Goal: Task Accomplishment & Management: Manage account settings

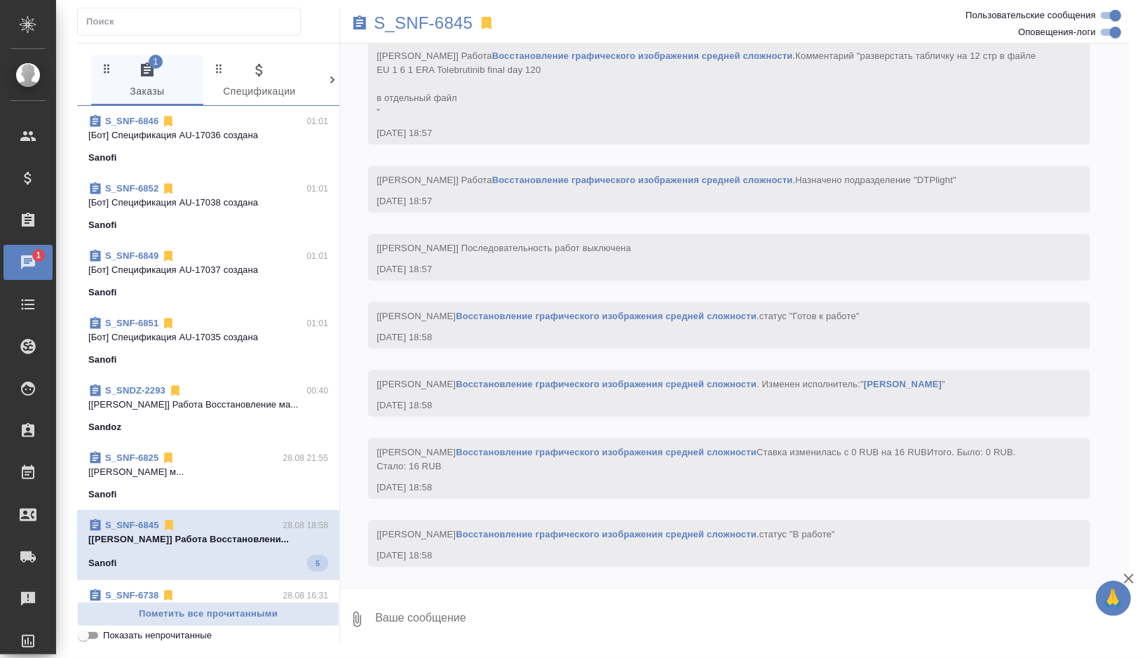
scroll to position [6067, 0]
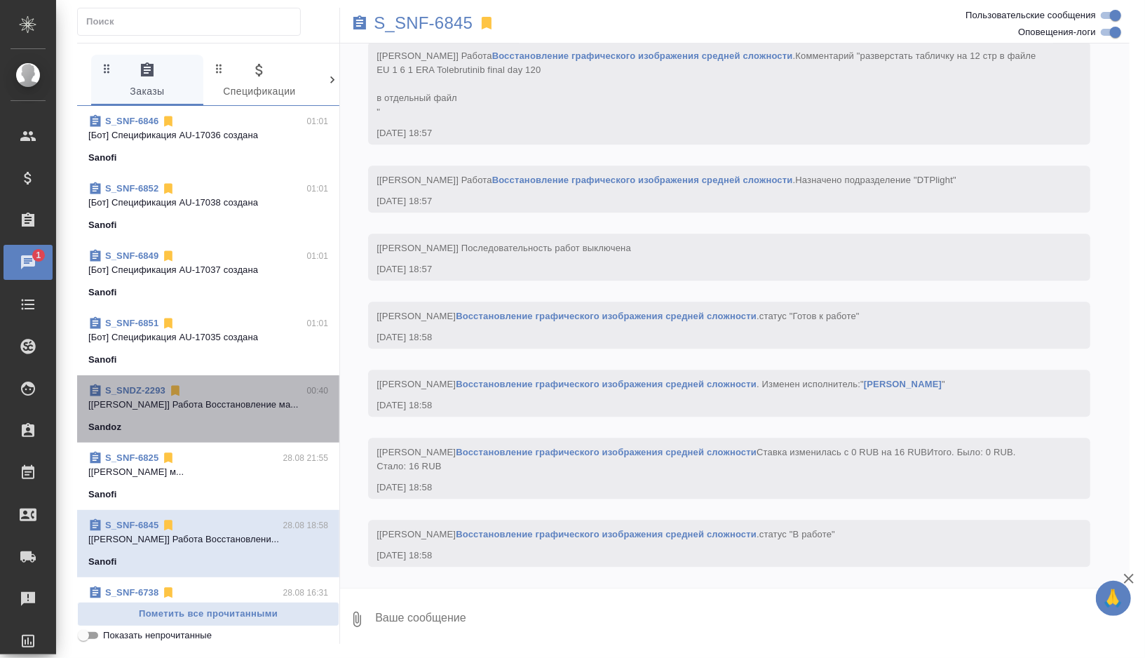
click at [236, 397] on p "[Крамник Артём] Работа Восстановление ма..." at bounding box center [208, 404] width 240 height 14
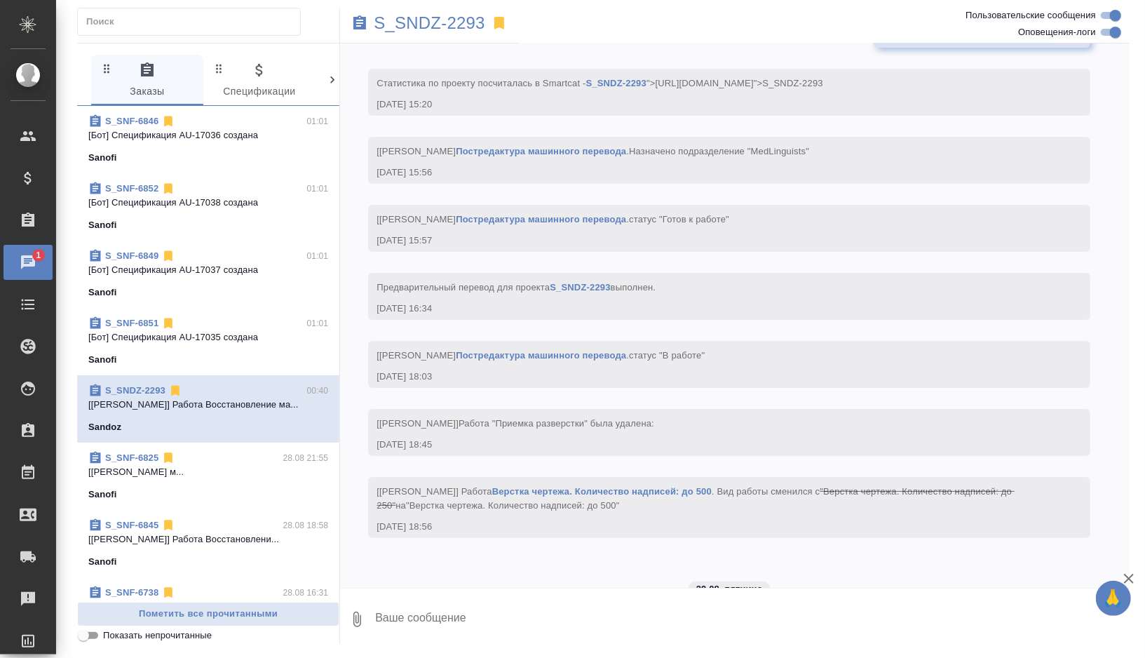
scroll to position [21341, 0]
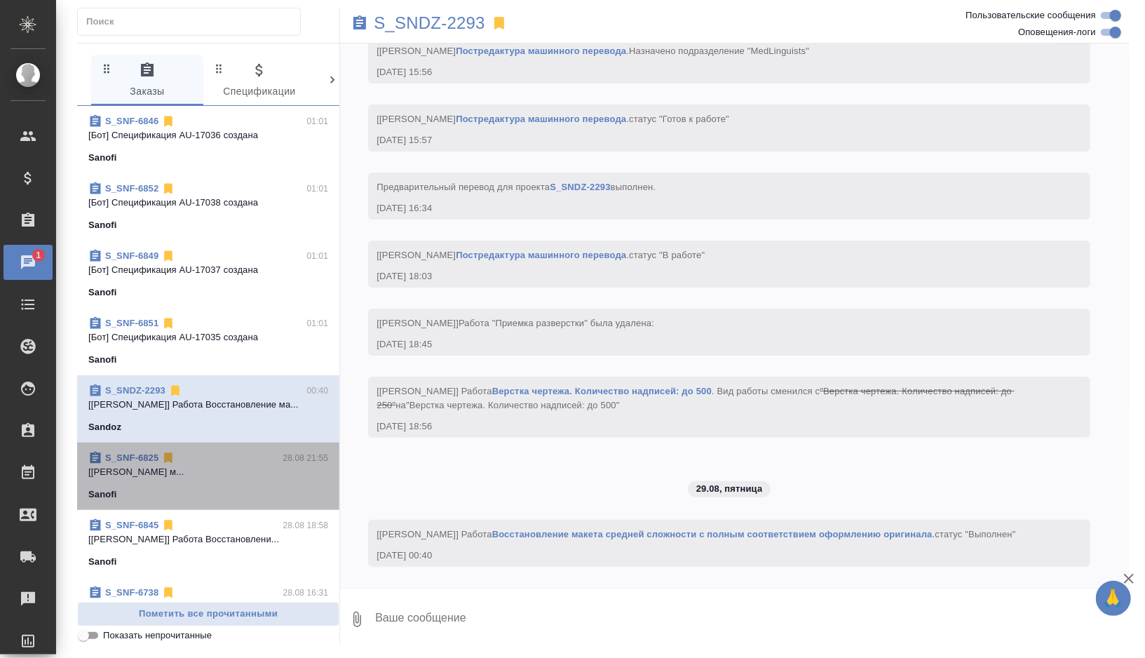
click at [236, 473] on p "[Дмитриева Ольга] Работа Постредактура м..." at bounding box center [208, 472] width 240 height 14
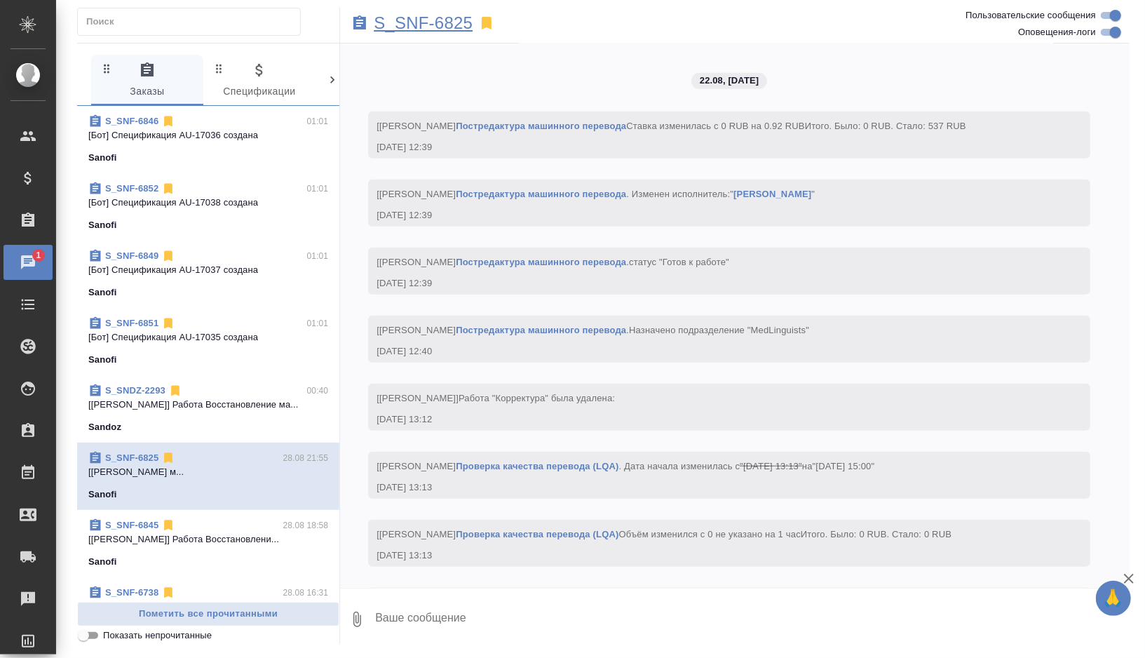
scroll to position [7730, 0]
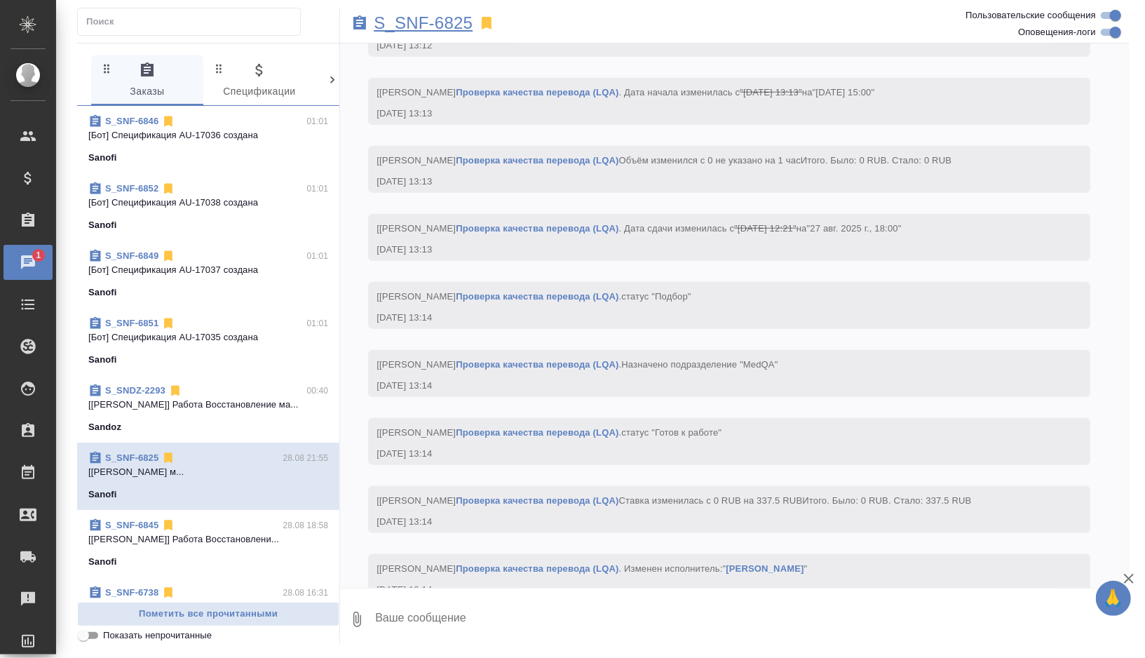
click at [444, 16] on p "S_SNF-6825" at bounding box center [423, 23] width 99 height 14
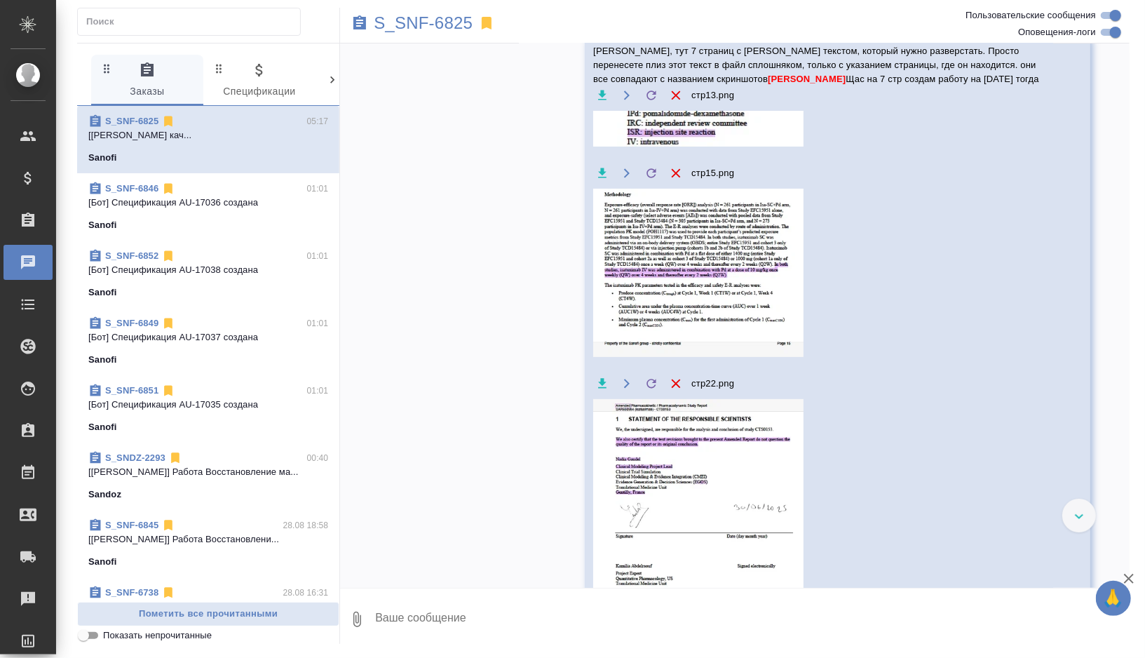
scroll to position [3556, 0]
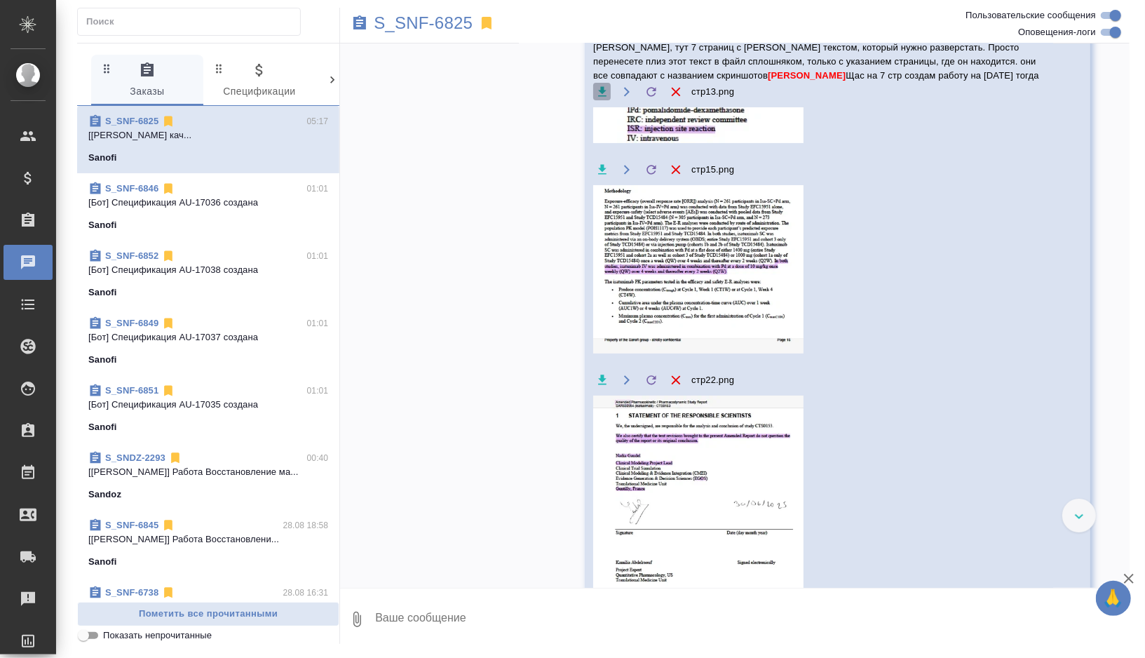
click at [599, 99] on icon "button" at bounding box center [602, 92] width 14 height 14
click at [601, 174] on icon "button" at bounding box center [602, 169] width 8 height 10
click at [600, 387] on icon "button" at bounding box center [602, 380] width 14 height 14
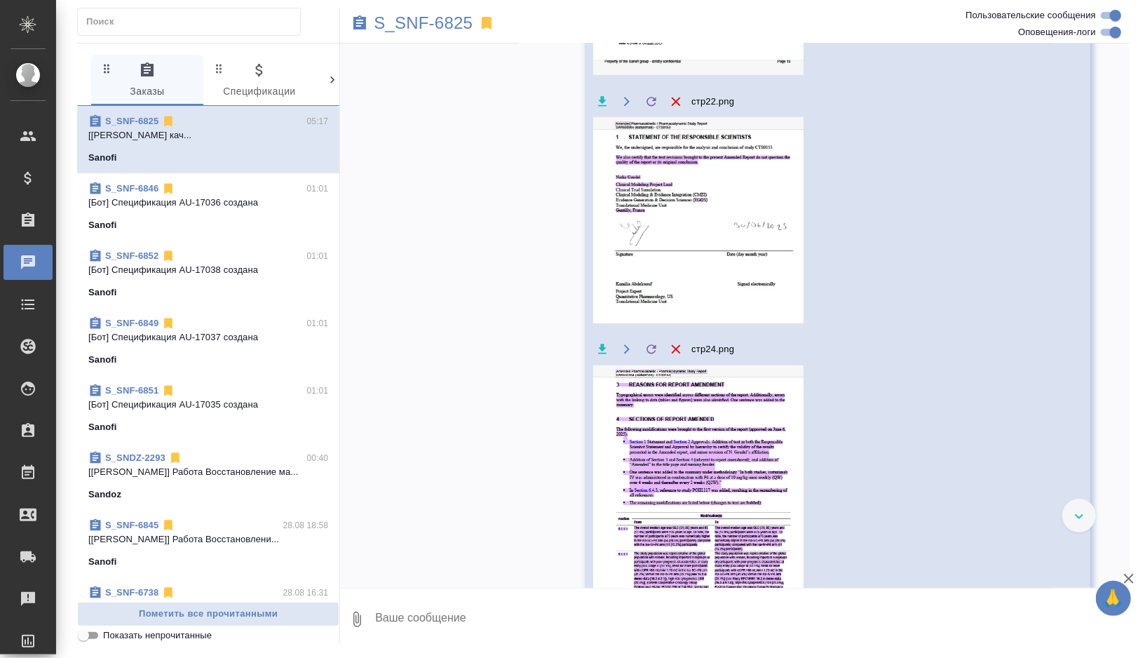
scroll to position [3896, 0]
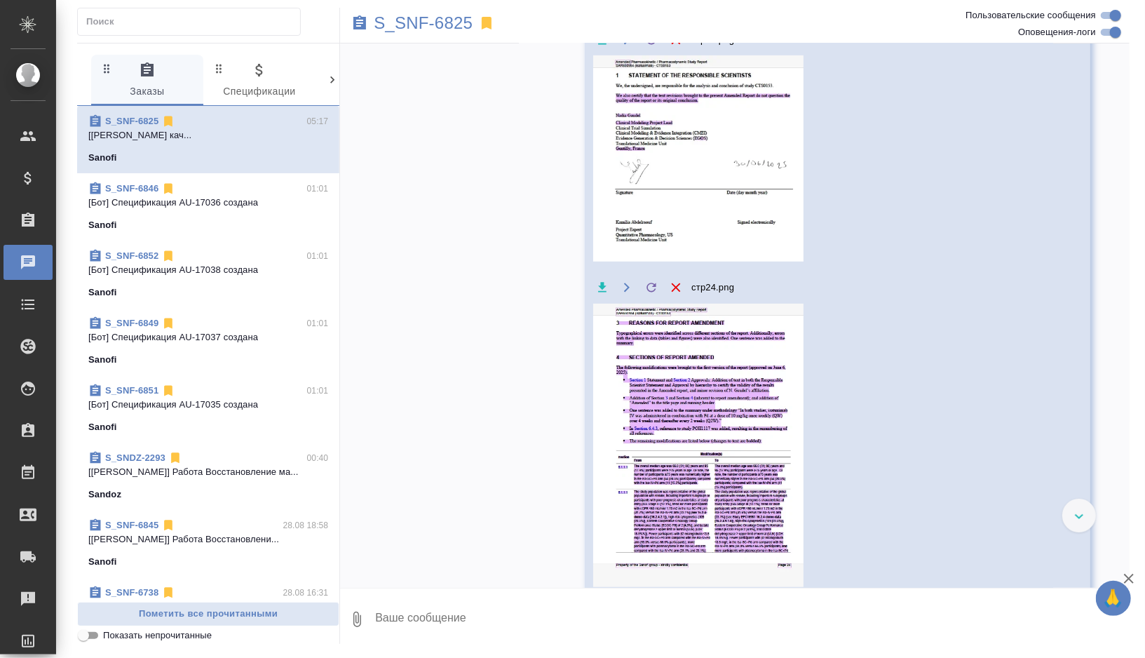
click at [602, 292] on icon "button" at bounding box center [602, 288] width 8 height 10
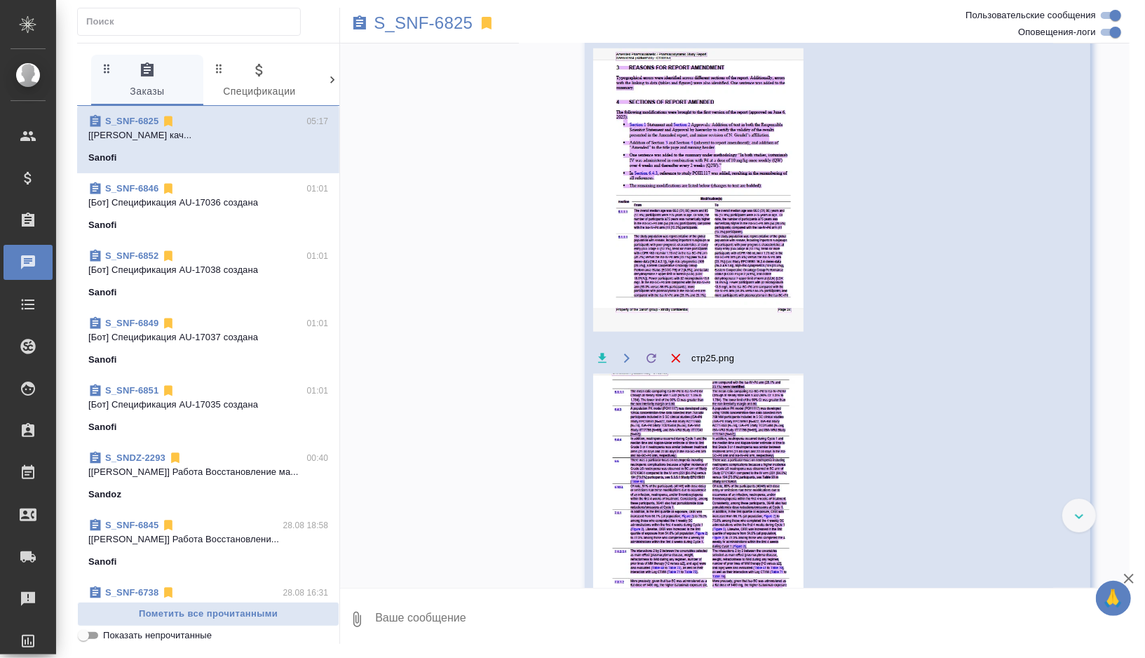
scroll to position [4168, 0]
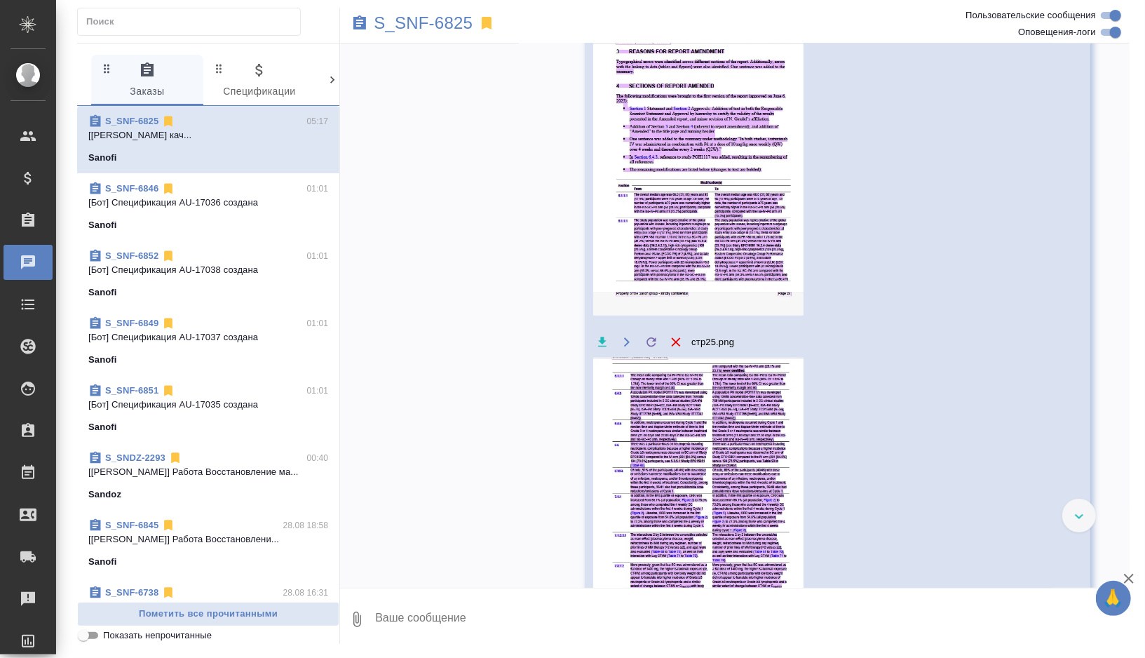
click at [605, 349] on icon "button" at bounding box center [602, 342] width 14 height 14
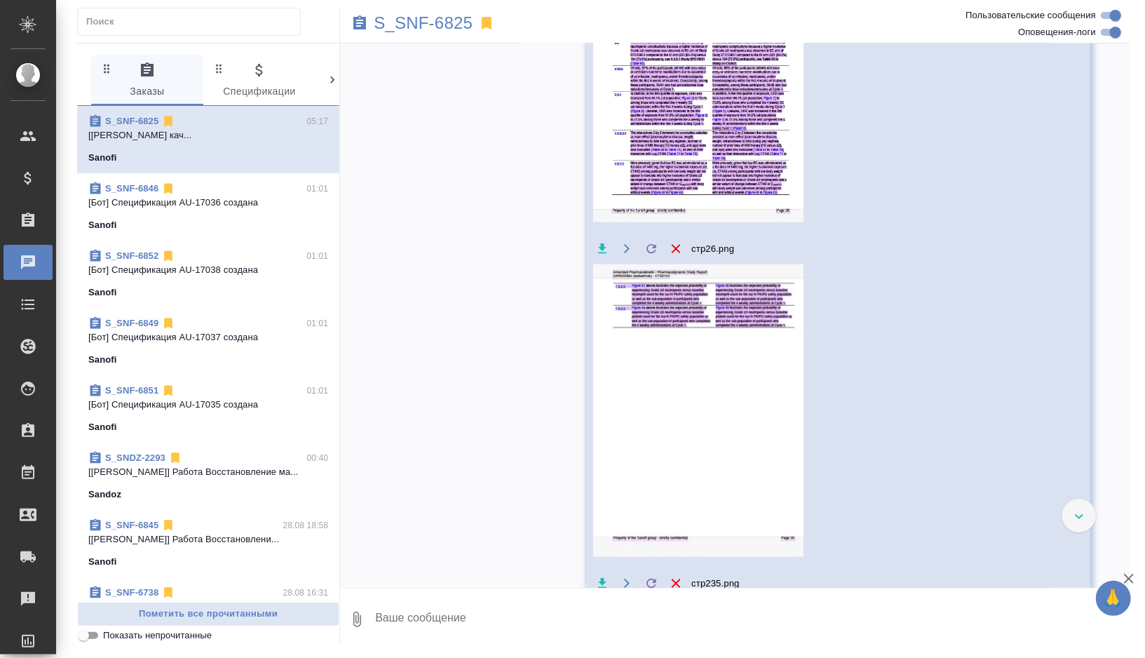
scroll to position [4574, 0]
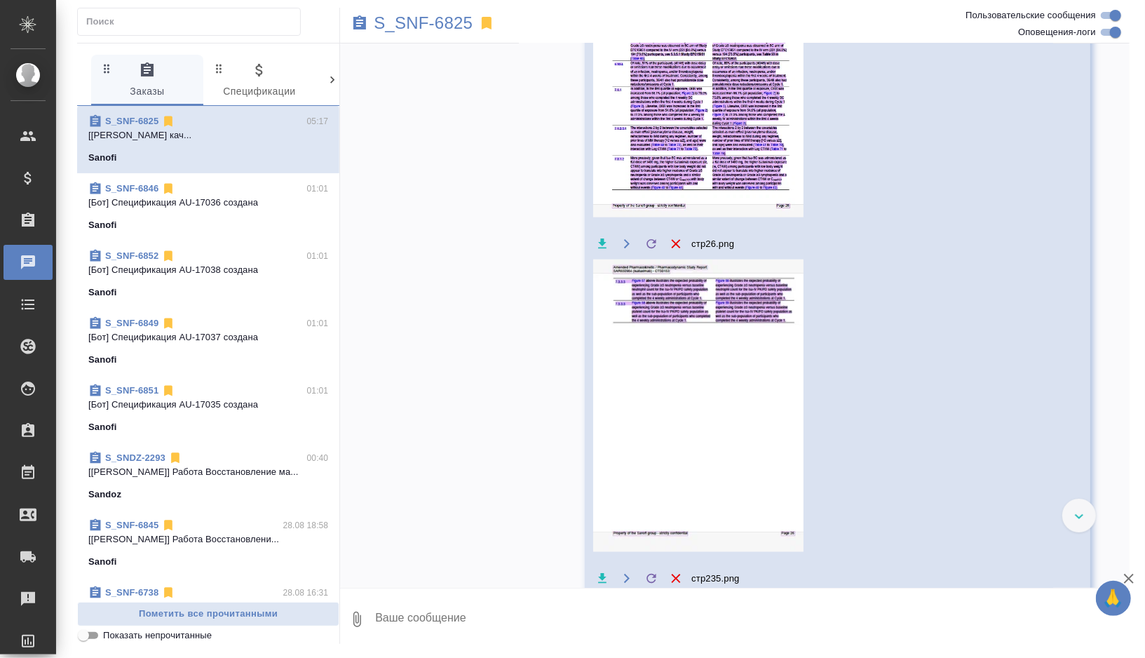
click at [603, 251] on icon "button" at bounding box center [602, 244] width 14 height 14
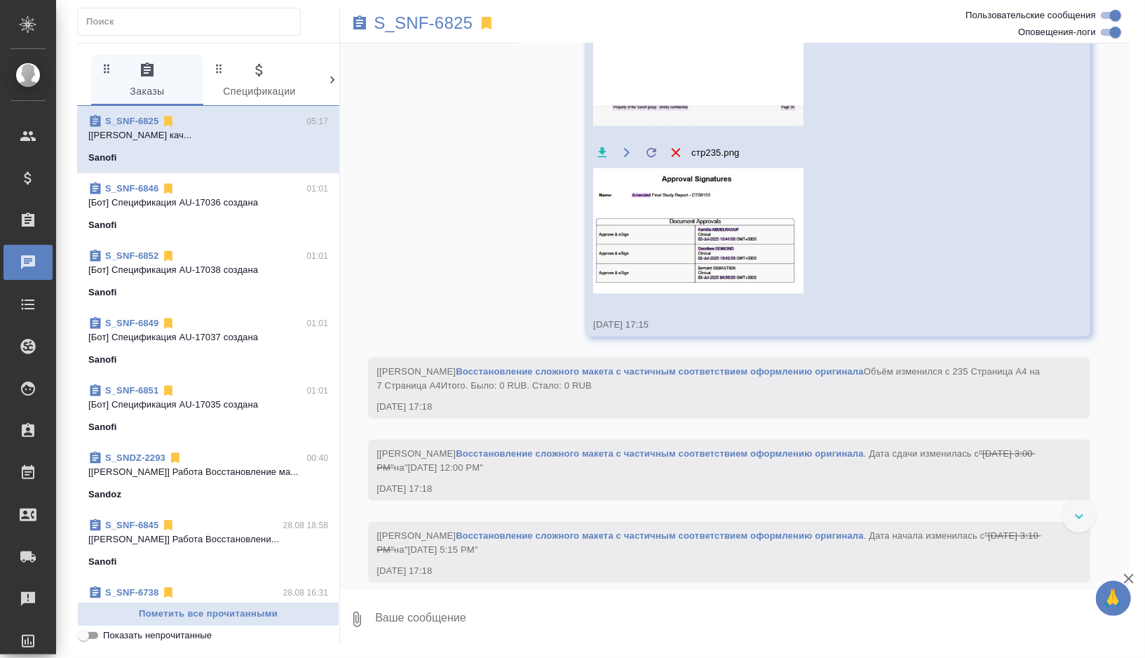
scroll to position [5017, 0]
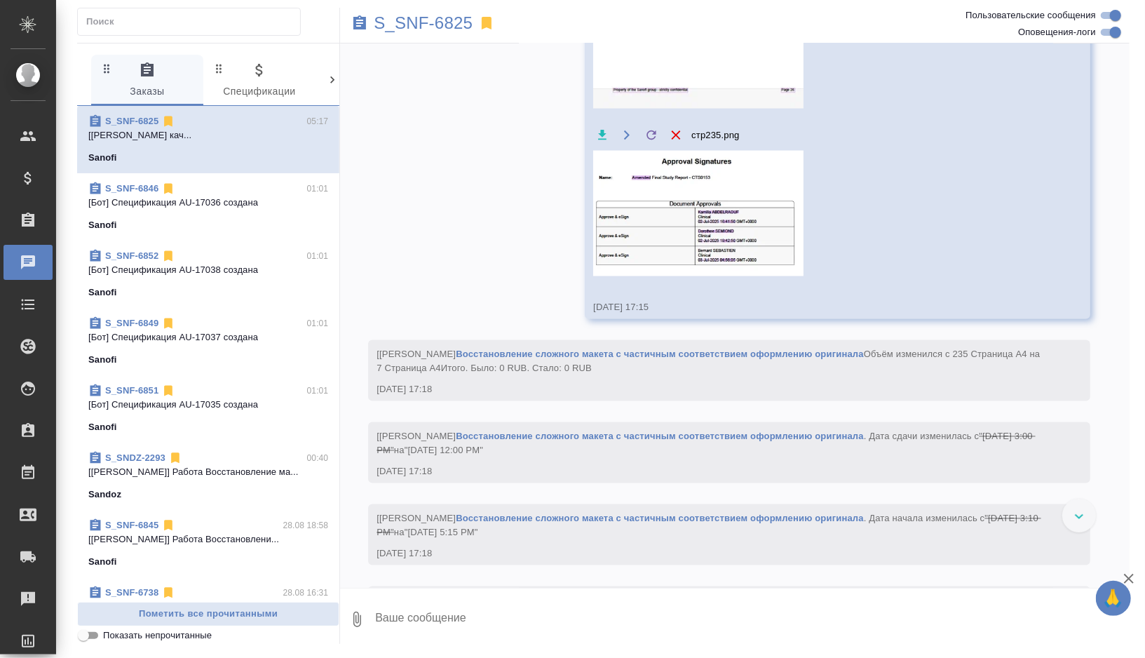
click at [603, 144] on button "button" at bounding box center [602, 135] width 18 height 18
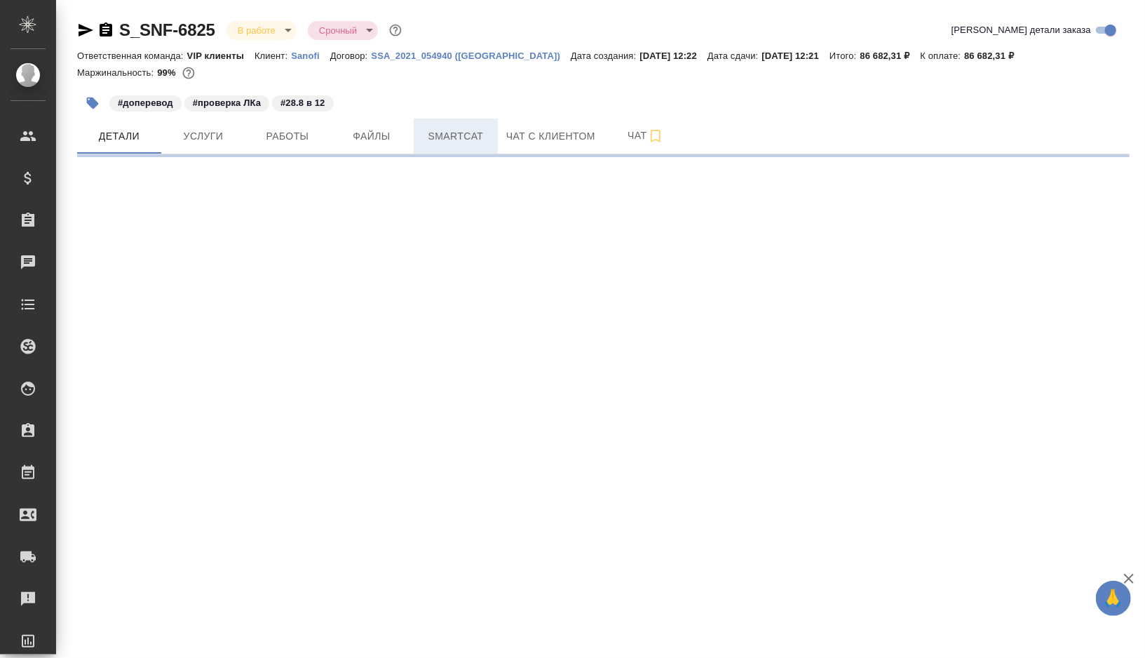
click at [437, 124] on button "Smartcat" at bounding box center [456, 135] width 84 height 35
select select "RU"
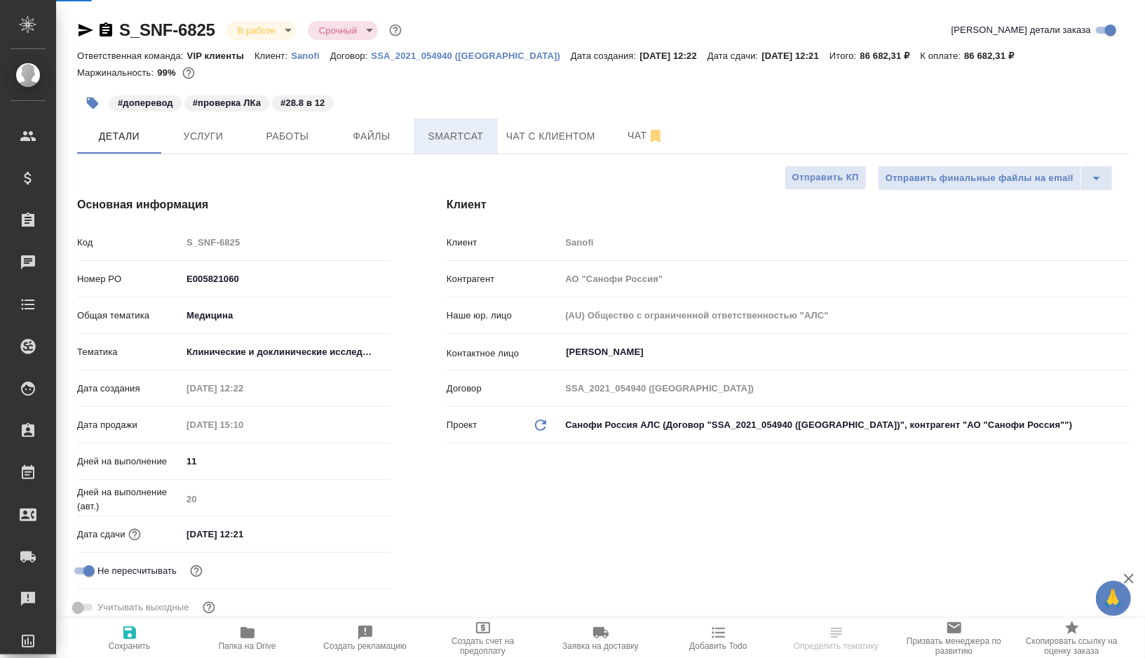
type input "[PERSON_NAME]"
type input "Комаров Роман"
type textarea "x"
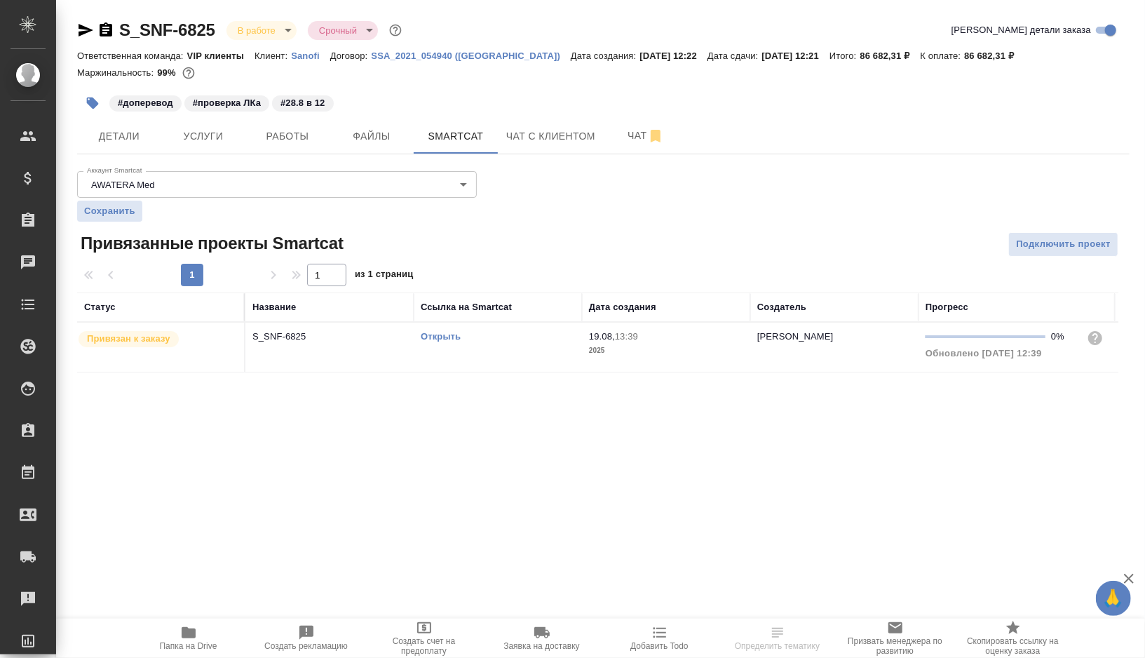
click at [507, 339] on div "Открыть" at bounding box center [498, 336] width 154 height 14
click at [283, 151] on button "Работы" at bounding box center [287, 135] width 84 height 35
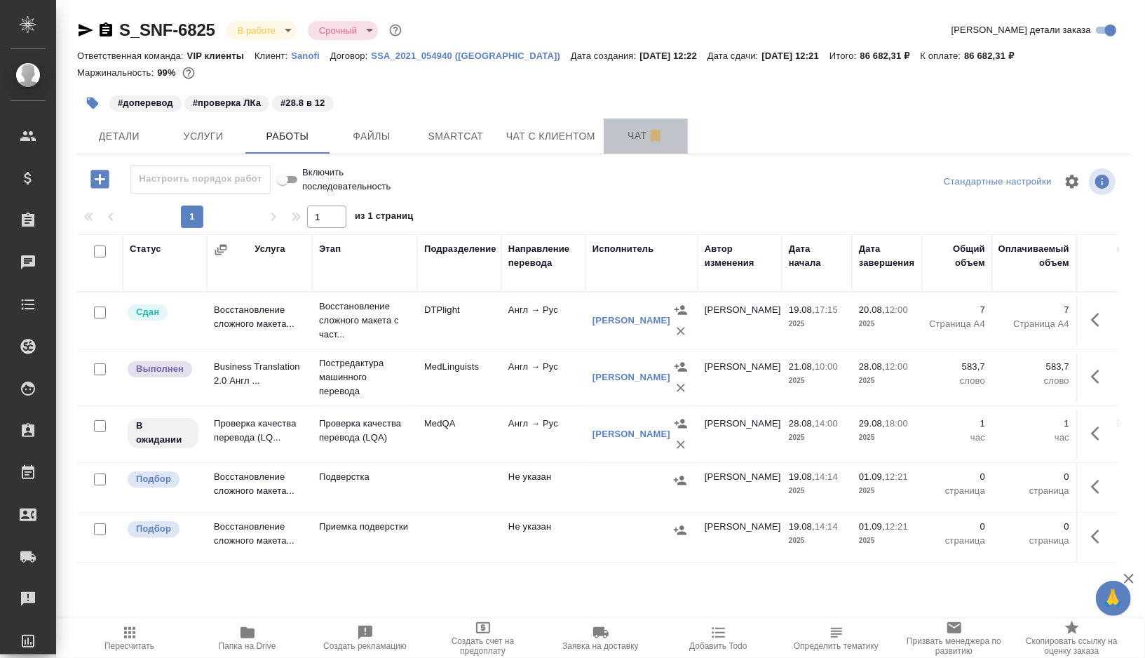
click at [628, 137] on span "Чат" at bounding box center [645, 136] width 67 height 18
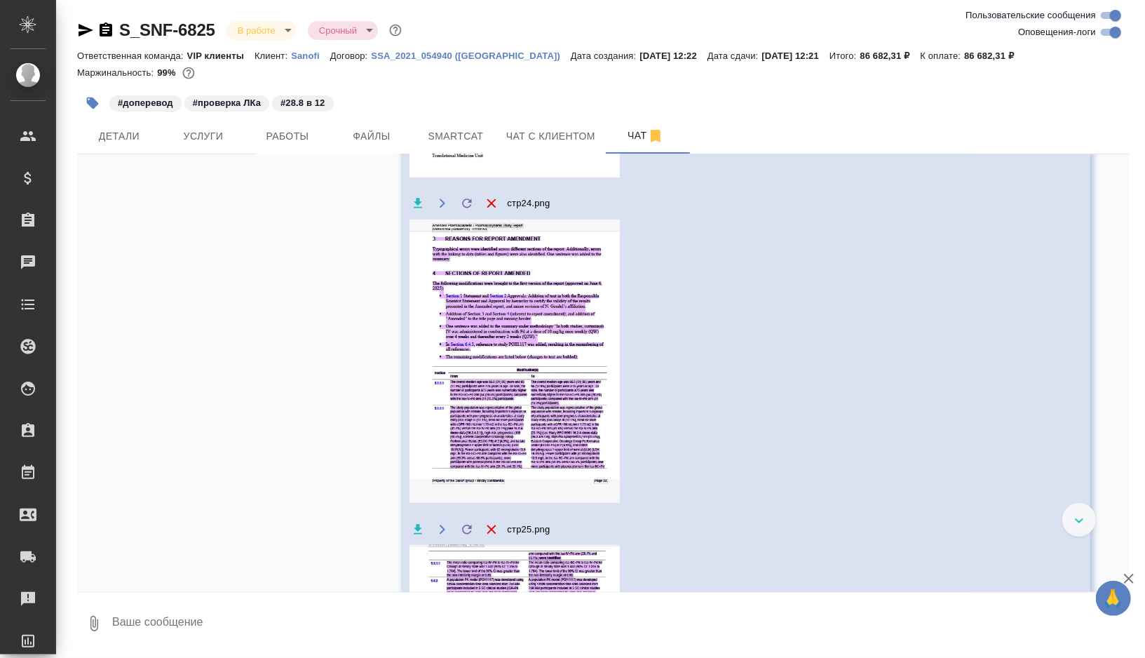
scroll to position [3805, 0]
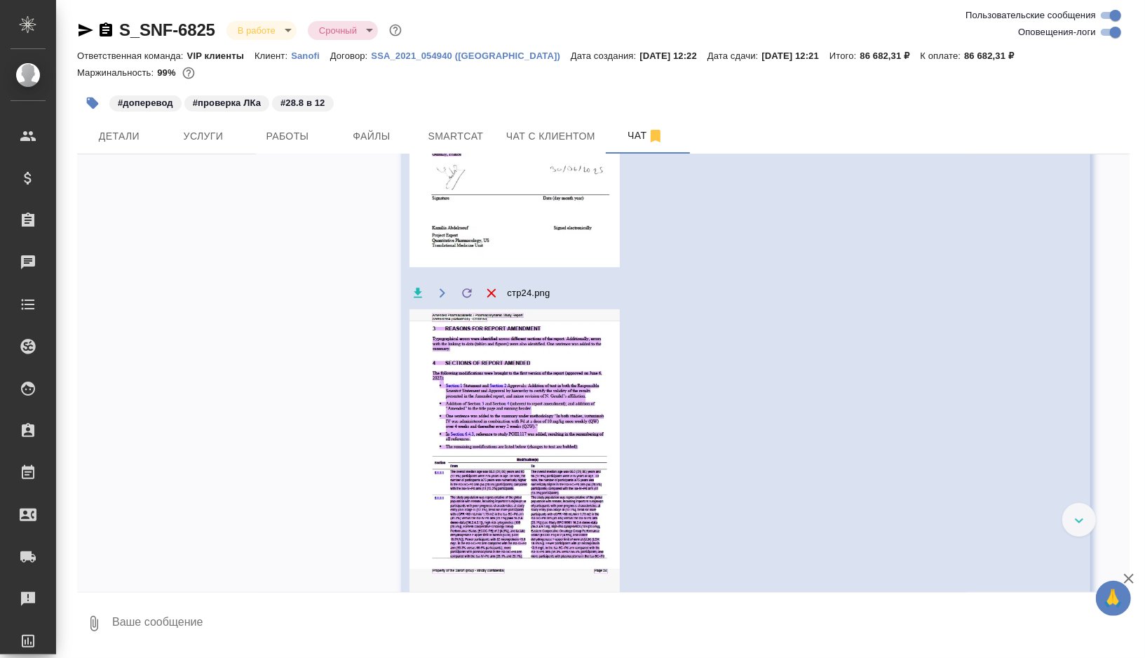
click at [1110, 32] on input "Оповещения-логи" at bounding box center [1115, 32] width 50 height 17
checkbox input "false"
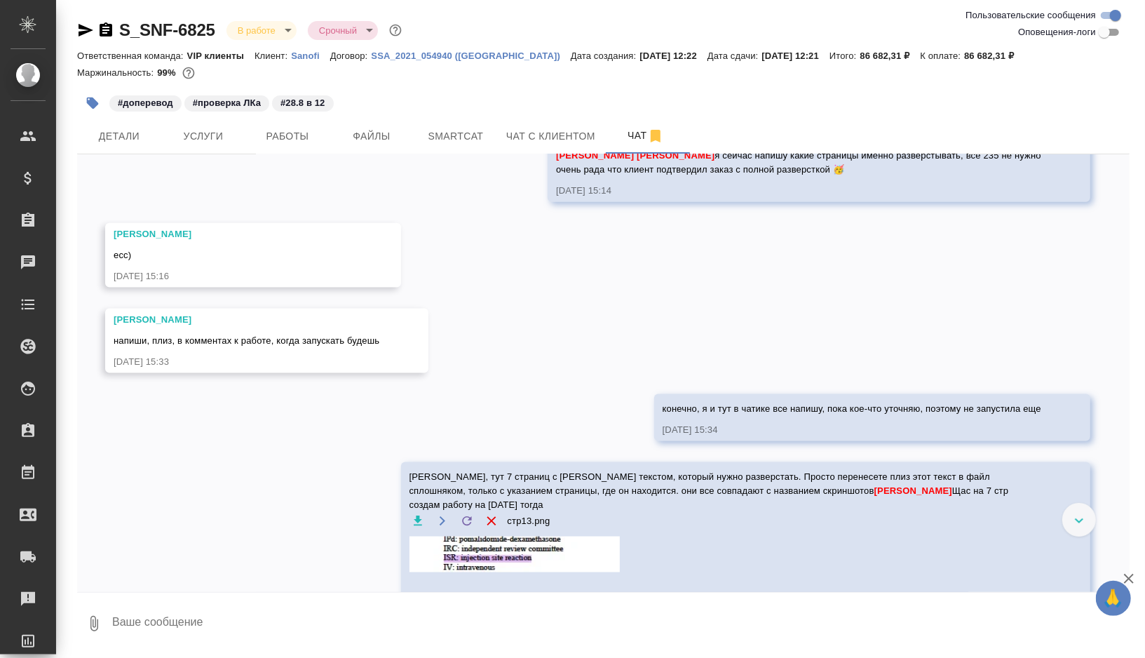
scroll to position [873, 0]
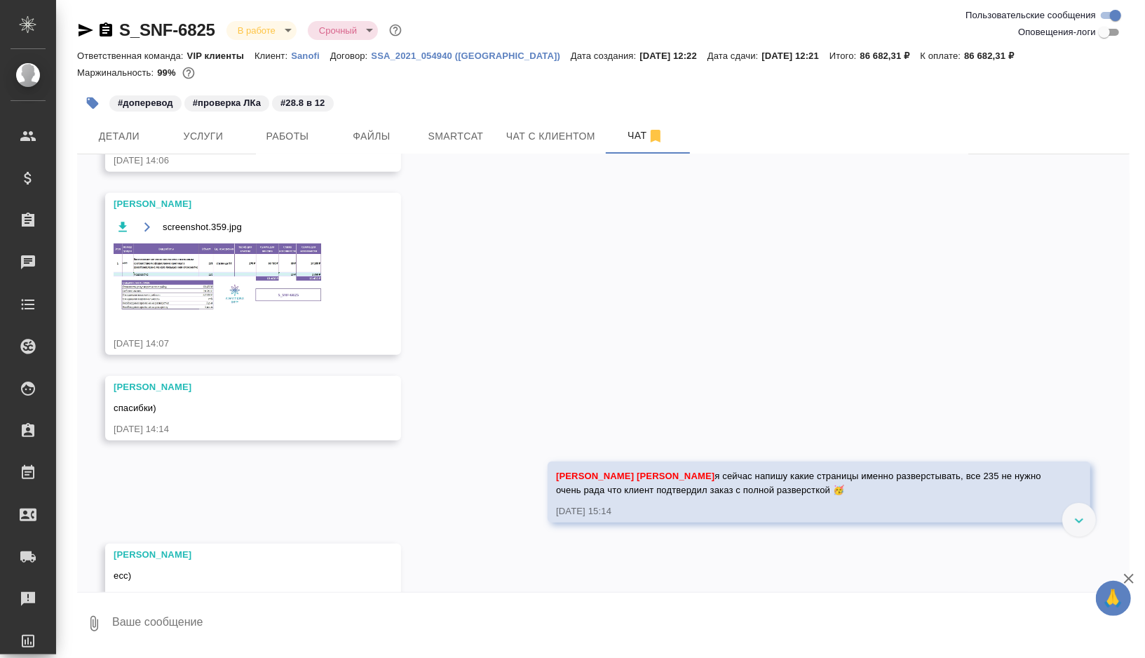
click at [276, 261] on img at bounding box center [219, 277] width 210 height 69
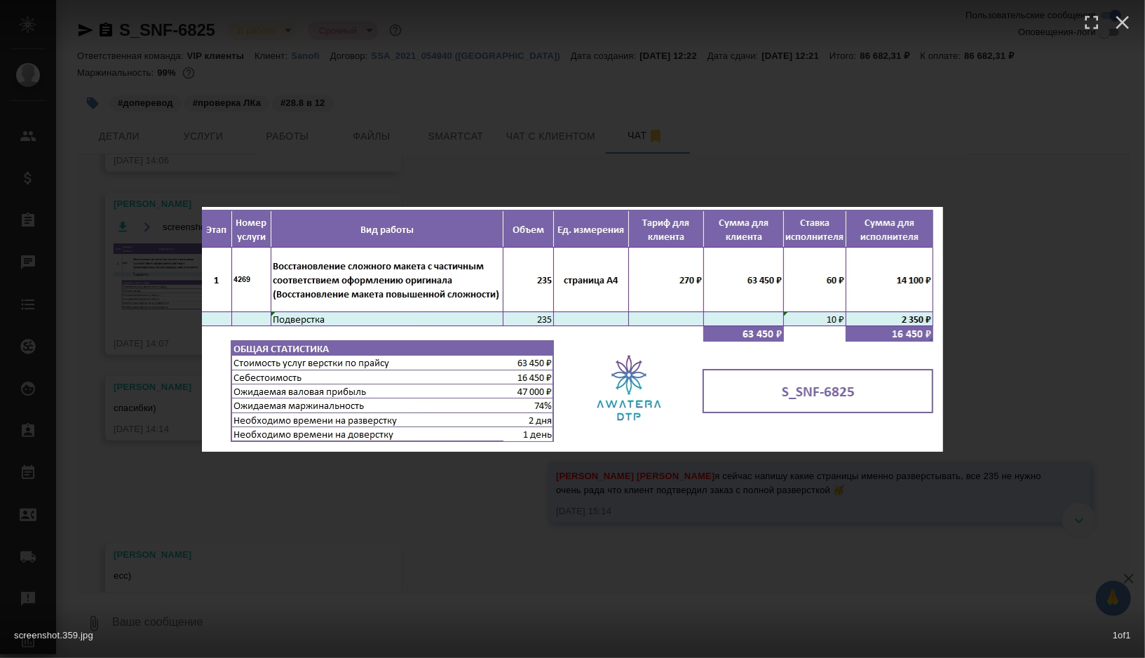
click at [438, 479] on div "screenshot.359.jpg 1 of 1" at bounding box center [572, 329] width 1145 height 658
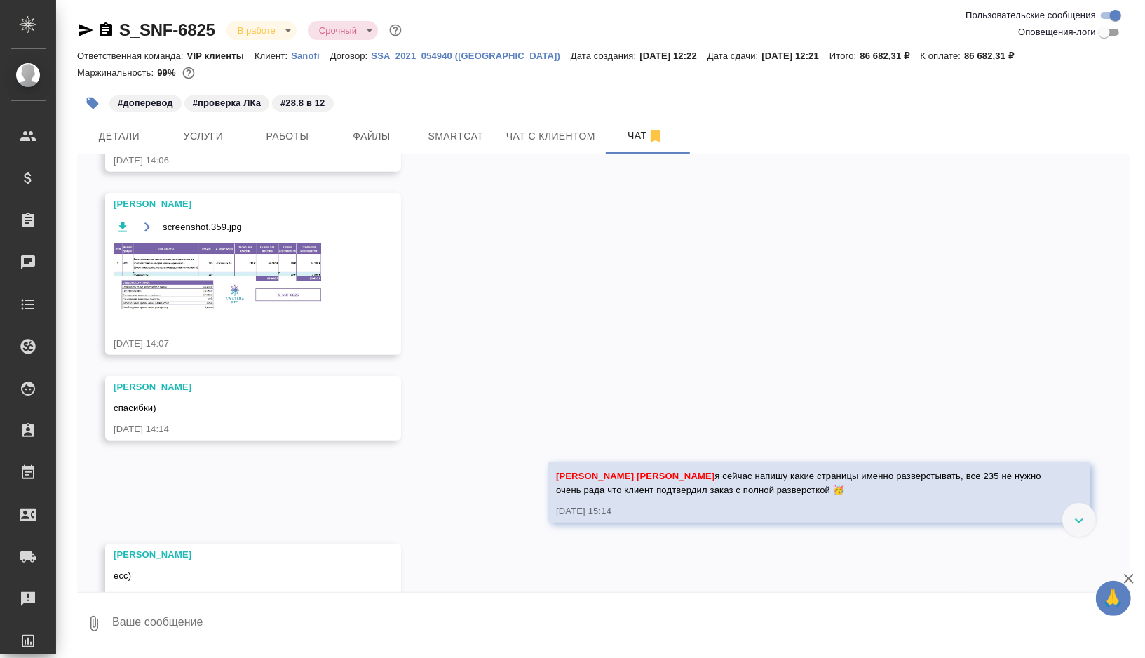
click at [268, 273] on img at bounding box center [219, 277] width 210 height 69
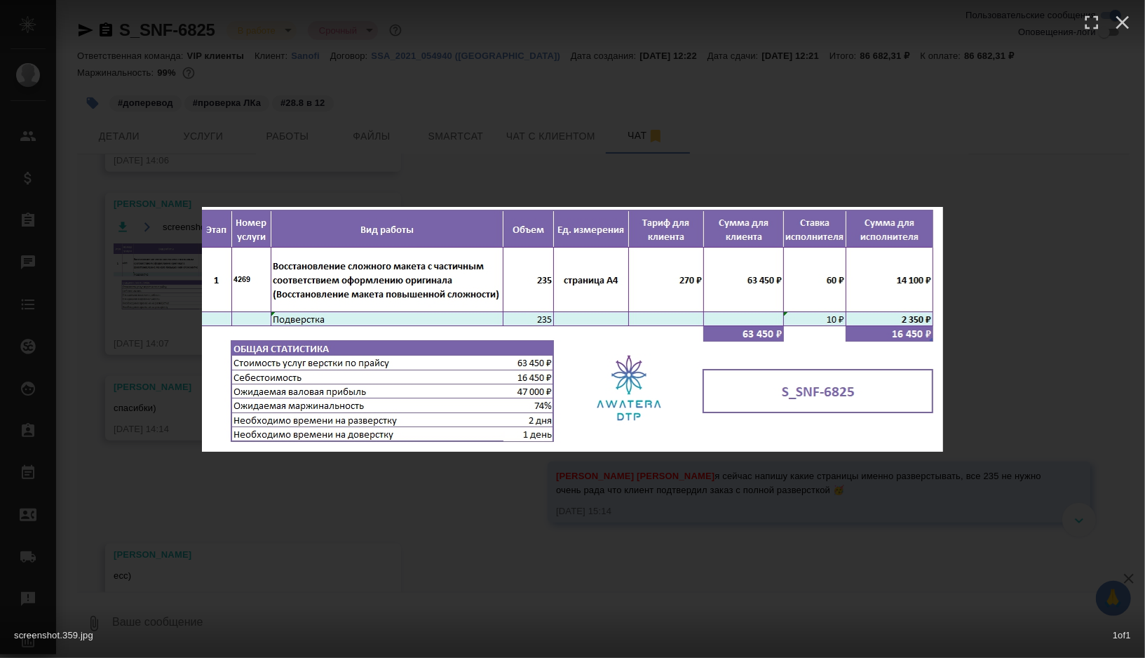
click at [530, 524] on div "screenshot.359.jpg 1 of 1" at bounding box center [572, 329] width 1145 height 658
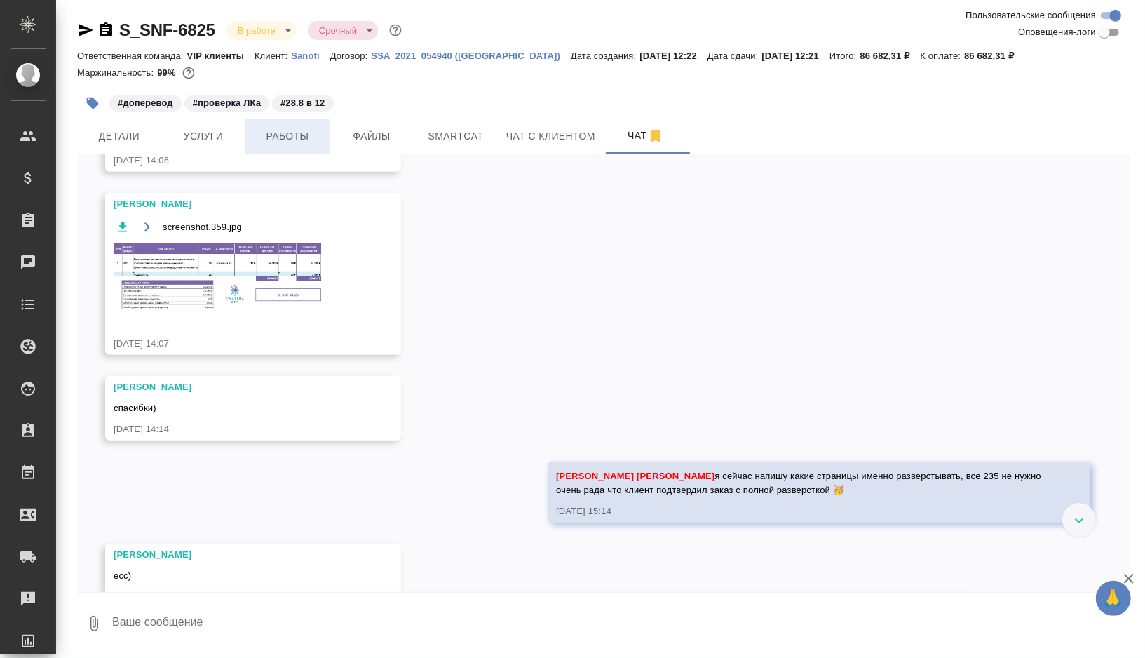
click at [291, 140] on span "Работы" at bounding box center [287, 137] width 67 height 18
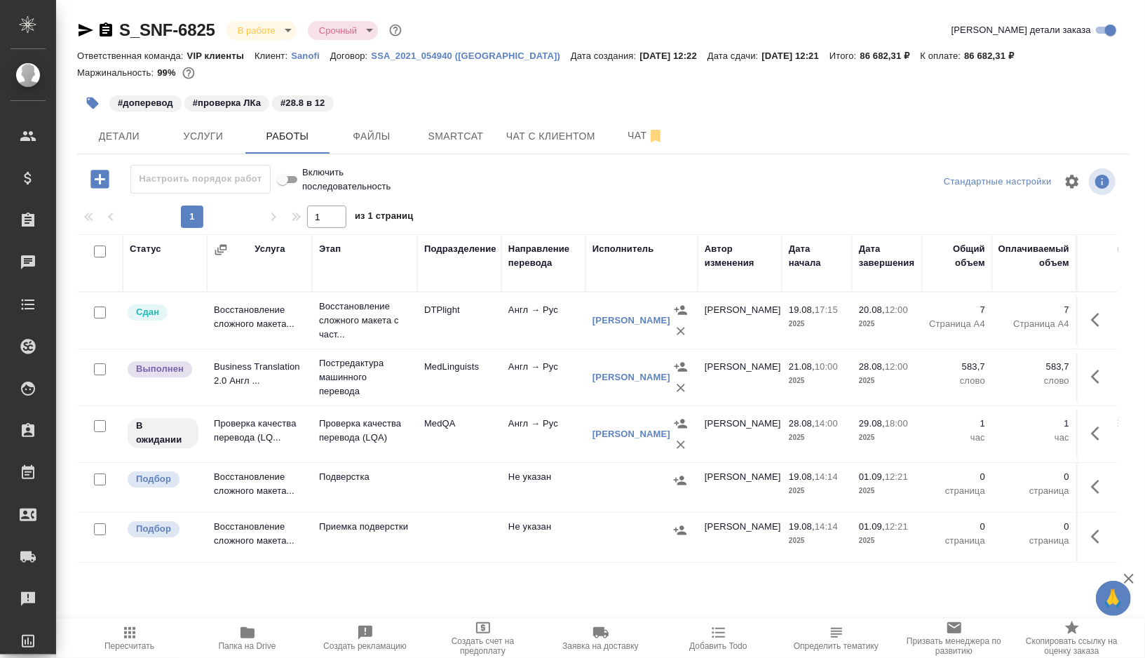
click at [454, 345] on td at bounding box center [459, 320] width 84 height 49
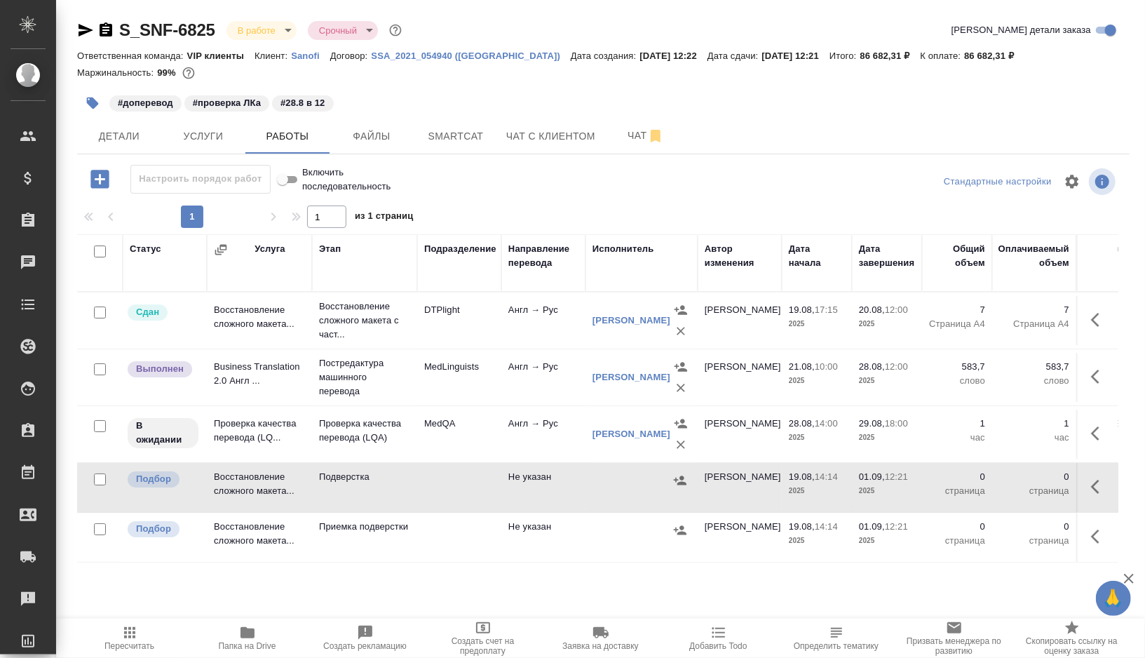
click at [1115, 433] on button "button" at bounding box center [1099, 433] width 34 height 34
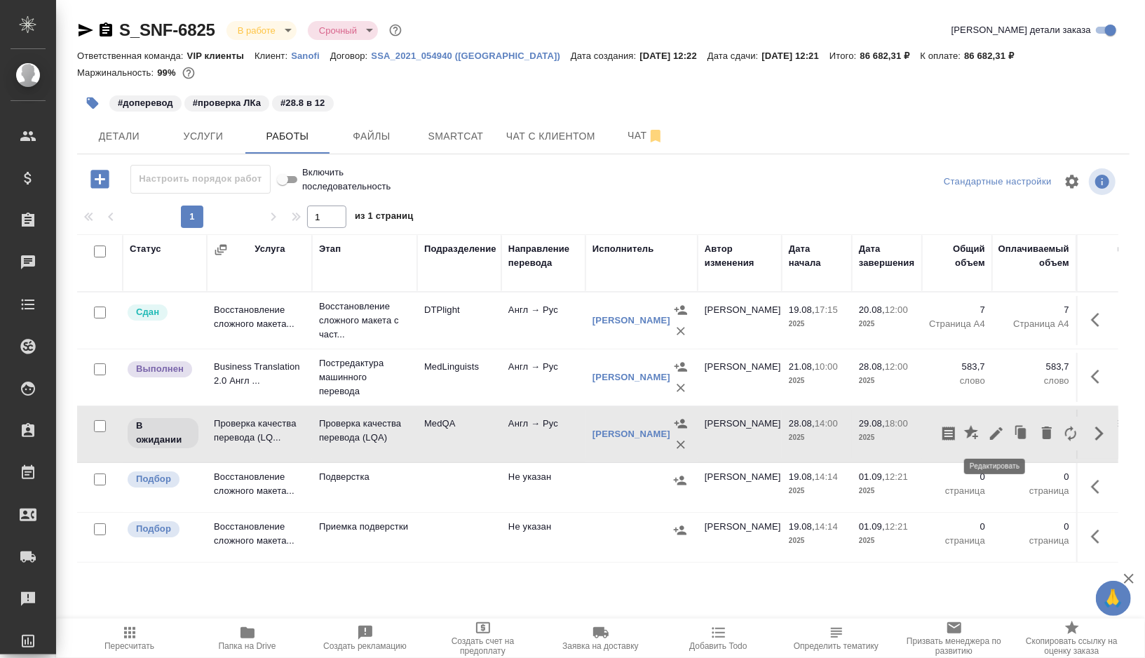
click at [995, 432] on icon "button" at bounding box center [996, 433] width 13 height 13
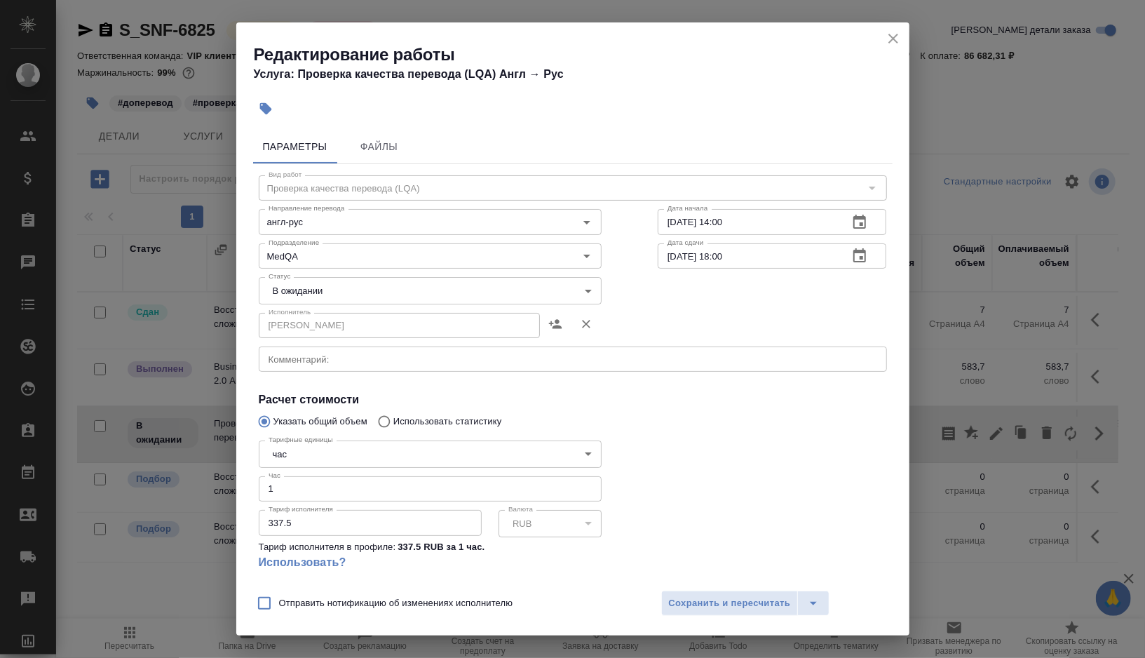
click at [528, 297] on body "🙏 .cls-1 fill:#fff; AWATERA Gorshkova Valentina Клиенты Спецификации Заказы 0 Ч…" at bounding box center [572, 329] width 1145 height 658
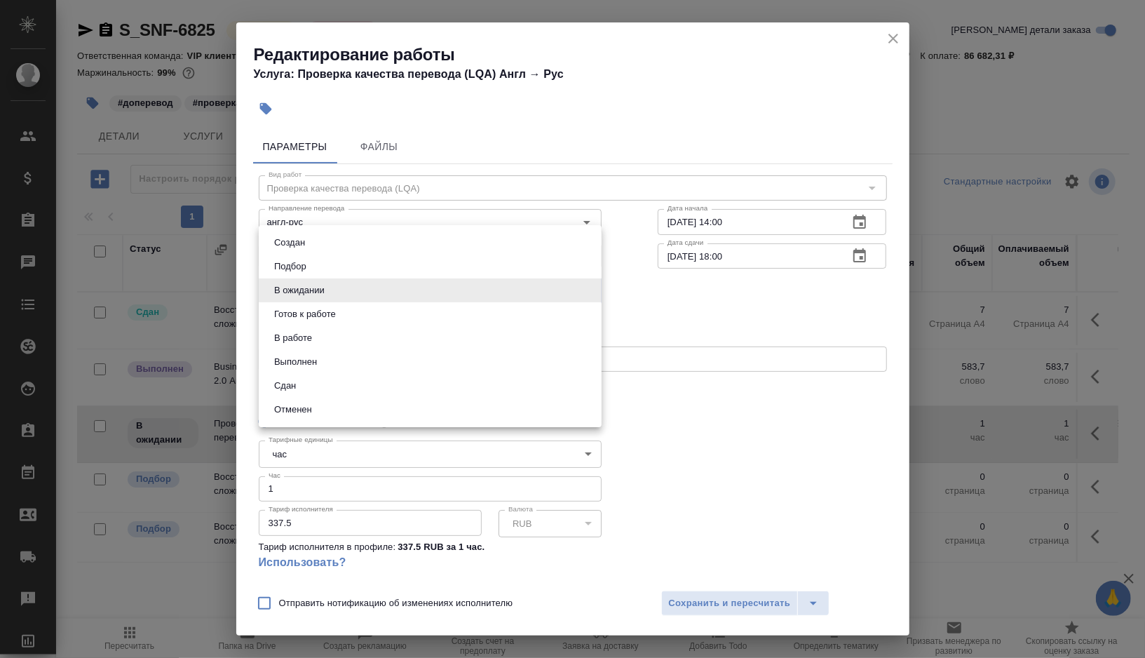
click at [340, 318] on button "Готов к работе" at bounding box center [305, 313] width 70 height 15
type input "readyForWork"
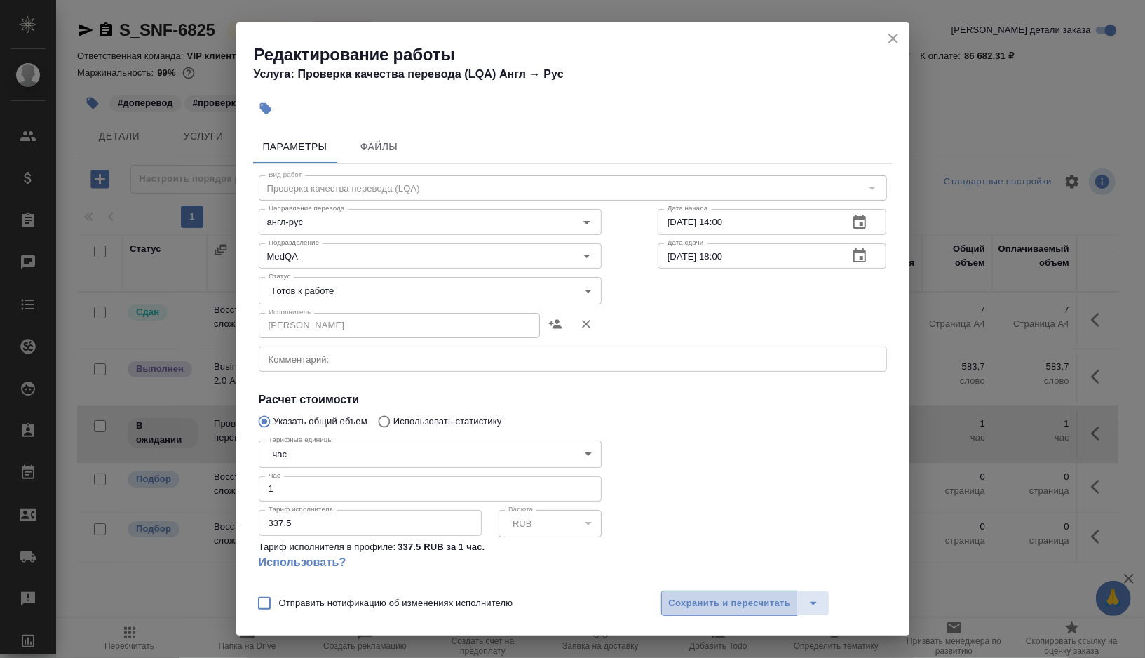
click at [670, 599] on span "Сохранить и пересчитать" at bounding box center [730, 603] width 122 height 16
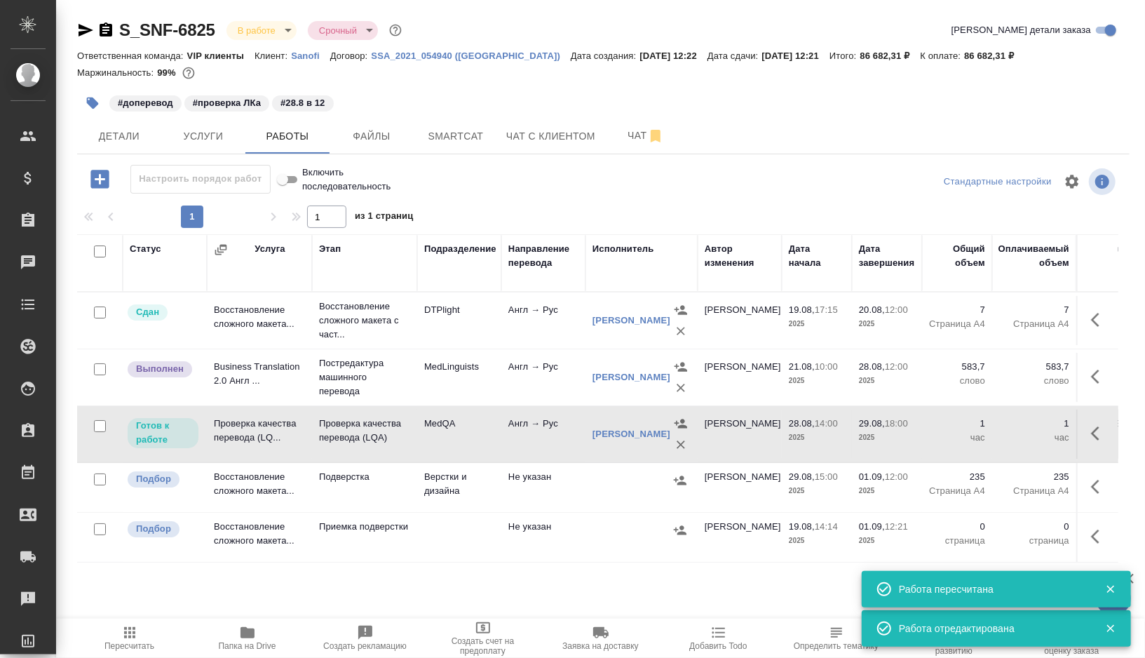
click at [526, 345] on td "Англ → Рус" at bounding box center [543, 320] width 84 height 49
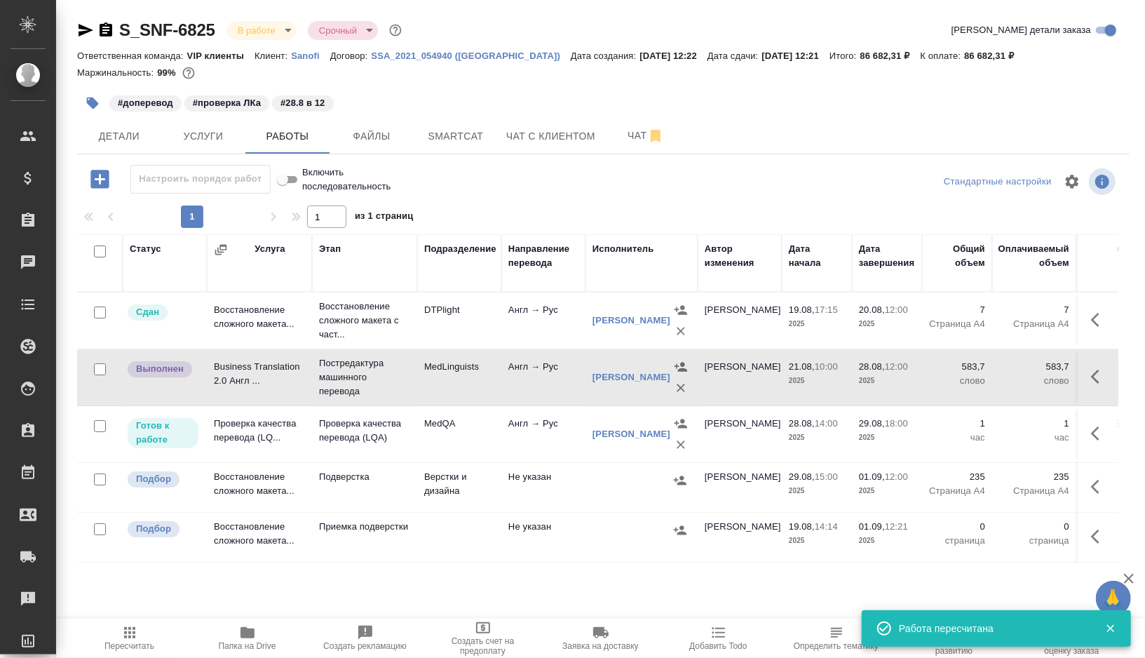
click at [477, 345] on td "MedQA" at bounding box center [459, 320] width 84 height 49
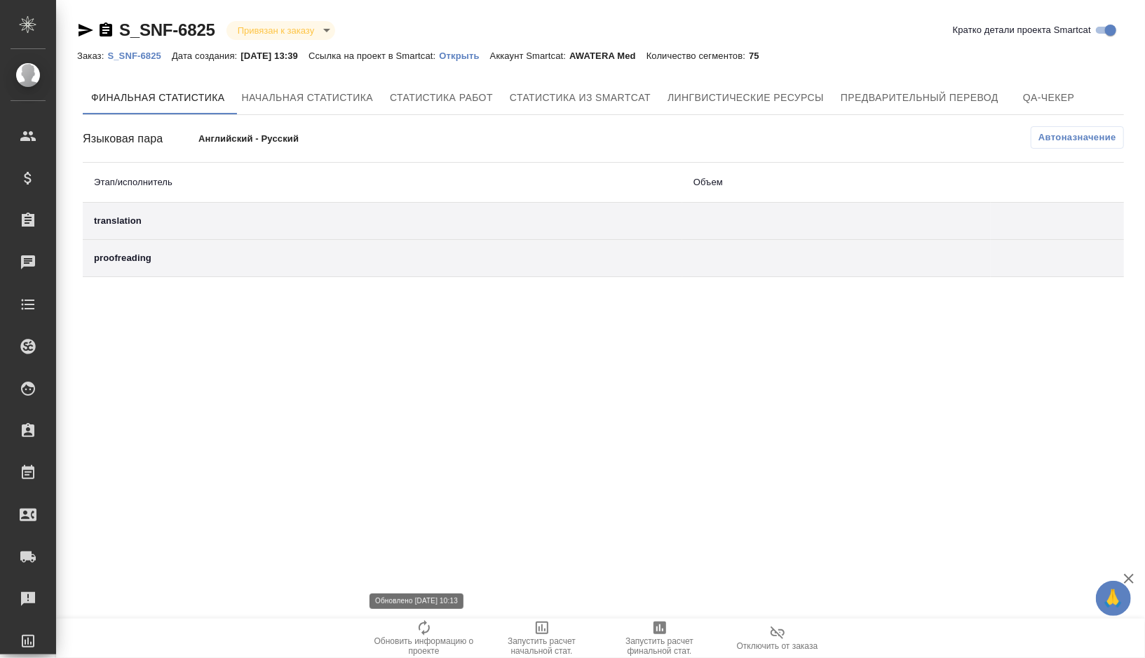
click at [418, 639] on span "Обновить информацию о проекте" at bounding box center [424, 646] width 101 height 20
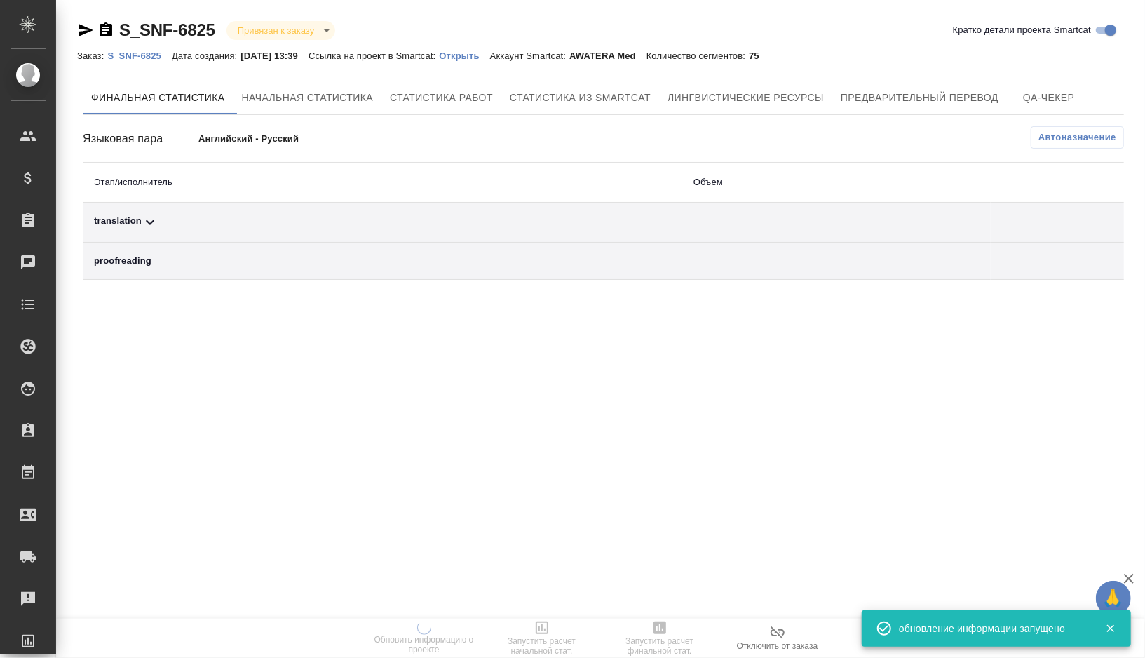
click at [204, 222] on div "translation" at bounding box center [382, 222] width 577 height 17
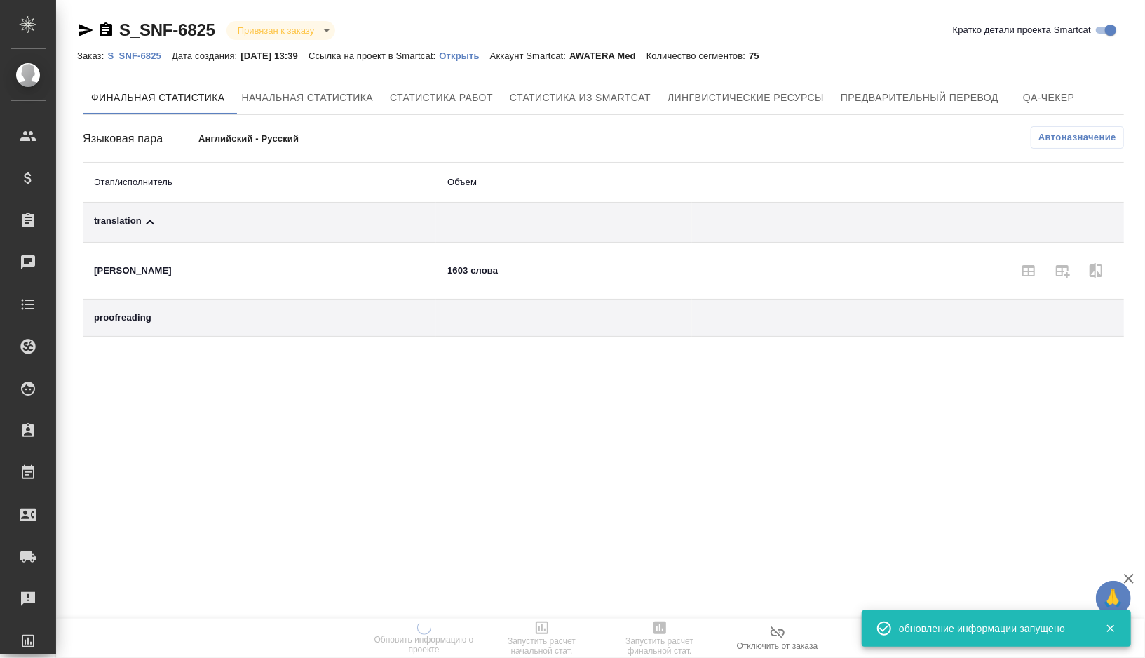
click at [1066, 140] on span "Автоназначение" at bounding box center [1077, 137] width 78 height 14
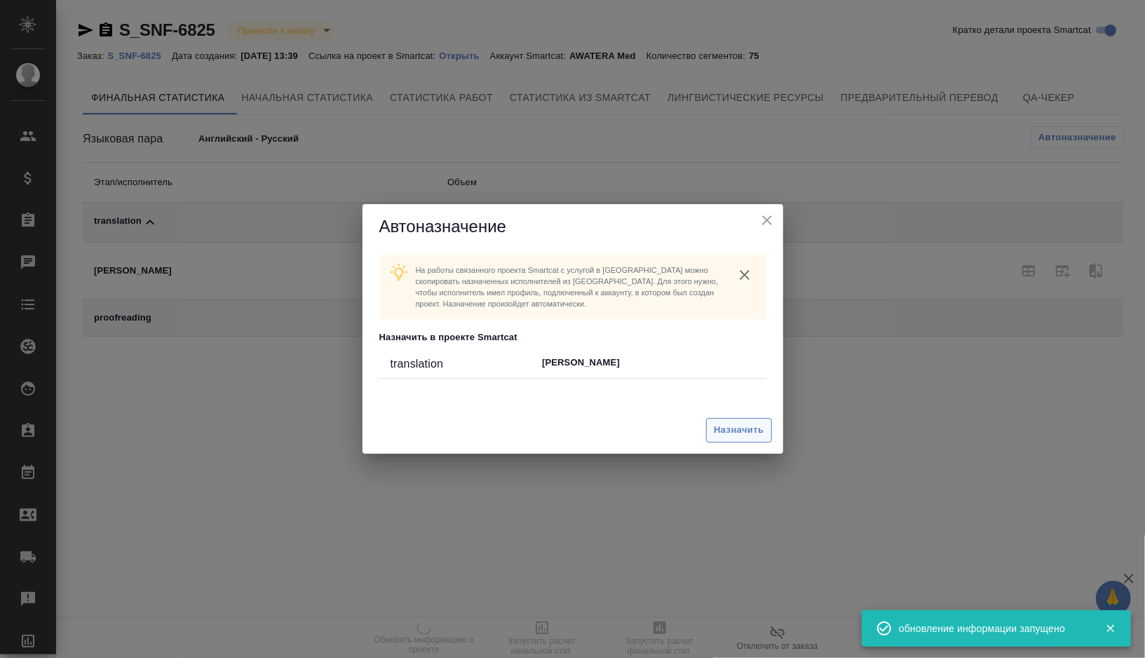
click at [733, 420] on button "Назначить" at bounding box center [738, 430] width 65 height 25
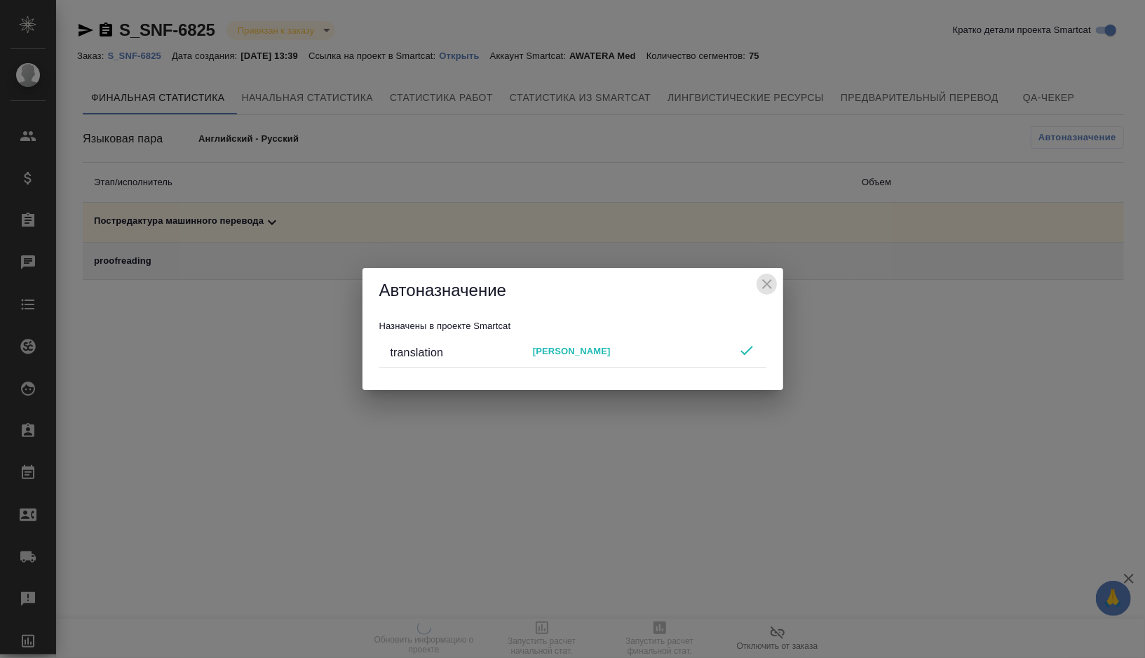
click at [767, 285] on icon "close" at bounding box center [767, 284] width 10 height 10
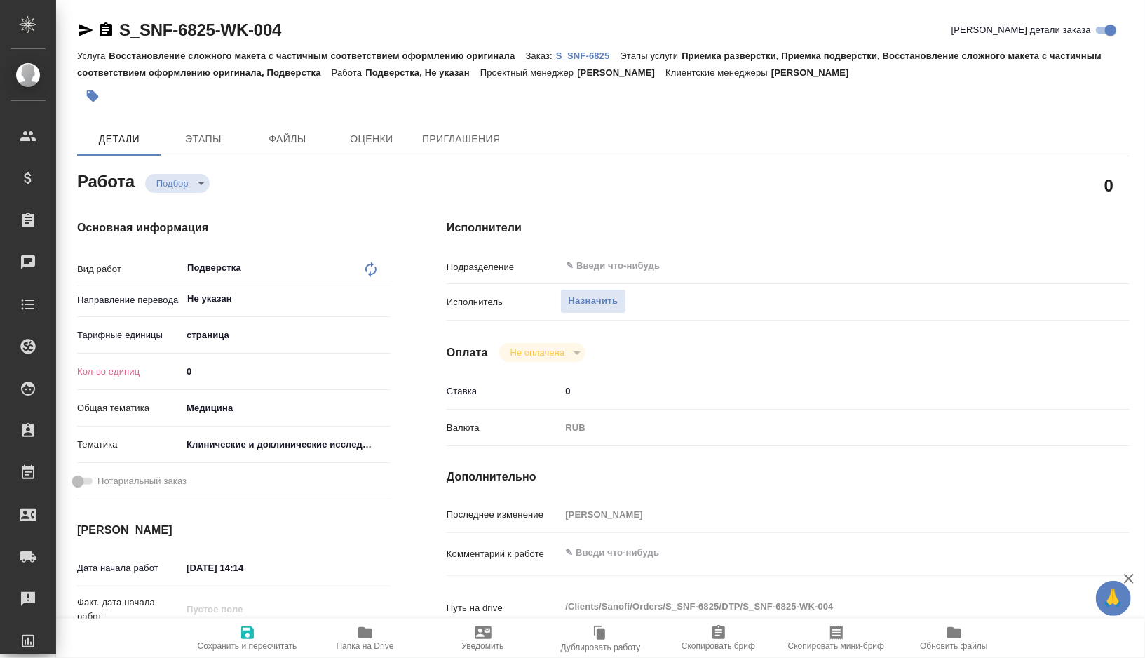
type textarea "x"
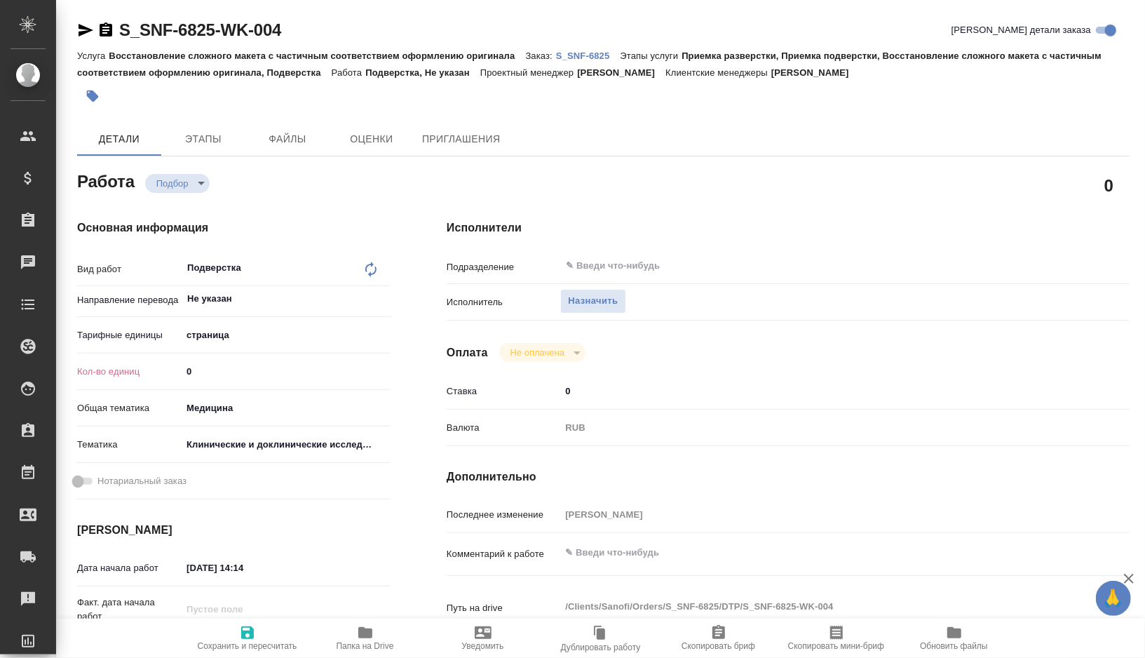
type textarea "x"
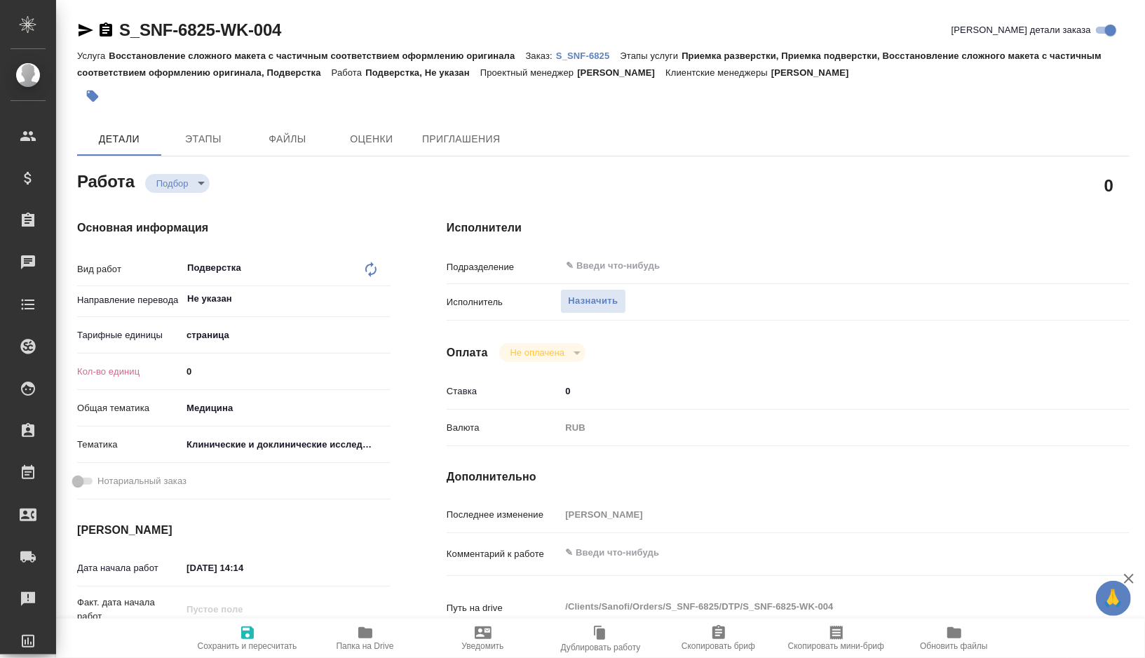
type textarea "x"
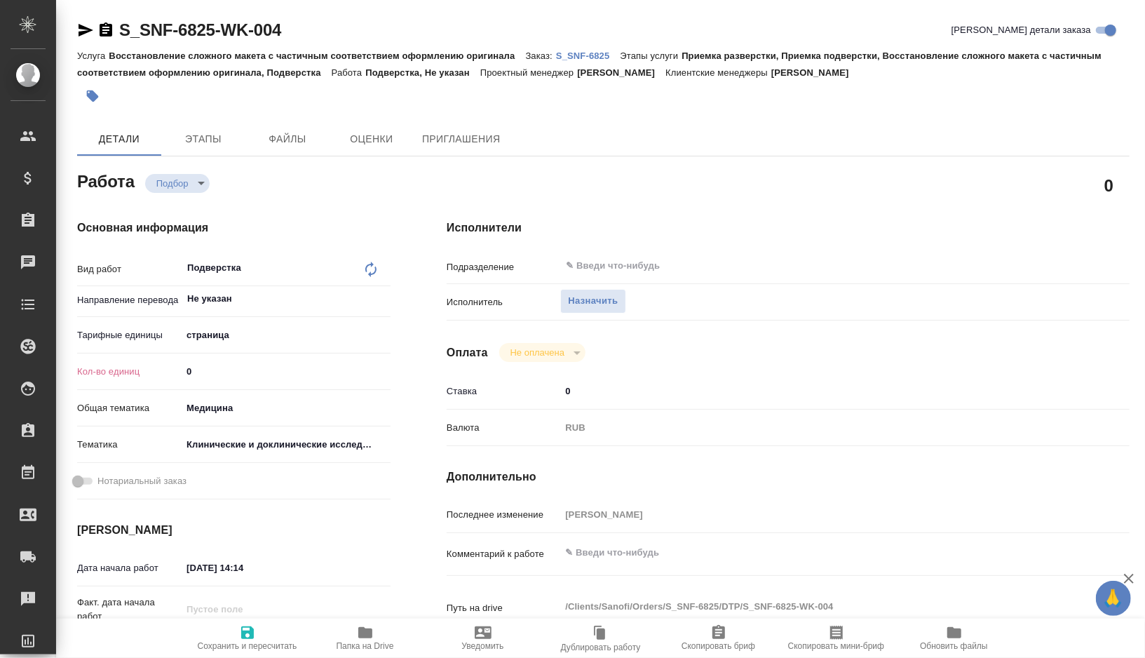
type textarea "x"
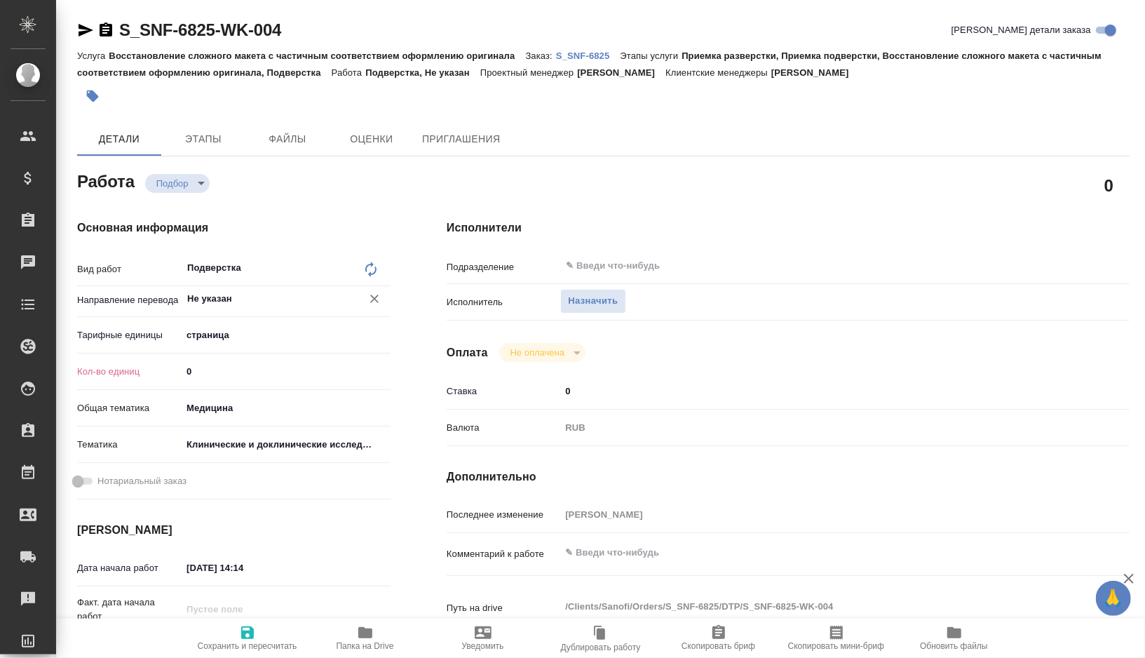
type textarea "x"
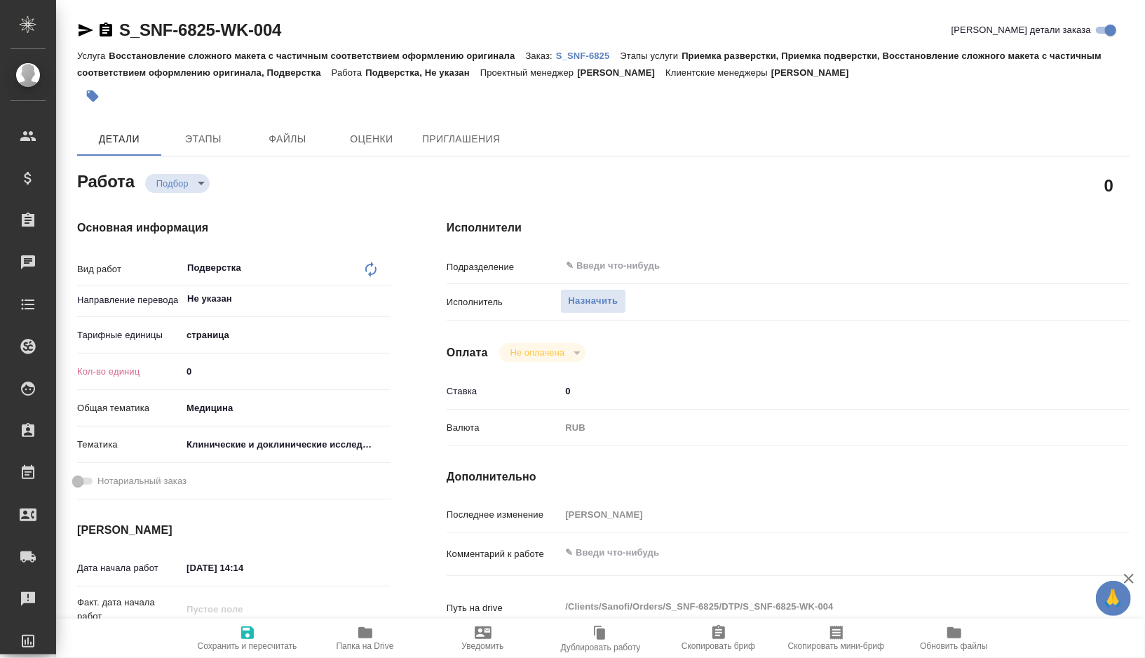
type textarea "x"
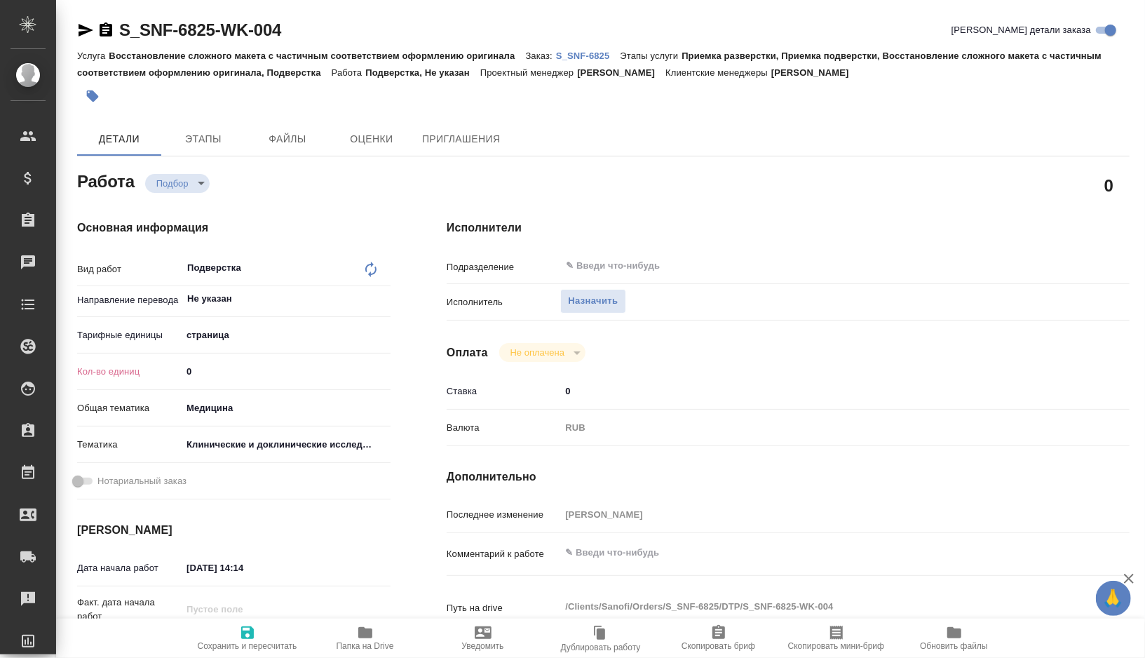
click at [240, 326] on body "🙏 .cls-1 fill:#fff; AWATERA Gorshkova Valentina Клиенты Спецификации Заказы Чат…" at bounding box center [572, 329] width 1145 height 658
click at [240, 354] on li "Страница А4" at bounding box center [286, 357] width 209 height 22
type textarea "x"
type input "5f036ec4e16dec2d6b59c8ff"
type textarea "x"
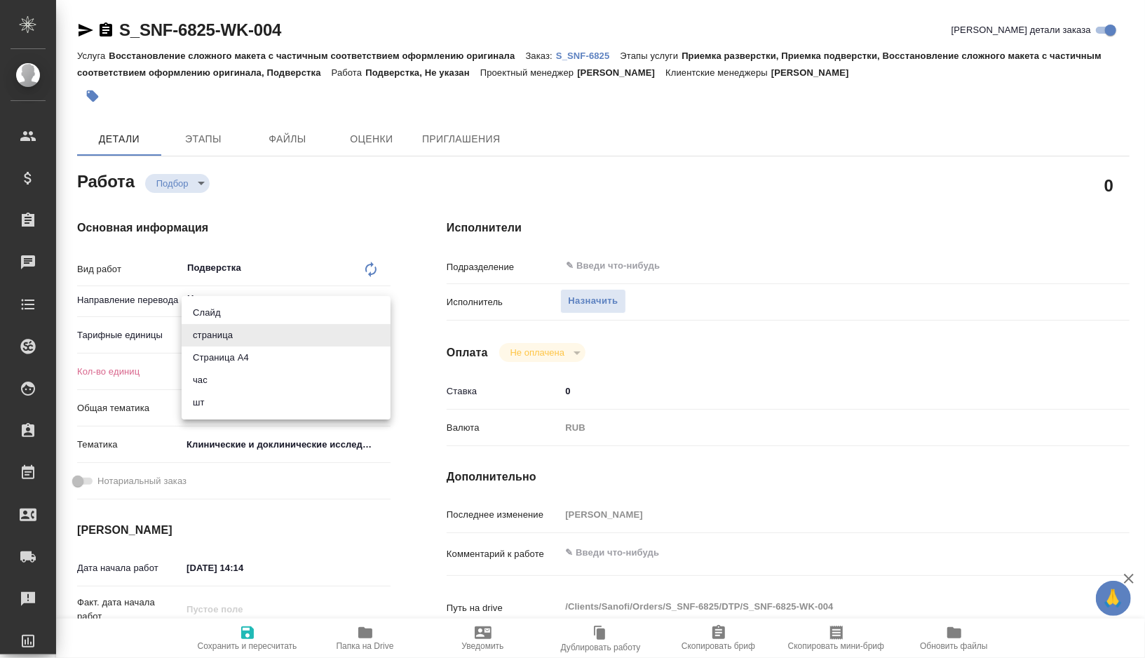
type textarea "x"
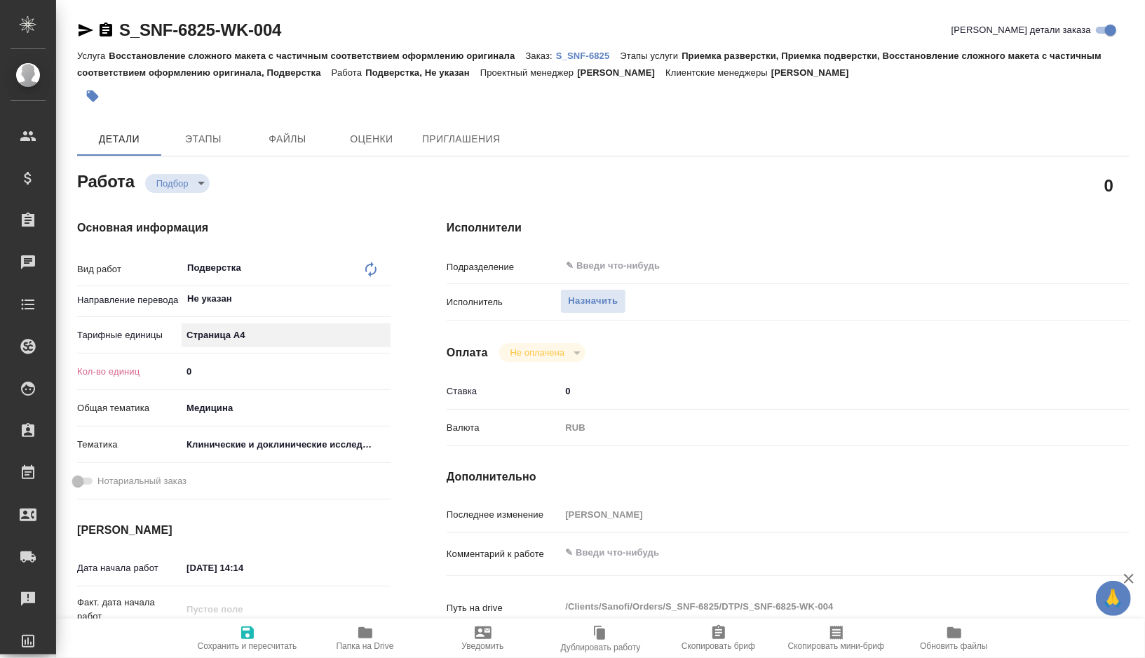
type textarea "x"
click at [229, 369] on input "0" at bounding box center [286, 371] width 209 height 20
type textarea "x"
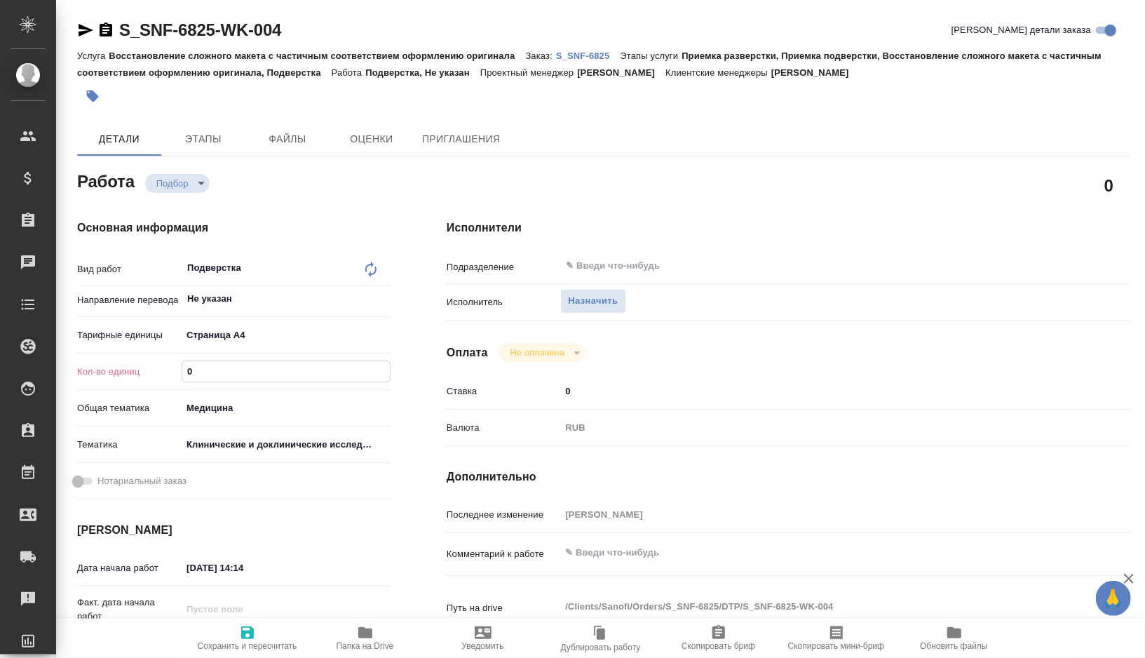
type textarea "x"
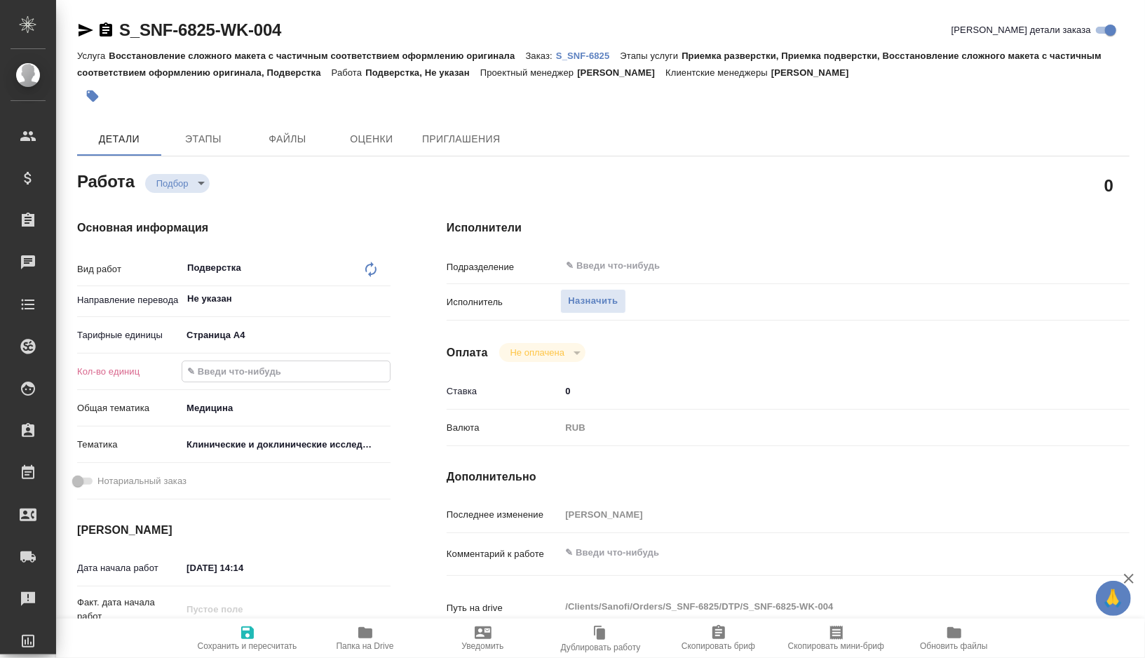
type input "2"
type textarea "x"
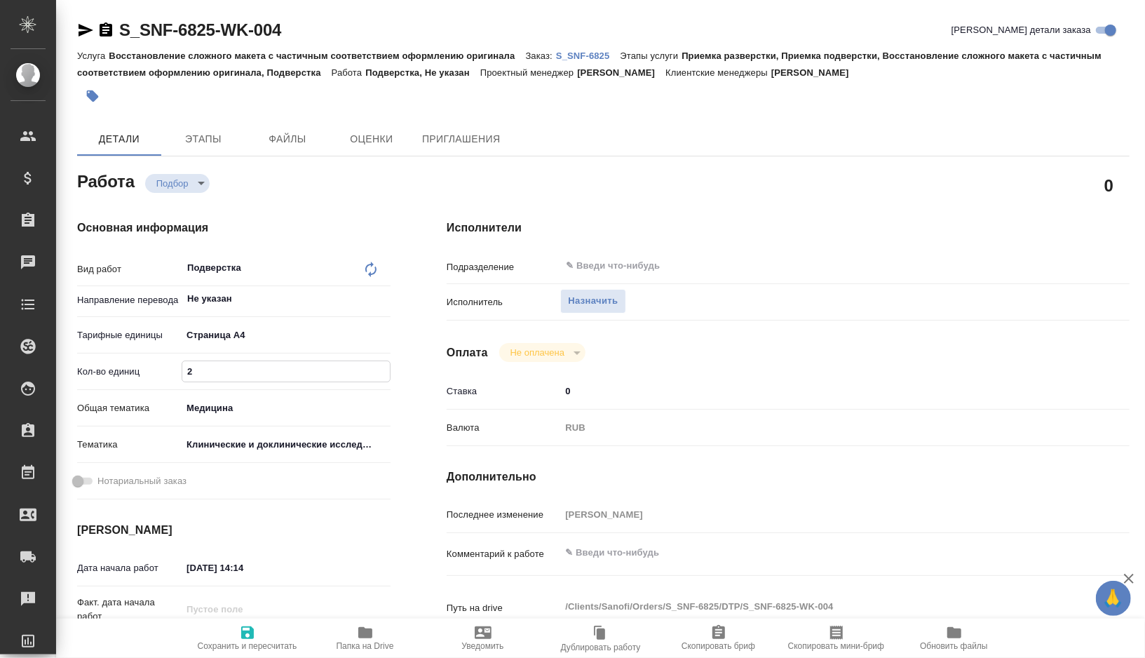
type textarea "x"
type input "23"
type textarea "x"
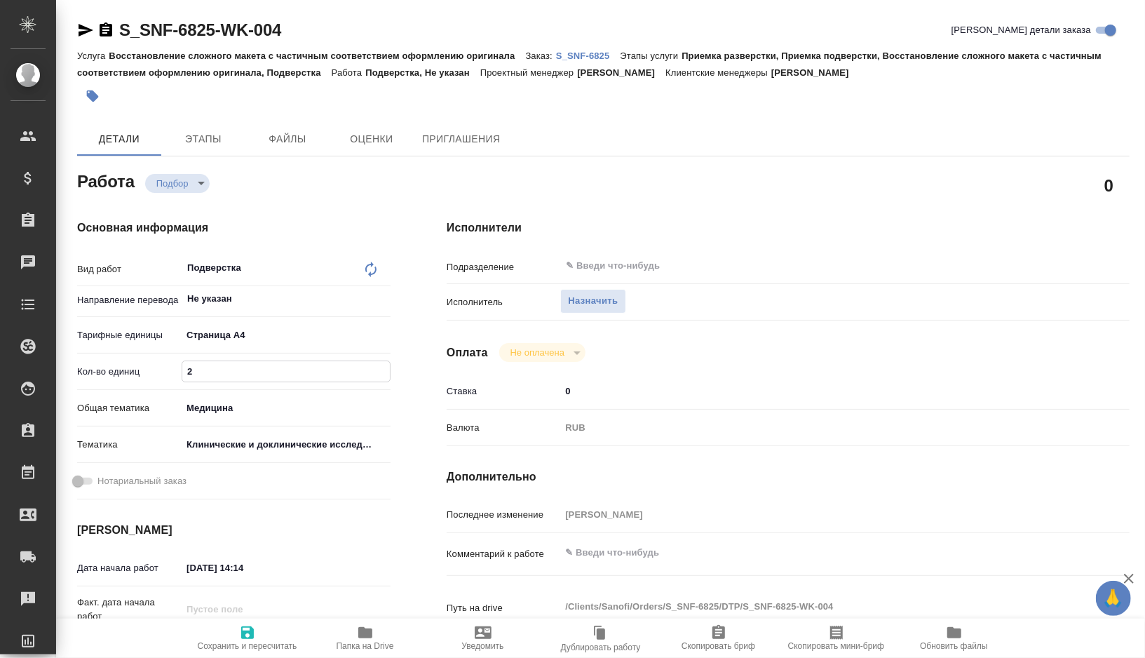
type textarea "x"
type input "235"
type textarea "x"
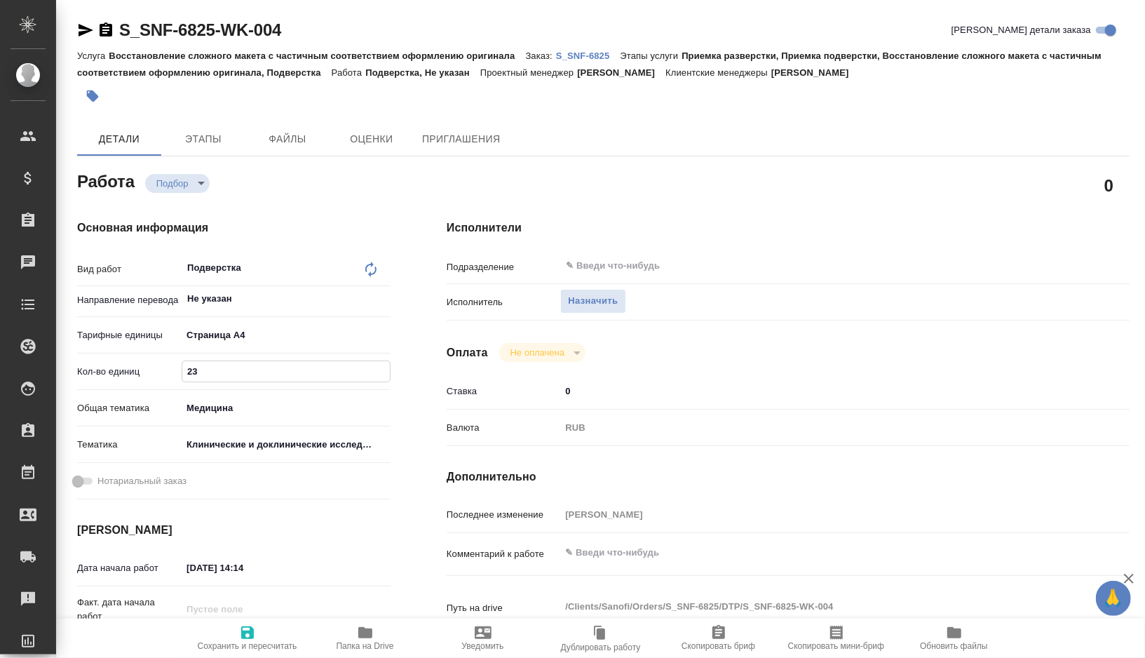
type textarea "x"
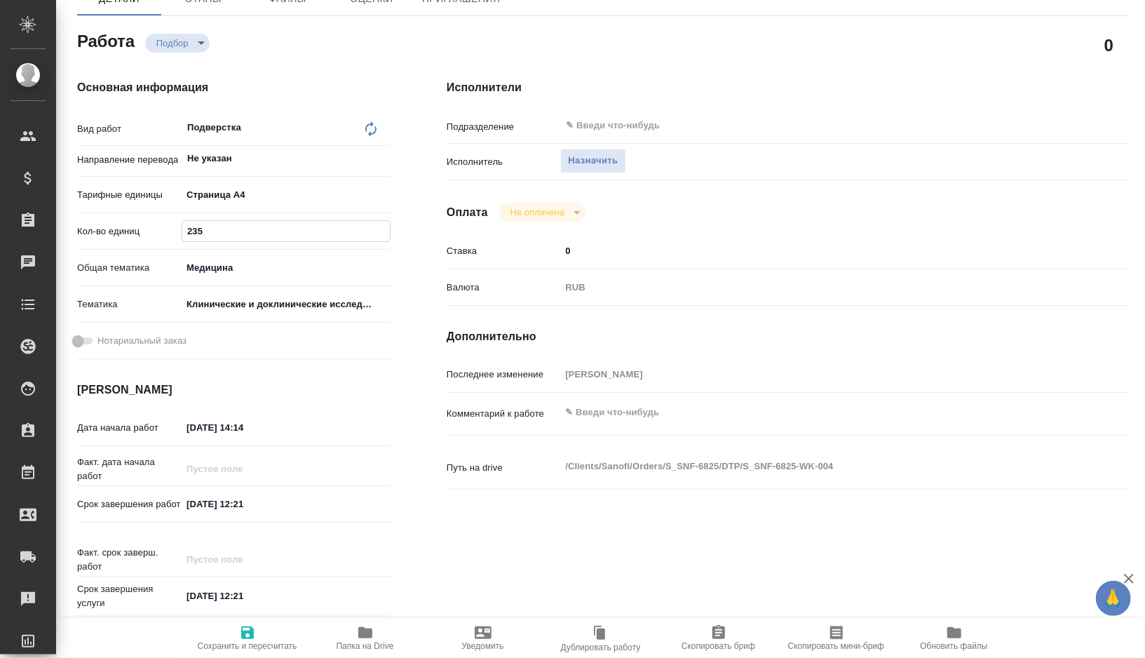
scroll to position [144, 0]
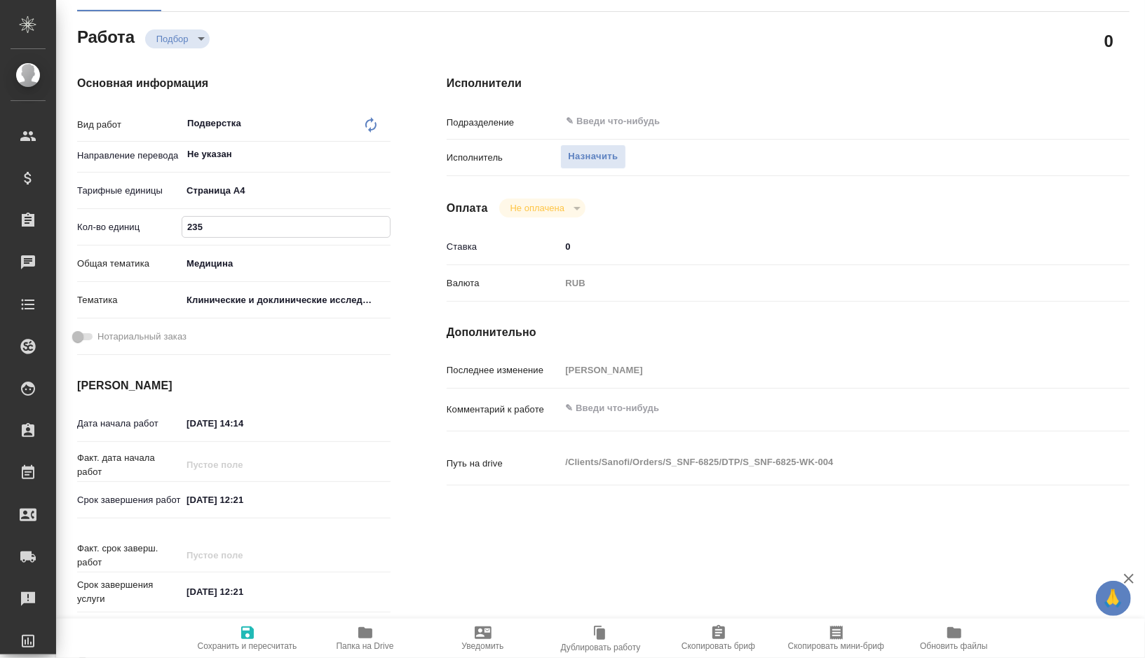
type input "235"
click at [267, 501] on input "01.09.2025 12:21" at bounding box center [243, 499] width 123 height 20
type textarea "x"
type input "01.09.2025 12:2_"
type textarea "x"
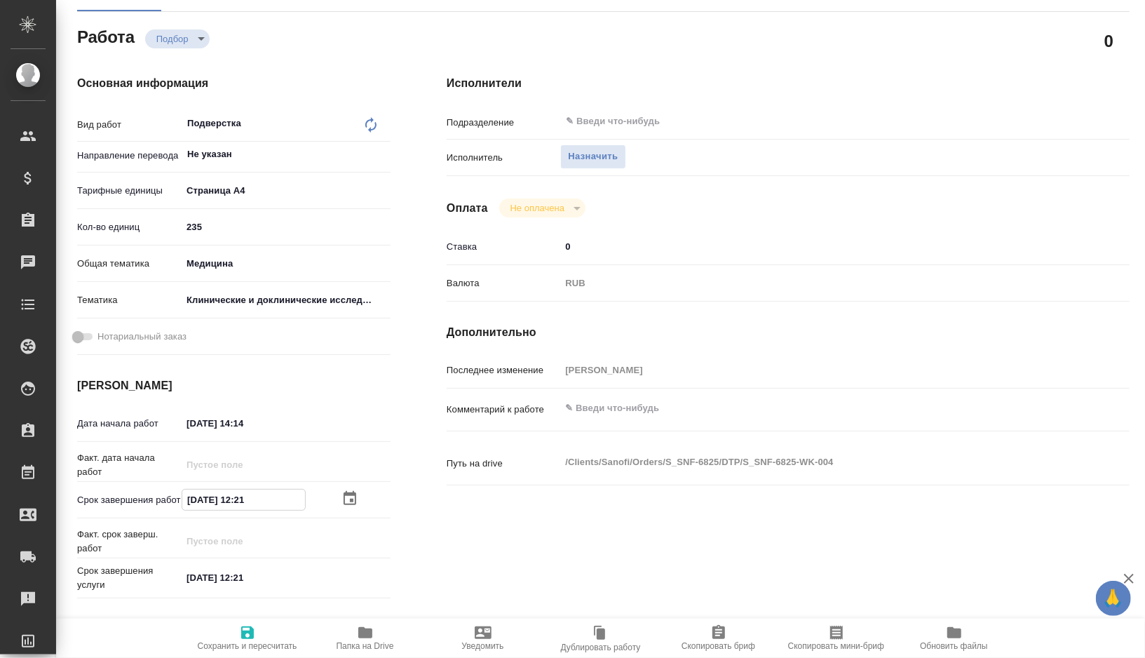
type textarea "x"
type input "01.09.2025 12:__"
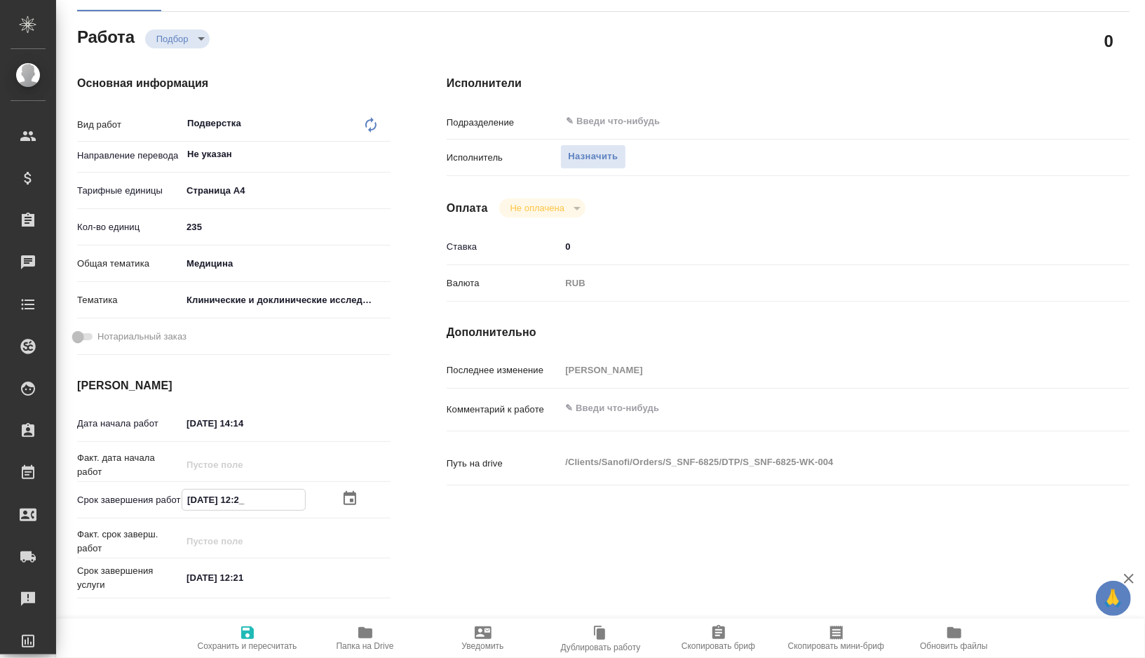
type textarea "x"
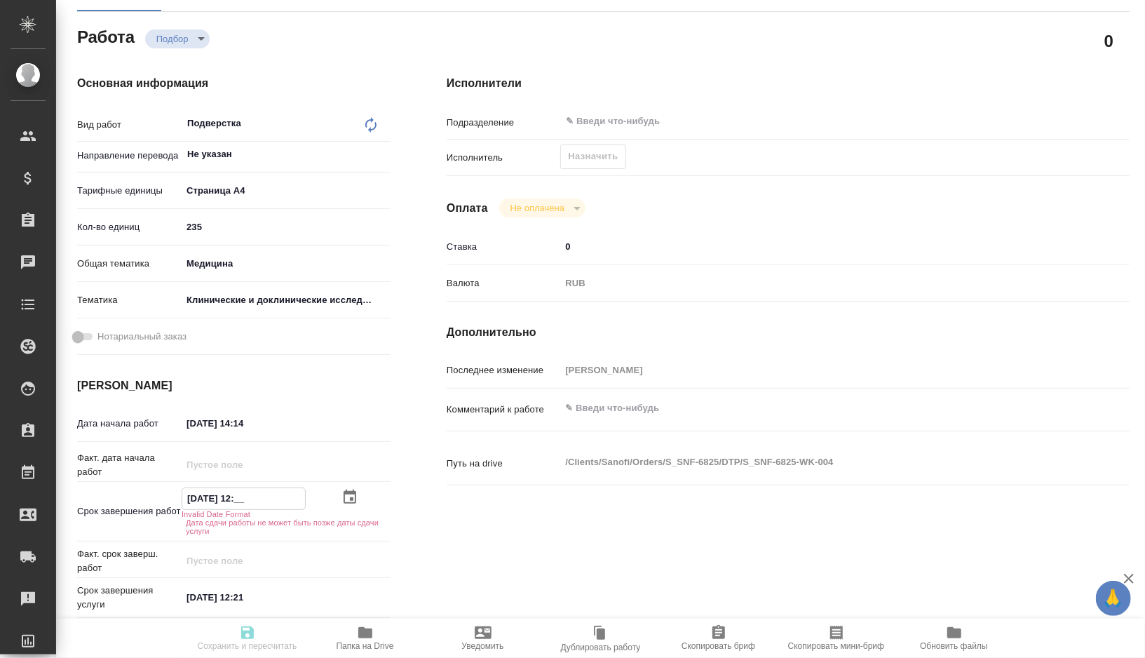
type input "01.09.2025 12:0_"
type textarea "x"
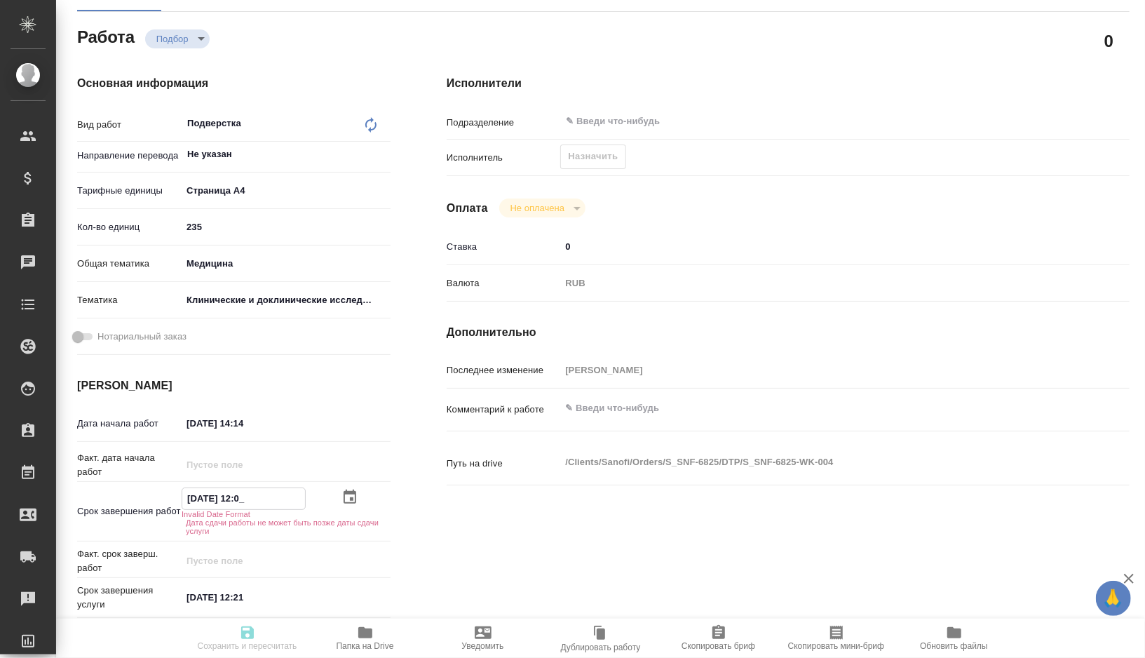
type textarea "x"
type input "01.09.2025 12:00"
type textarea "x"
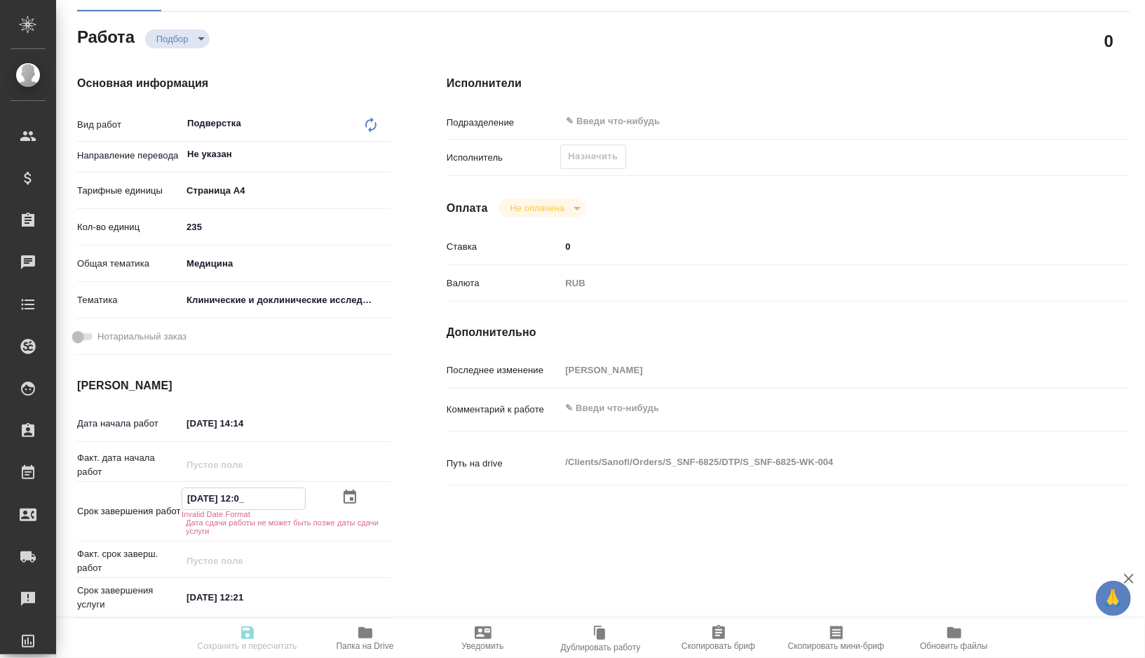
type textarea "x"
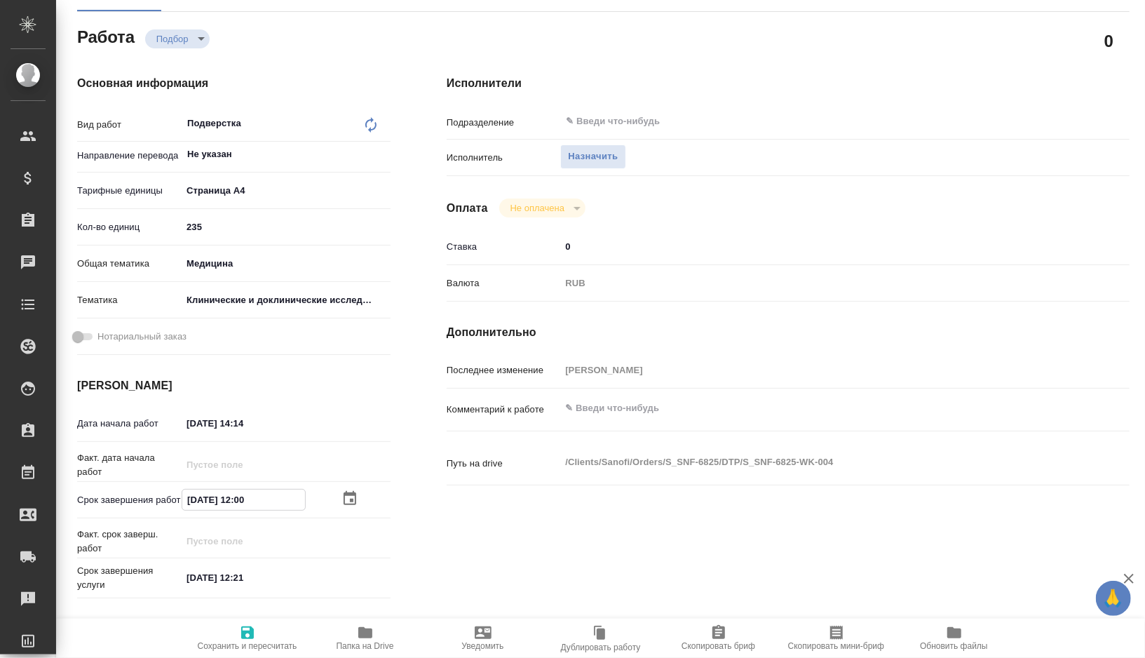
type input "01.09.2025 12:00"
click at [191, 423] on input "19.08.2025 14:14" at bounding box center [243, 423] width 123 height 20
type textarea "x"
type input "90.82.0251 41:4_"
type textarea "x"
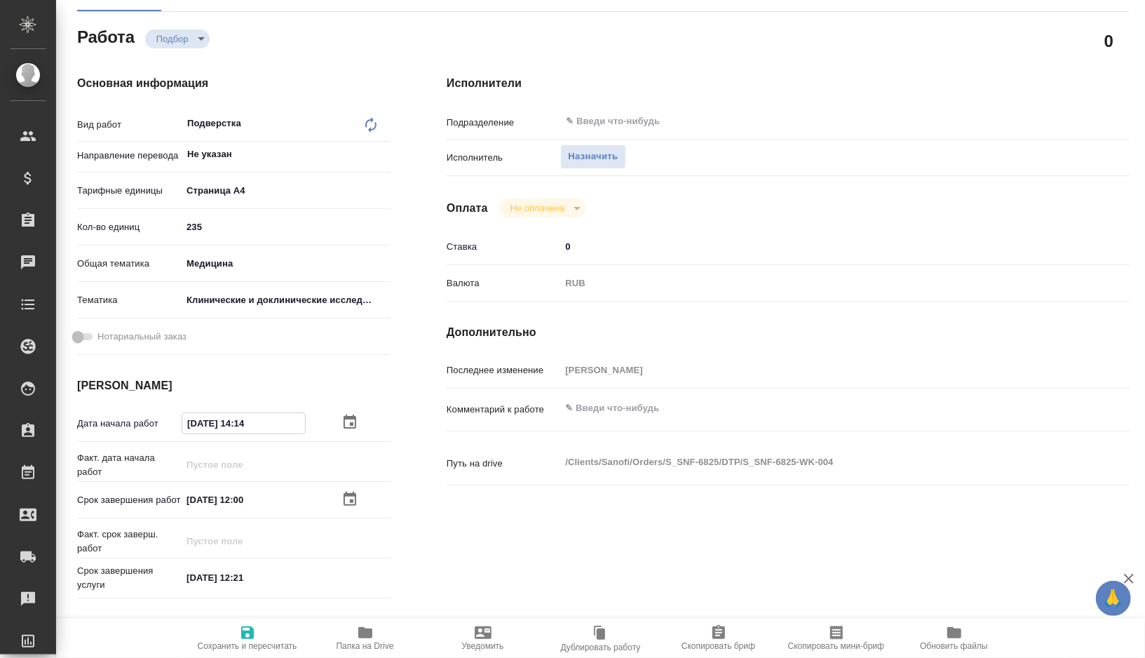
type textarea "x"
type input "29.08.2025 14:14"
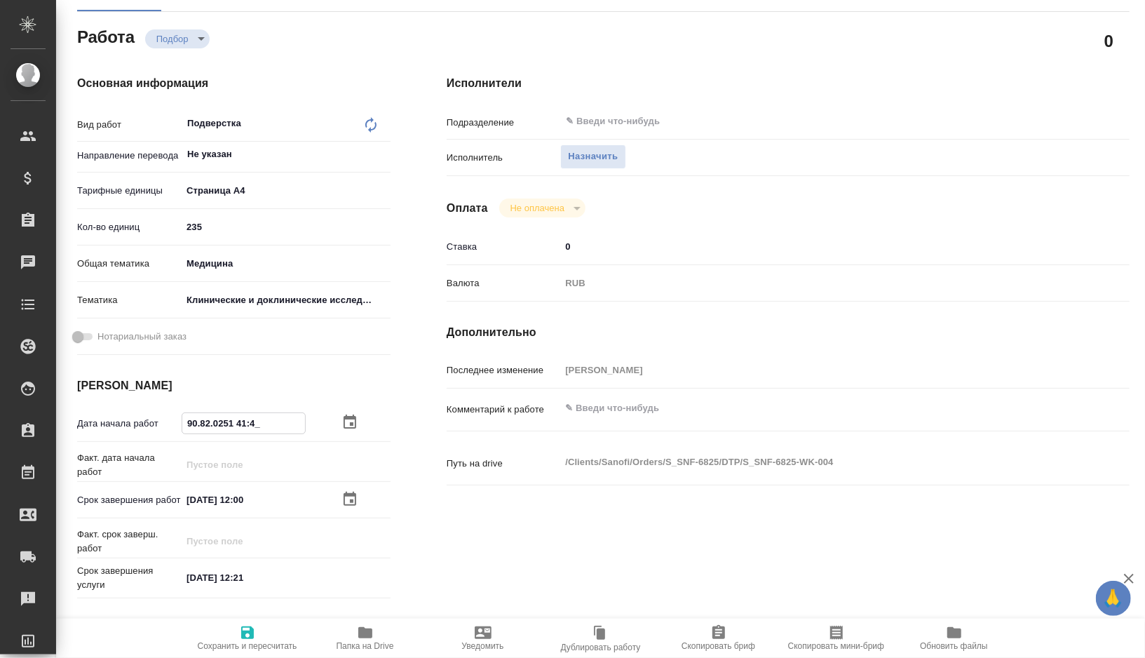
type textarea "x"
click at [263, 422] on input "29.08.2025 14:14" at bounding box center [243, 423] width 123 height 20
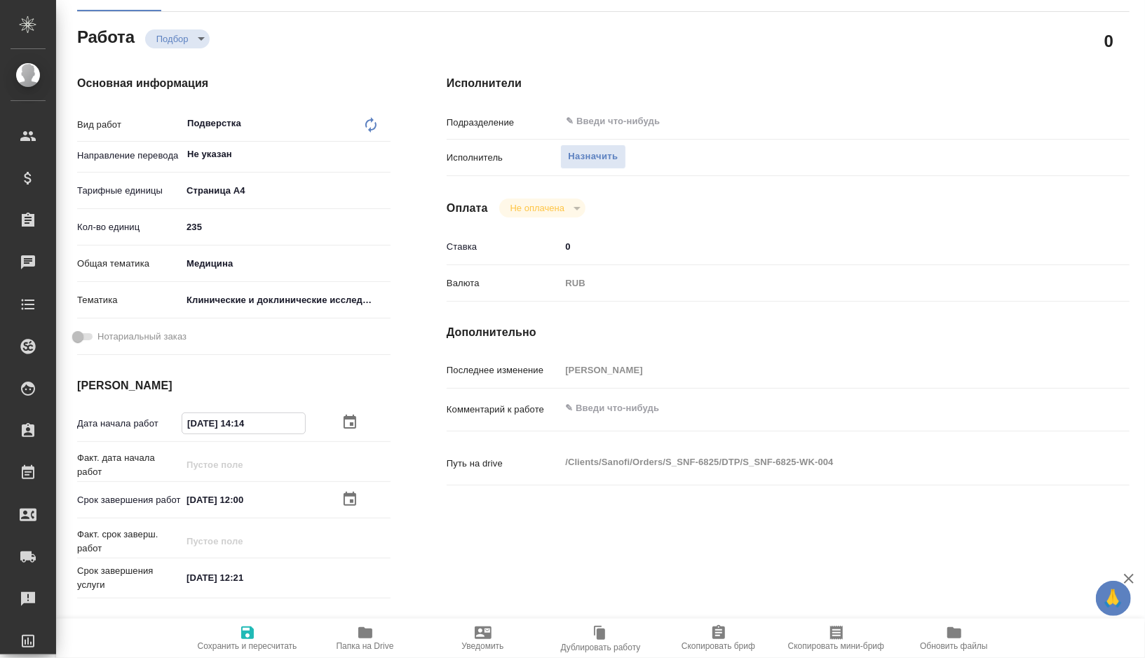
type textarea "x"
type input "29.08.2025 14:1_"
type textarea "x"
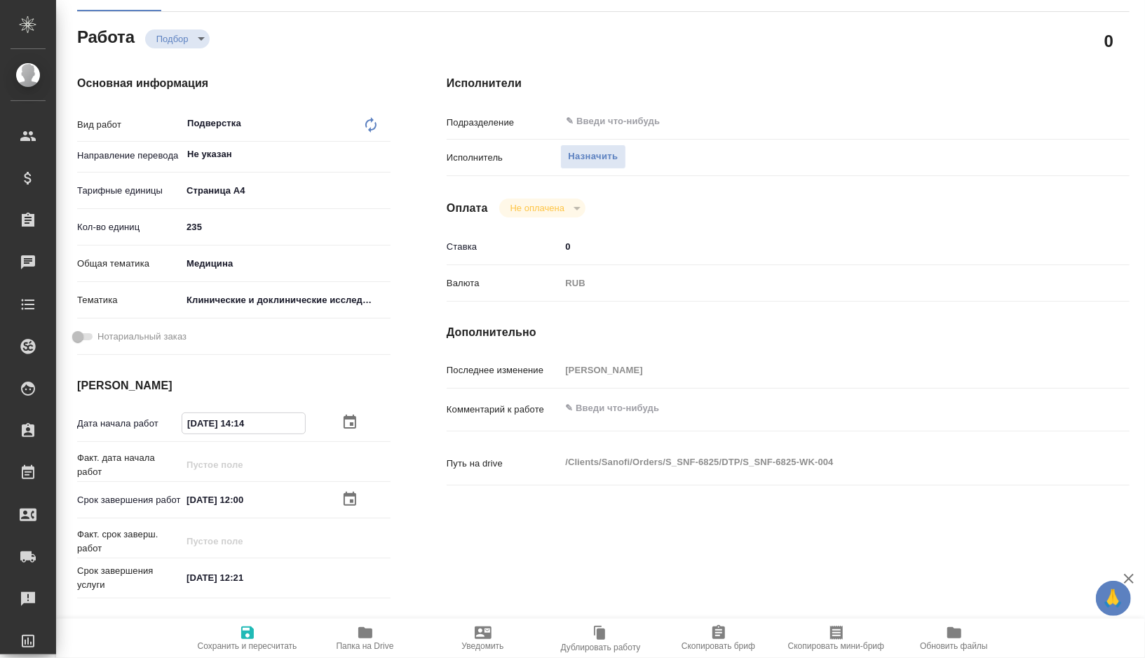
type textarea "x"
type input "29.08.2025 14:__"
type textarea "x"
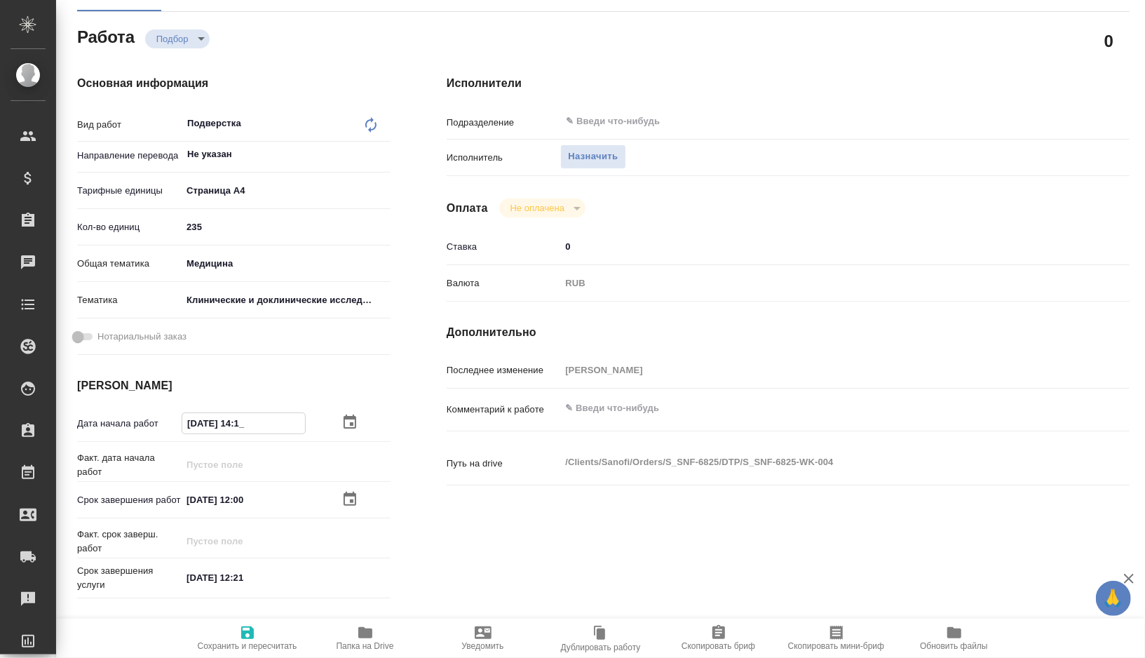
type textarea "x"
type input "29.08.2025 1_:__"
type textarea "x"
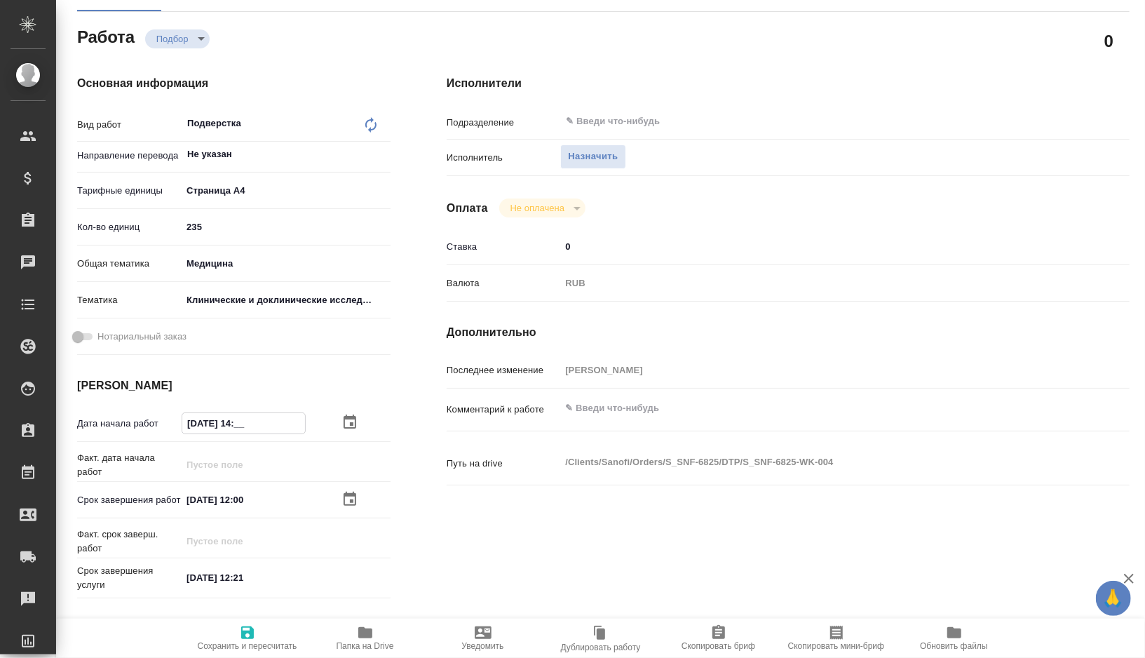
type textarea "x"
type input "29.08.2025 15:__"
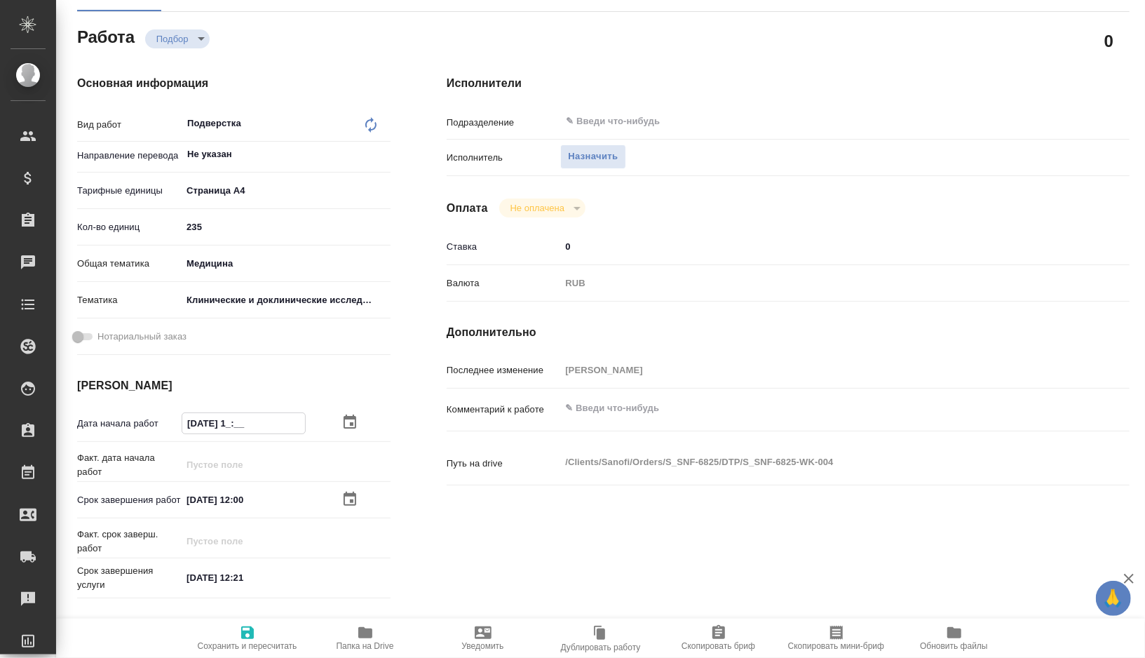
type textarea "x"
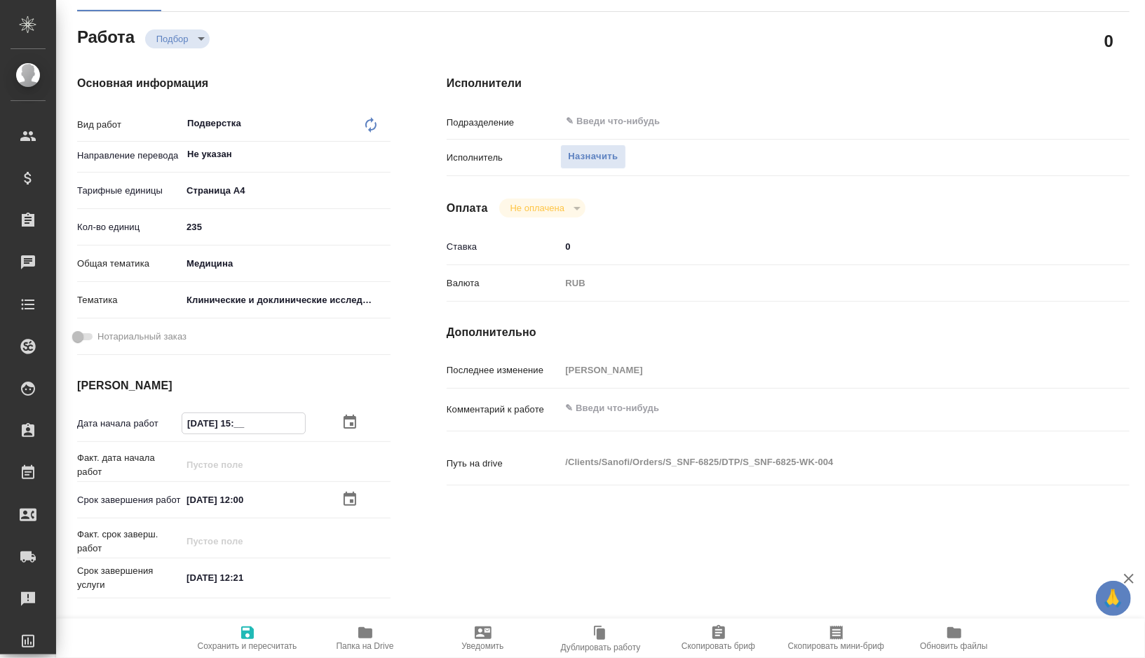
type input "29.08.2025 15:0_"
type textarea "x"
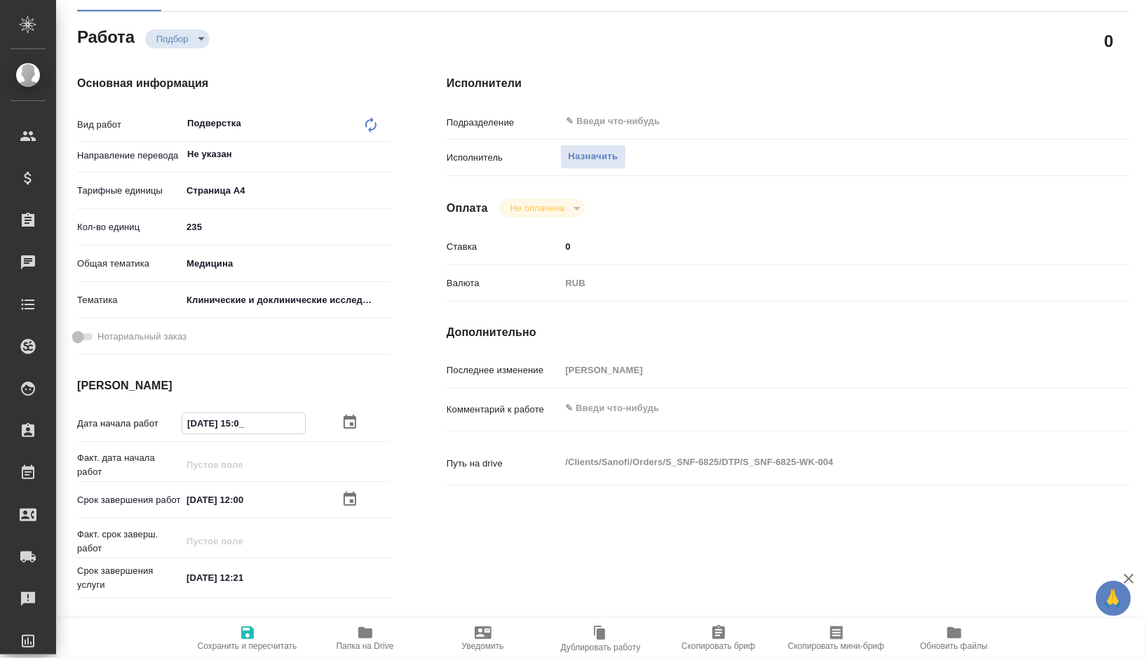
type textarea "x"
type input "29.08.2025 15:00"
type textarea "x"
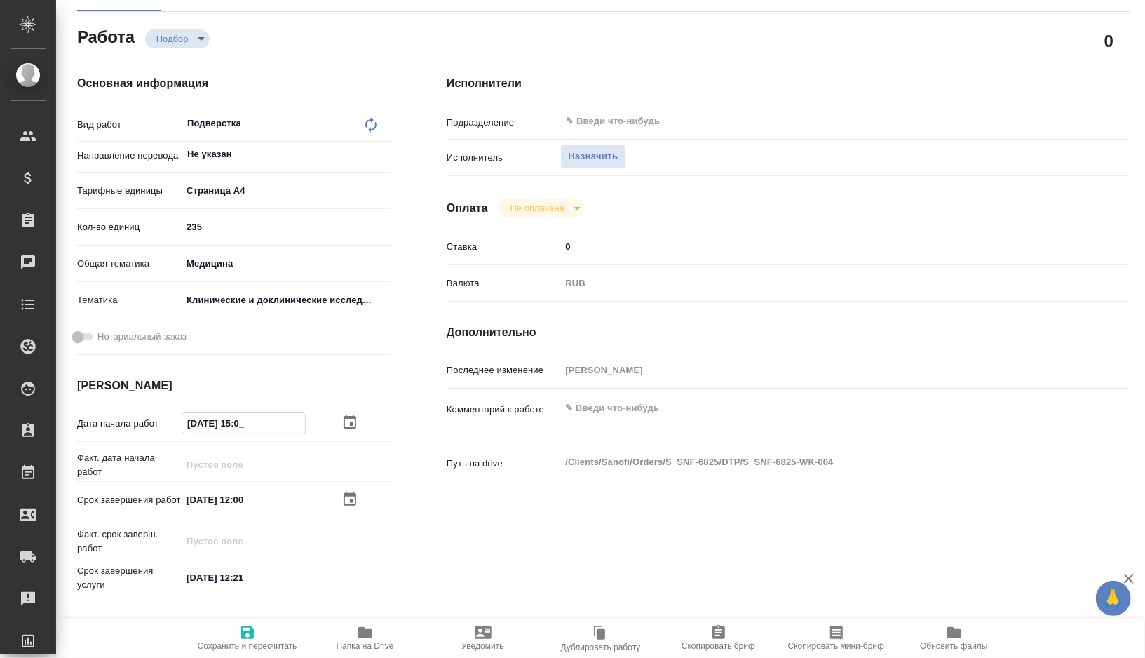
type textarea "x"
type input "29.08.2025 15:00"
click at [240, 641] on span "Сохранить и пересчитать" at bounding box center [248, 646] width 100 height 10
type textarea "x"
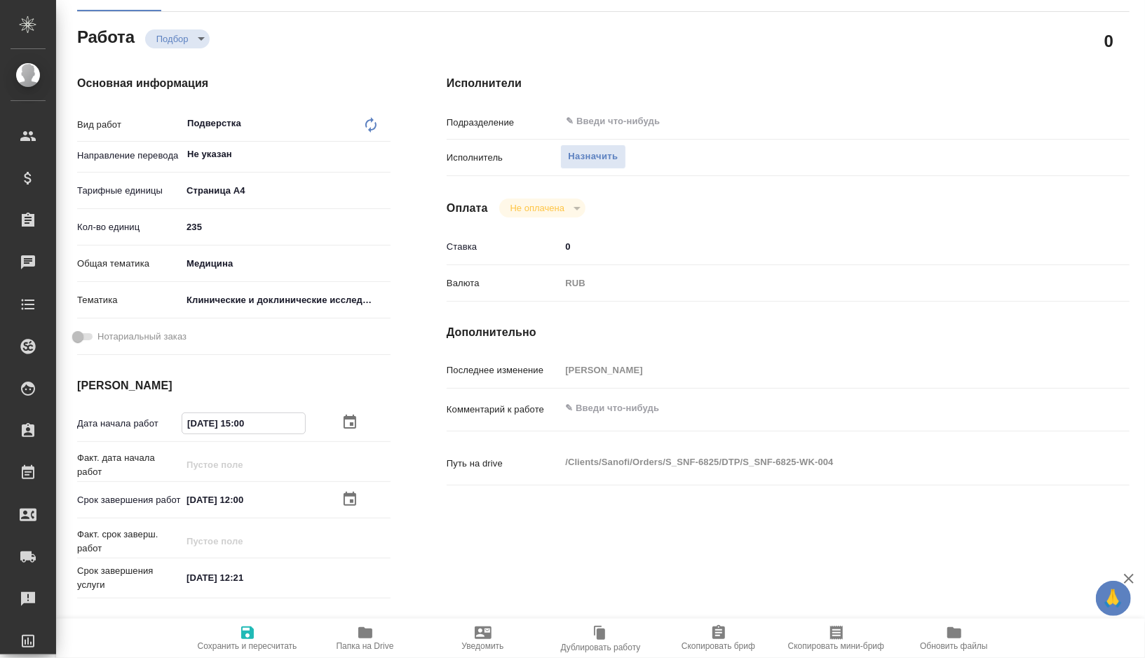
type textarea "x"
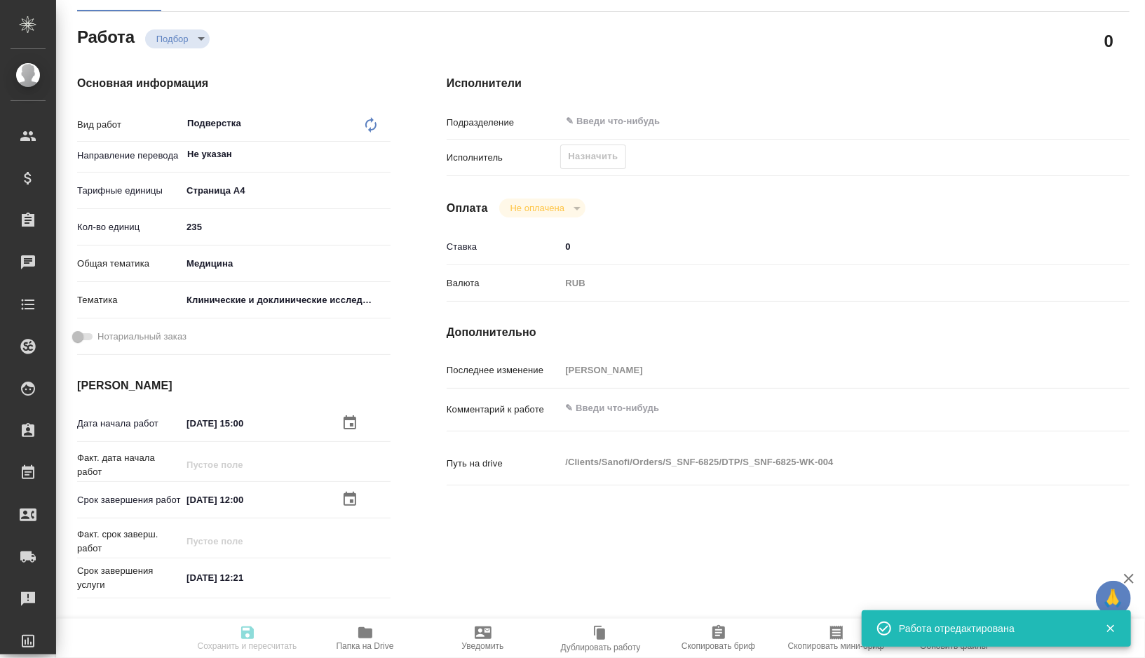
type input "recruiting"
type textarea "Подверстка"
type textarea "x"
type input "Не указан"
type input "5f036ec4e16dec2d6b59c8ff"
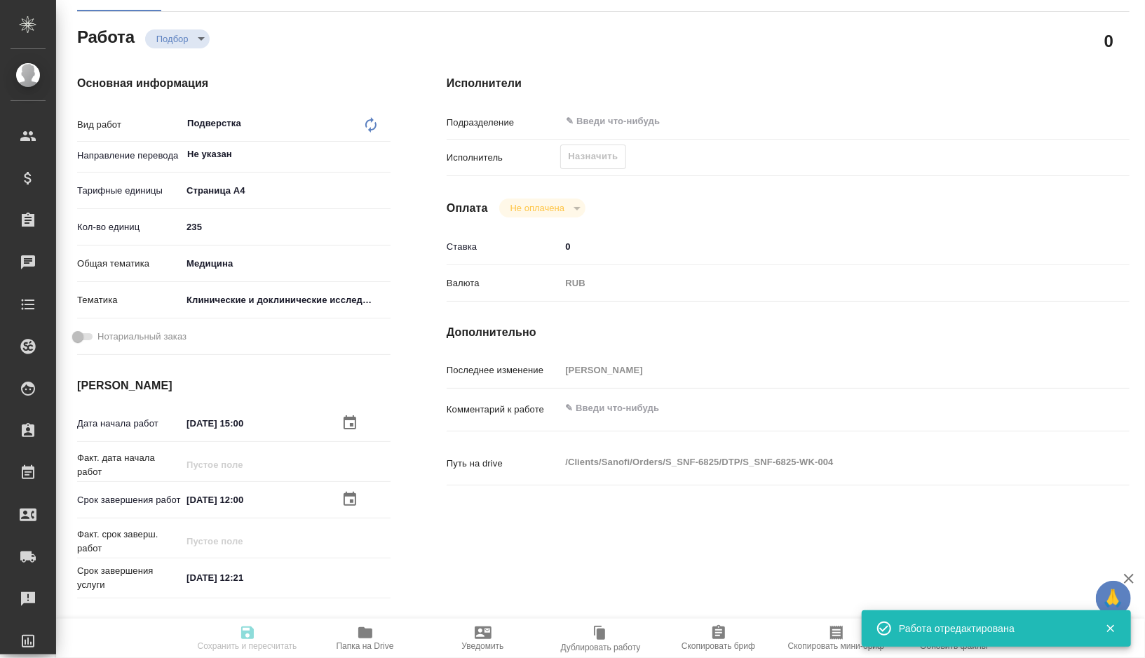
type input "235"
type input "med"
type input "5a8b8b956a9677013d343d9e"
type input "29.08.2025 15:00"
type input "01.09.2025 12:00"
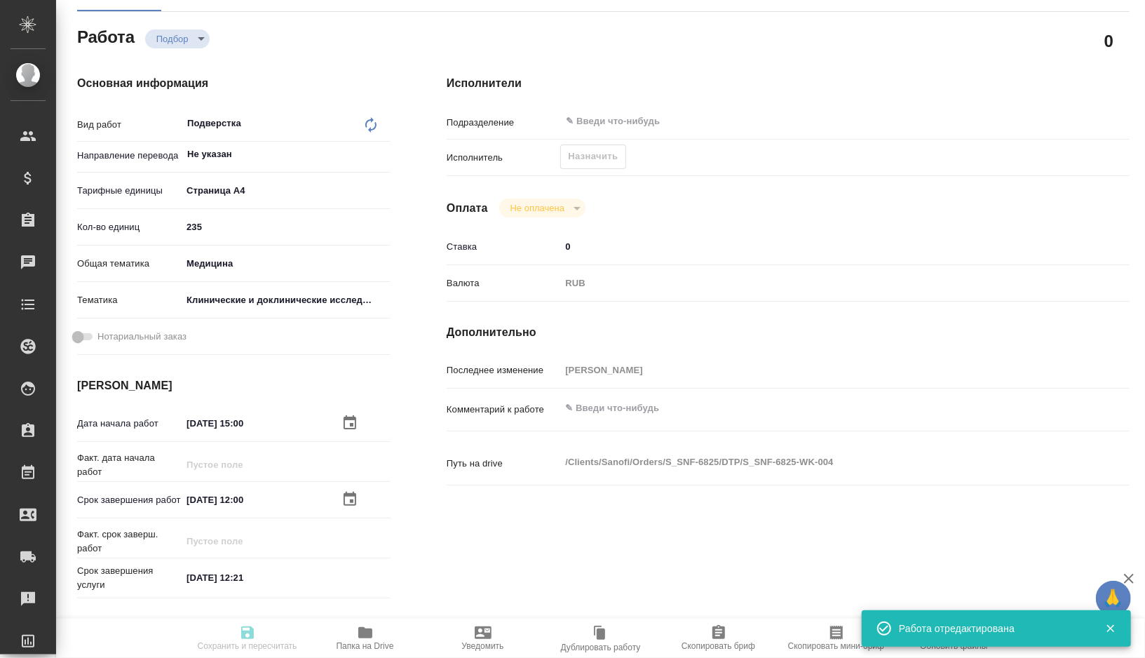
type input "01.09.2025 12:21"
type input "notPayed"
type input "0"
type input "RUB"
type input "Горшкова Валентина"
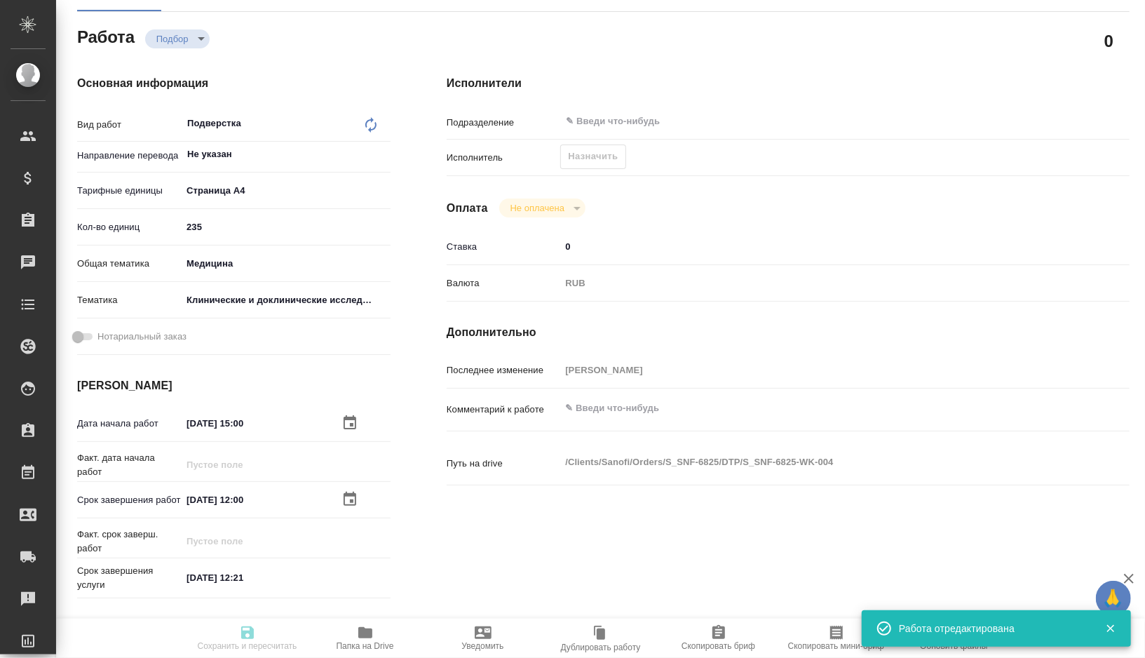
type textarea "x"
type textarea "/Clients/Sanofi/Orders/S_SNF-6825/DTP/S_SNF-6825-WK-004"
type textarea "x"
type input "S_SNF-6825"
type input "E005821060"
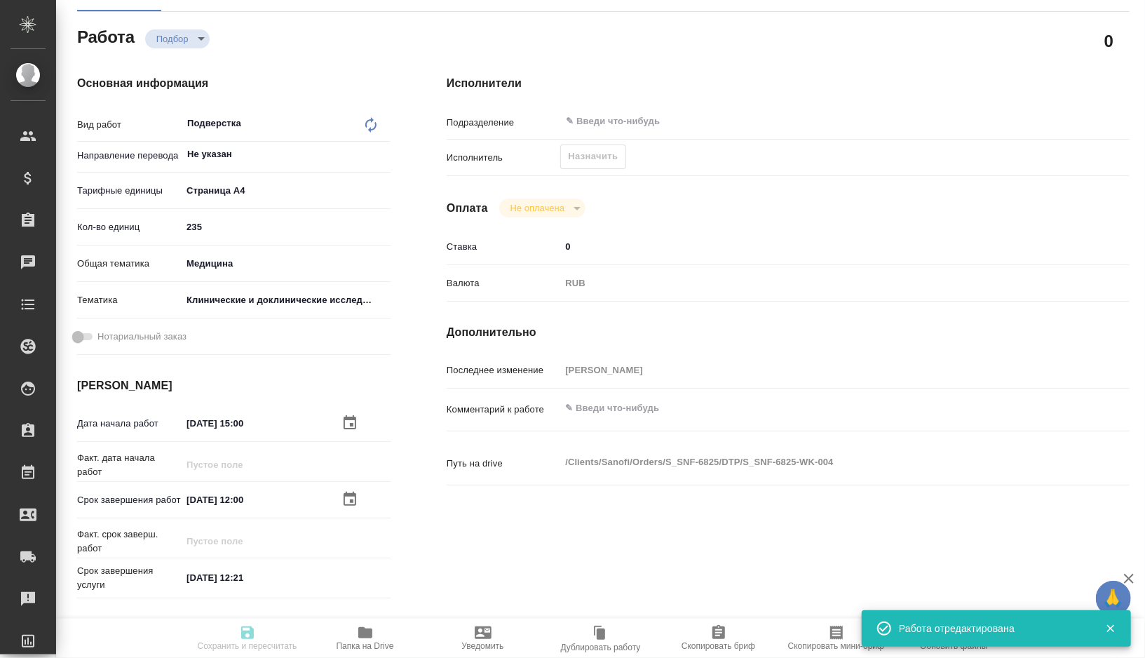
type input "Восстановление сложного макета с частичным соответствием оформлению оригинала"
type input "Приемка разверстки, Приемка подверстки, Восстановление сложного макета с частич…"
type input "Сайдашева Диляра"
type input "Арсеньева Вера"
type input "/Clients/Sanofi/Orders/S_SNF-6825"
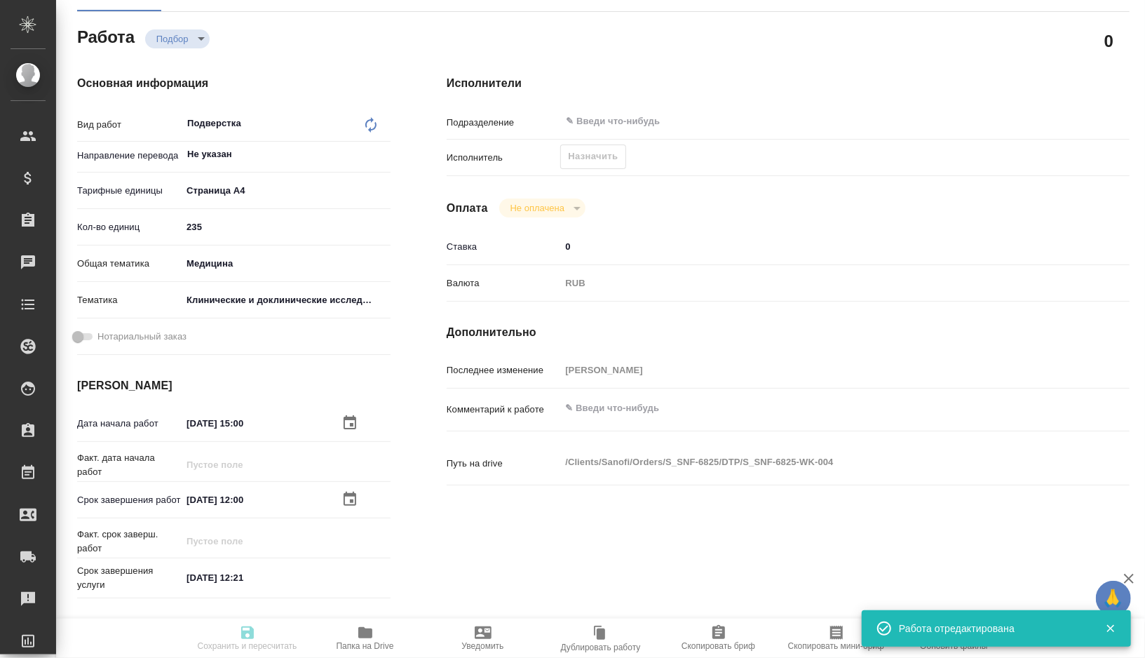
type textarea "x"
type textarea "обновите, пожалуйста, перевод документа на основании новой версии на англ, номе…"
type textarea "x"
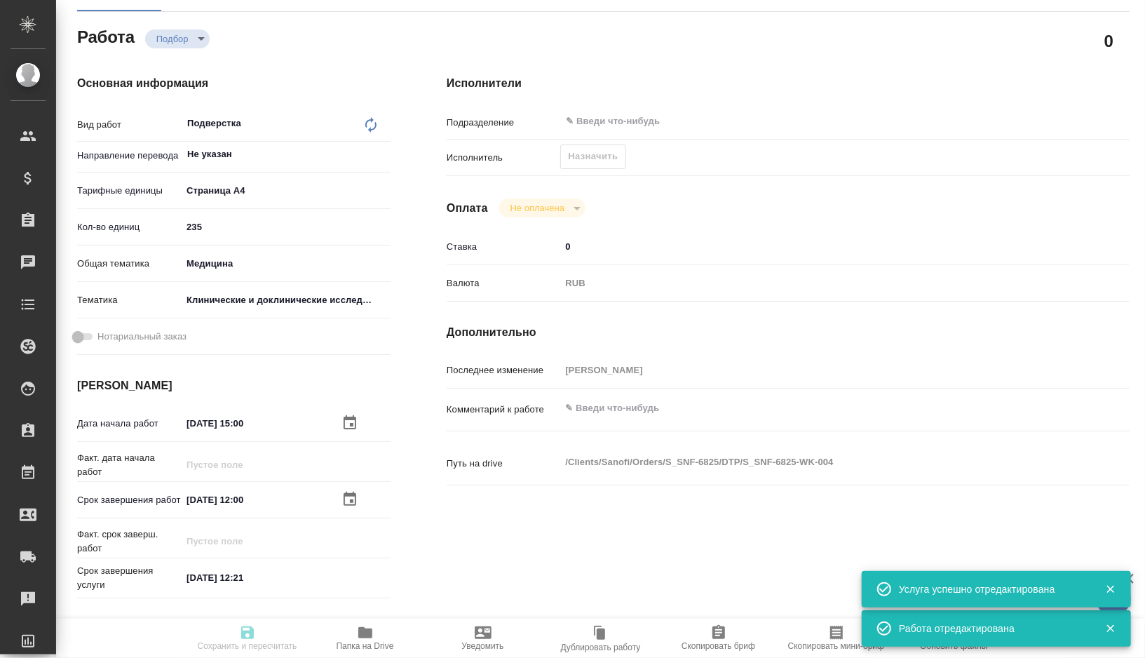
type textarea "x"
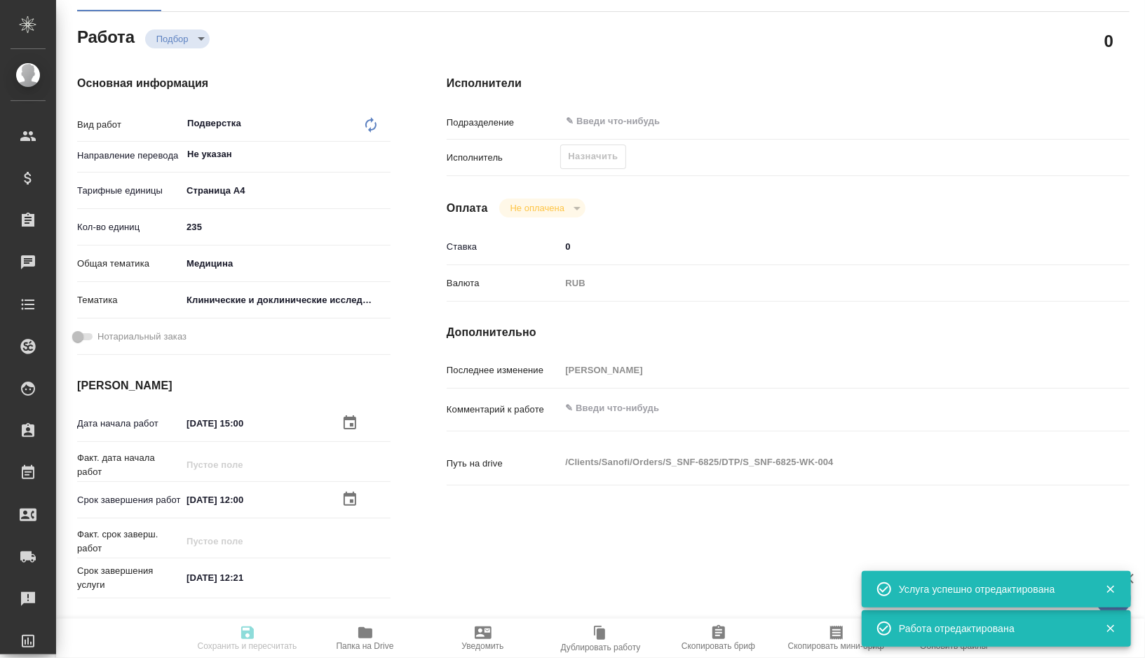
type textarea "x"
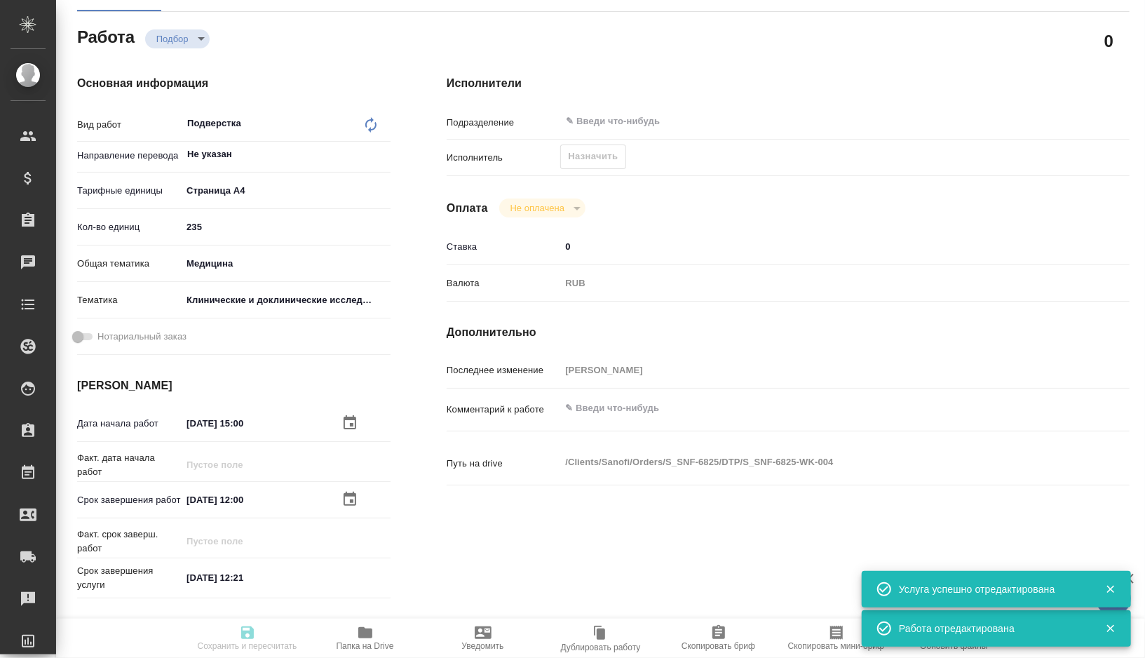
type textarea "x"
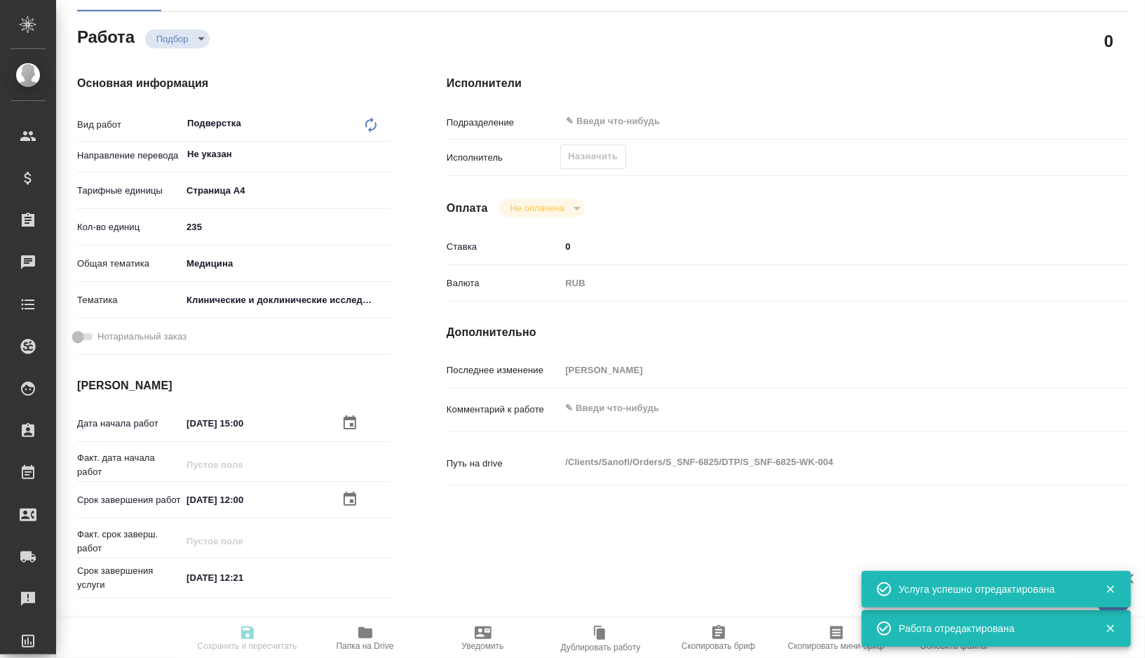
type textarea "x"
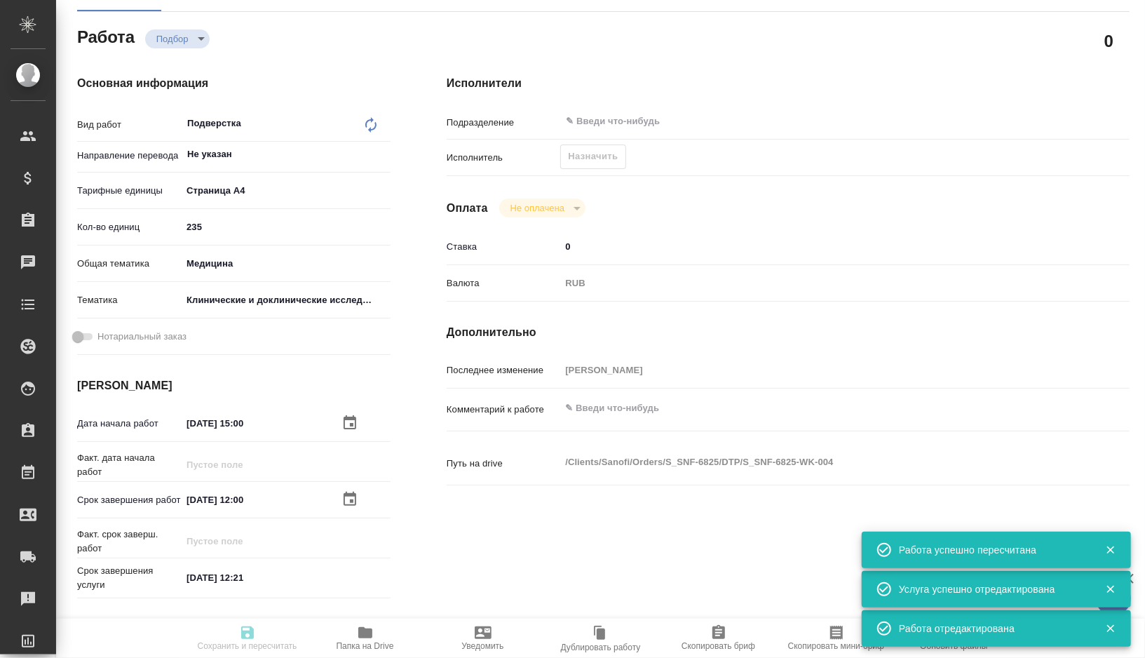
type textarea "x"
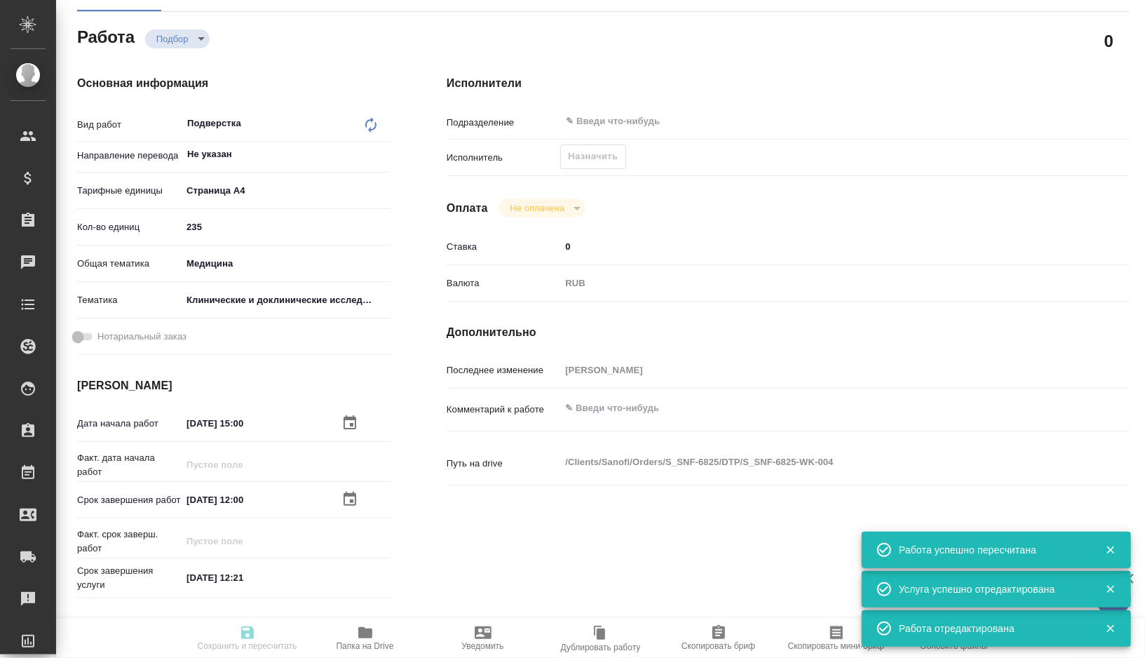
type input "recruiting"
type textarea "Подверстка"
click at [631, 125] on input "text" at bounding box center [792, 121] width 457 height 17
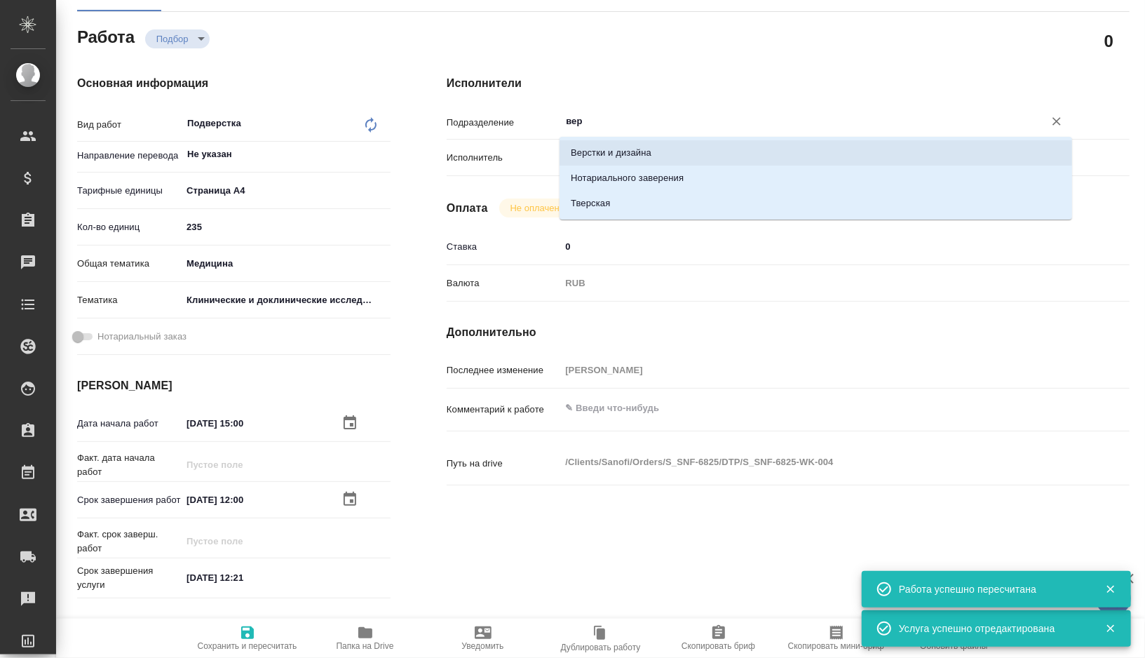
click at [626, 144] on li "Верстки и дизайна" at bounding box center [815, 152] width 512 height 25
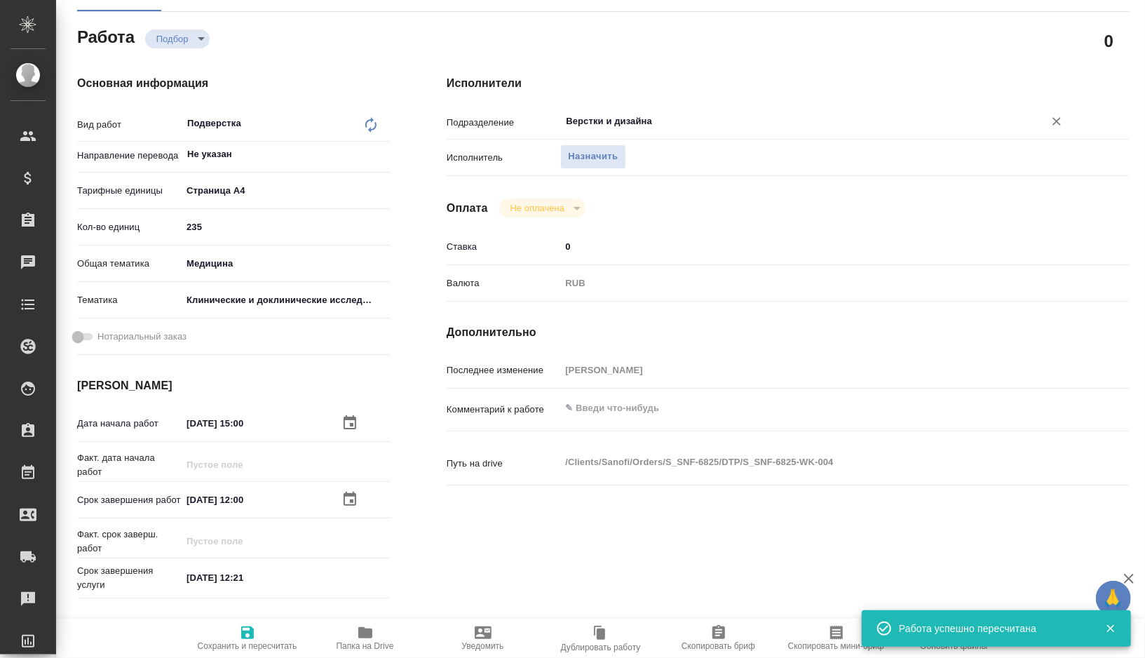
click at [252, 632] on icon "button" at bounding box center [247, 632] width 13 height 13
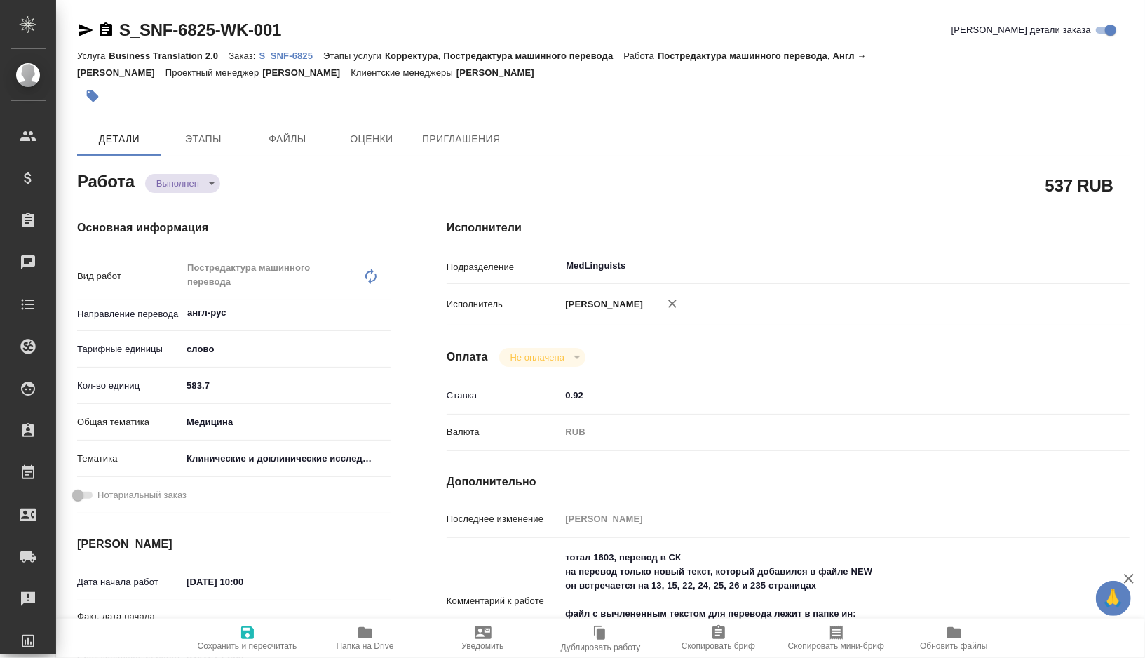
type textarea "x"
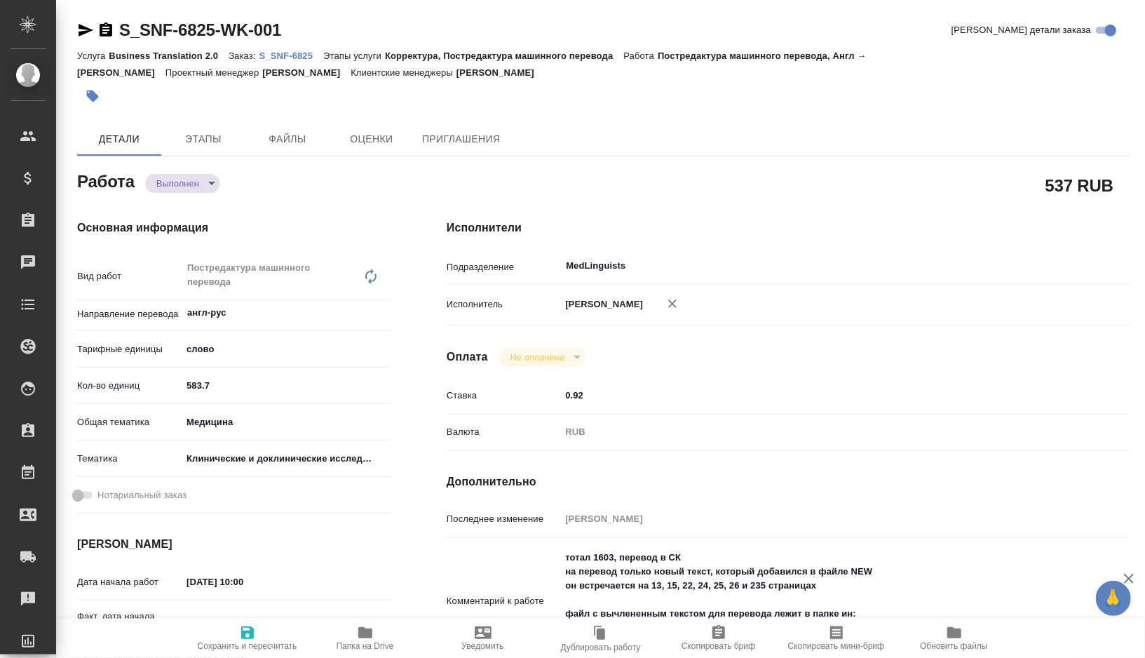
type textarea "x"
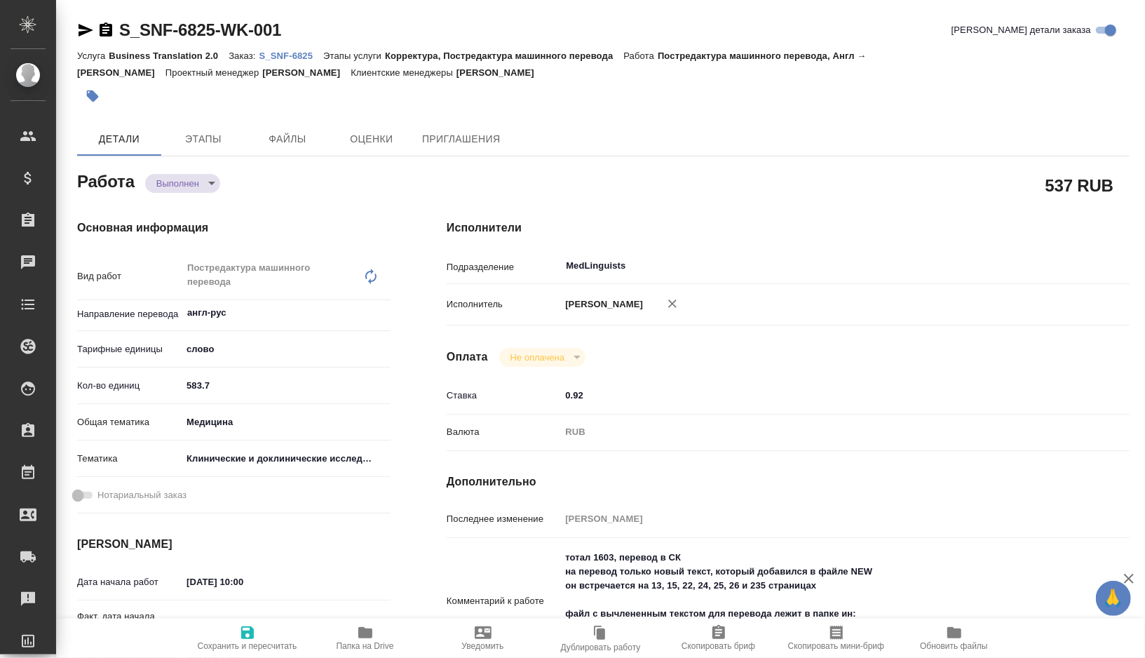
type textarea "x"
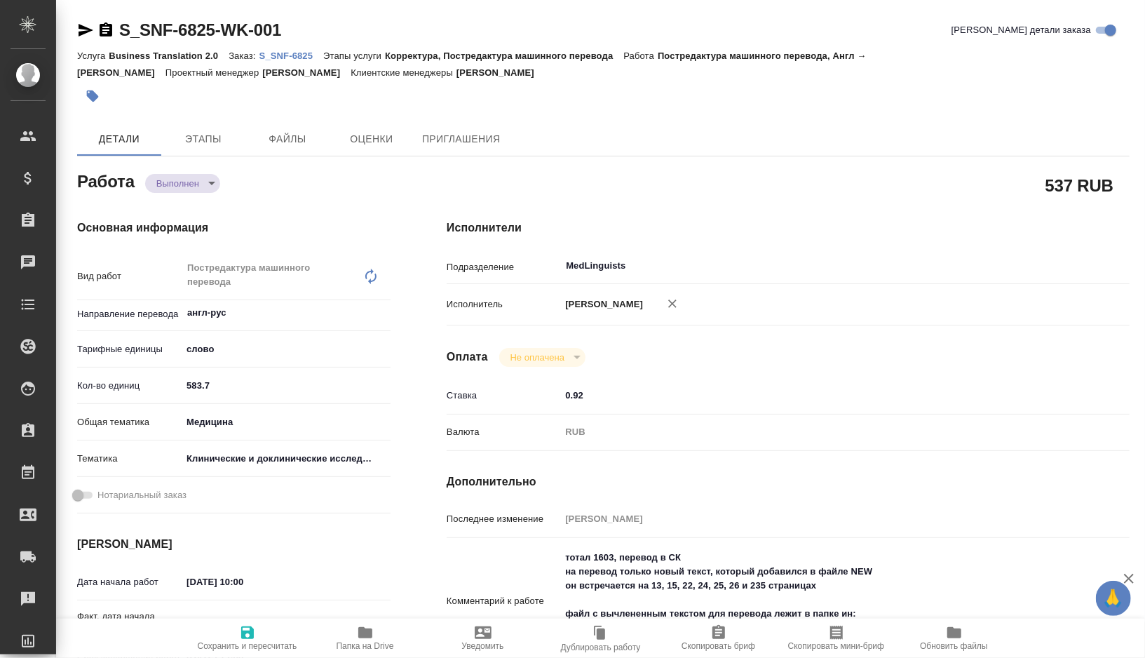
type textarea "x"
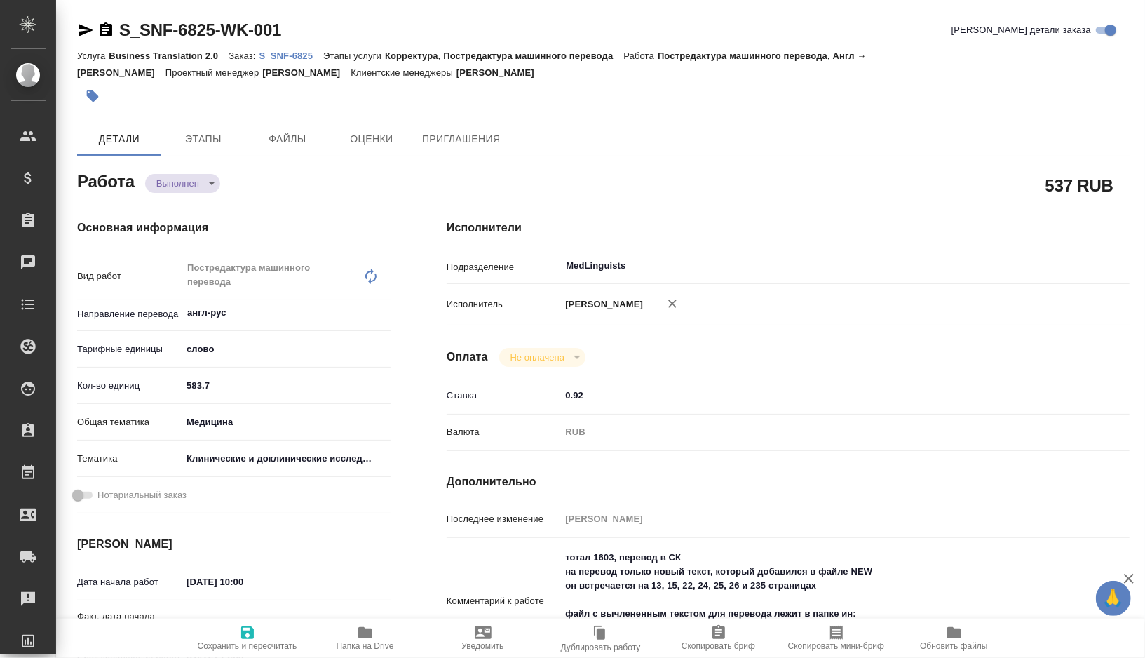
type textarea "x"
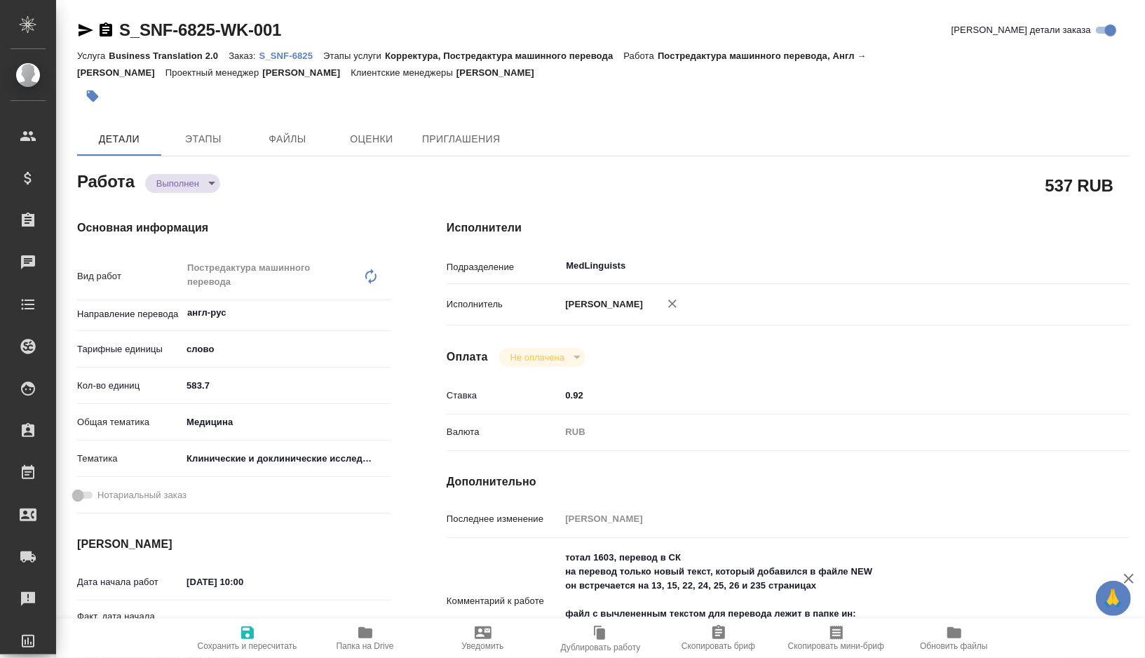
type textarea "x"
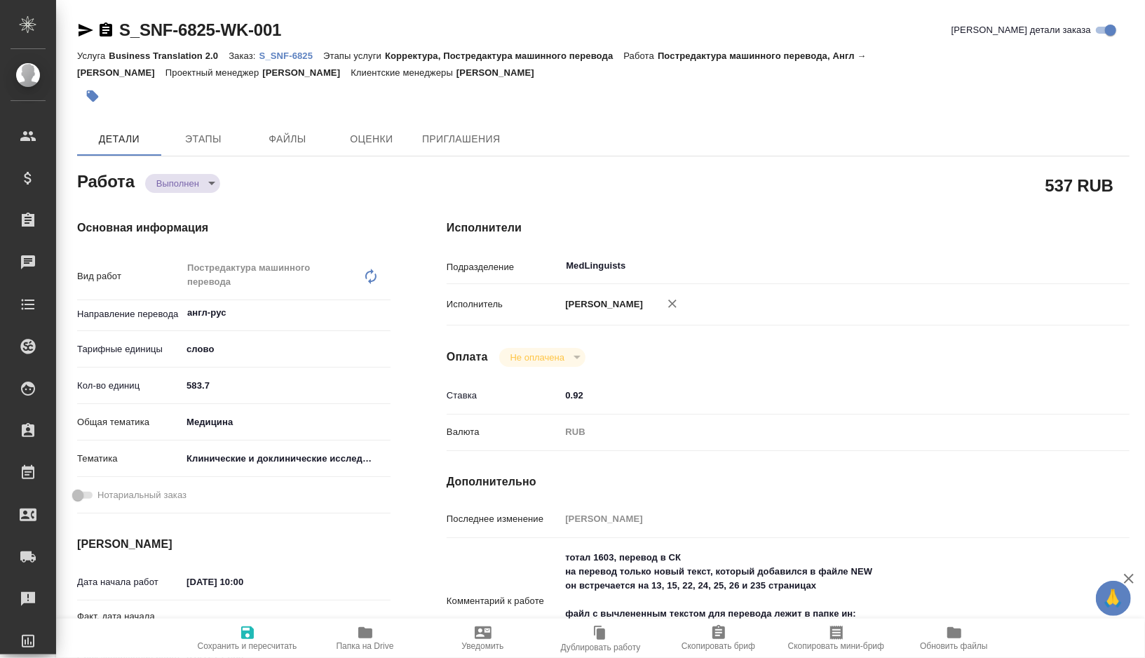
click at [369, 644] on span "Папка на Drive" at bounding box center [364, 646] width 57 height 10
type textarea "x"
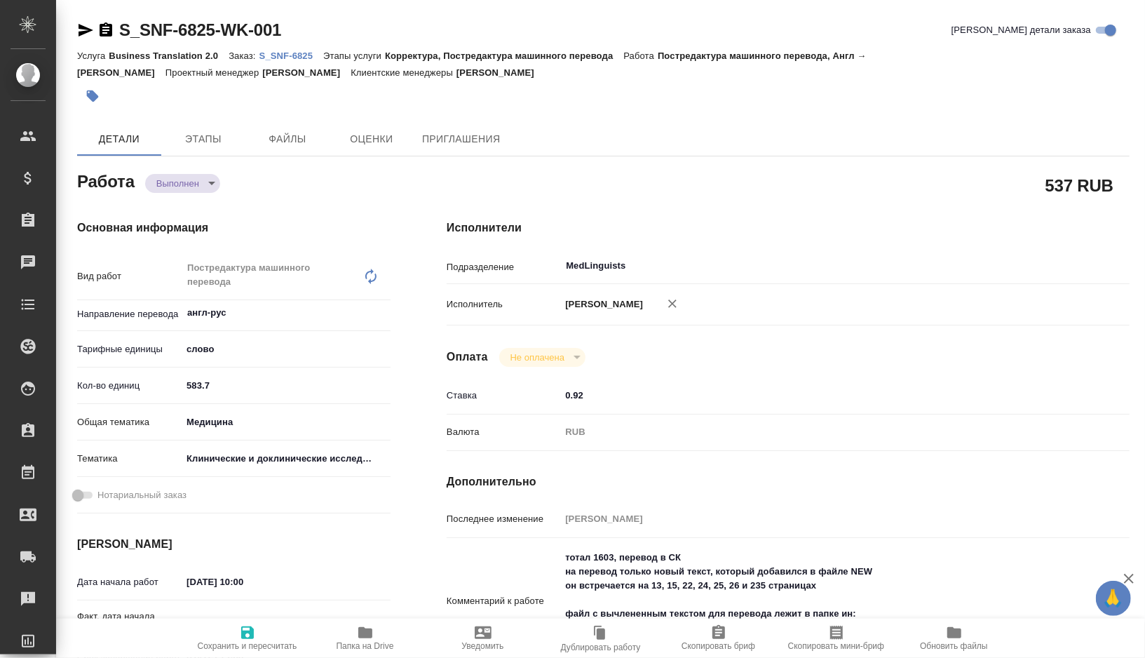
type textarea "x"
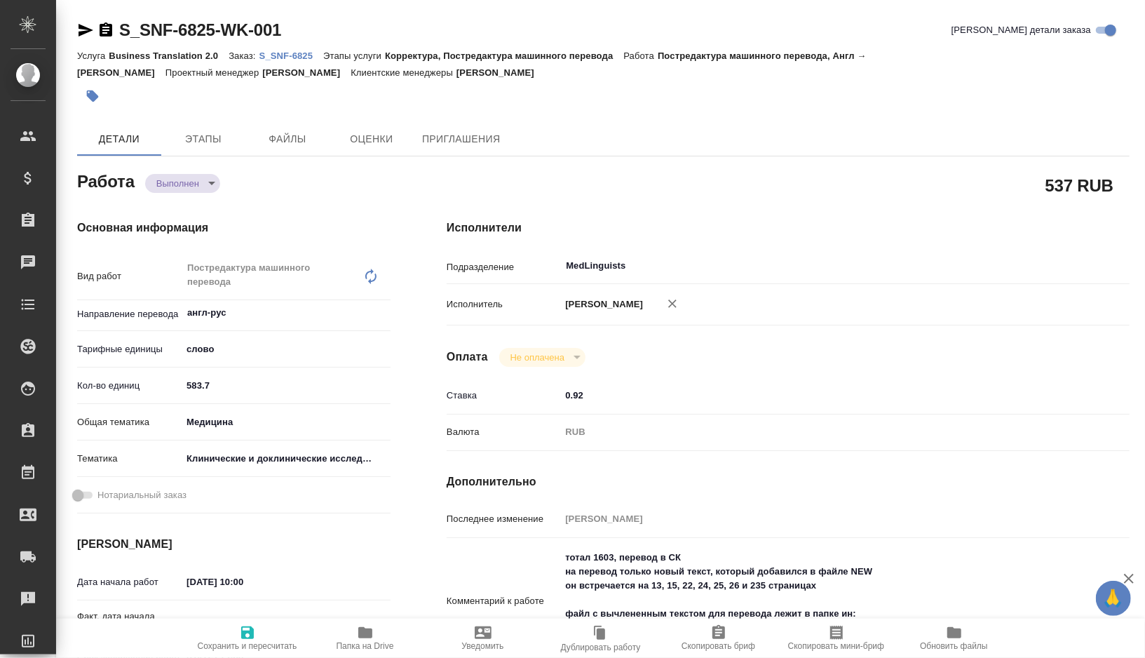
type textarea "x"
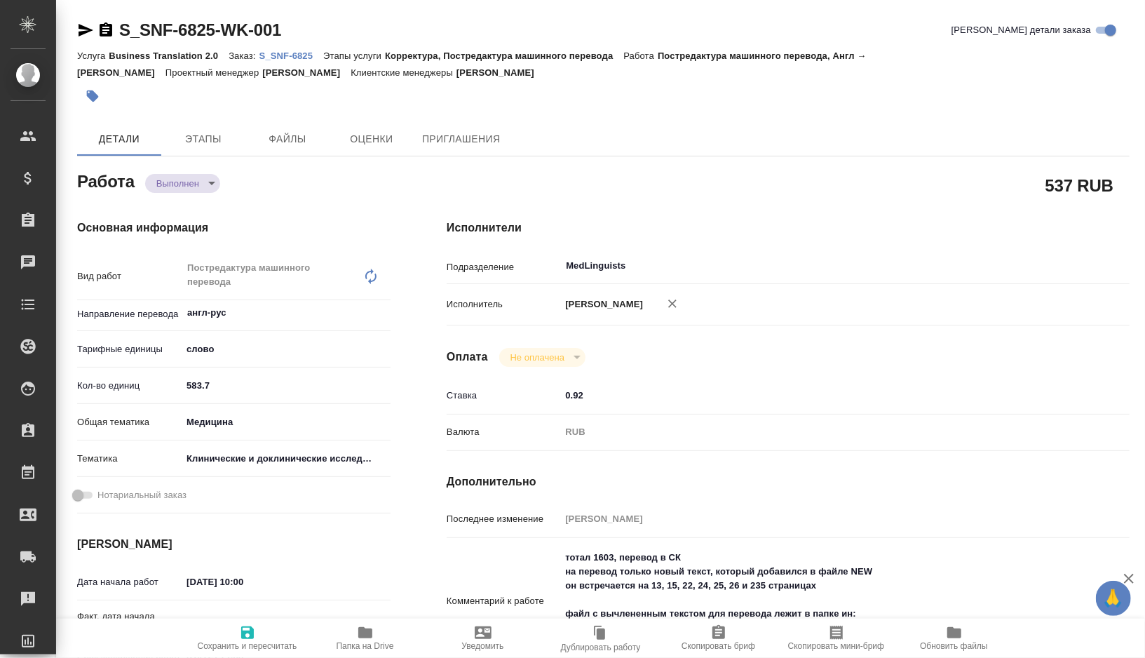
type textarea "x"
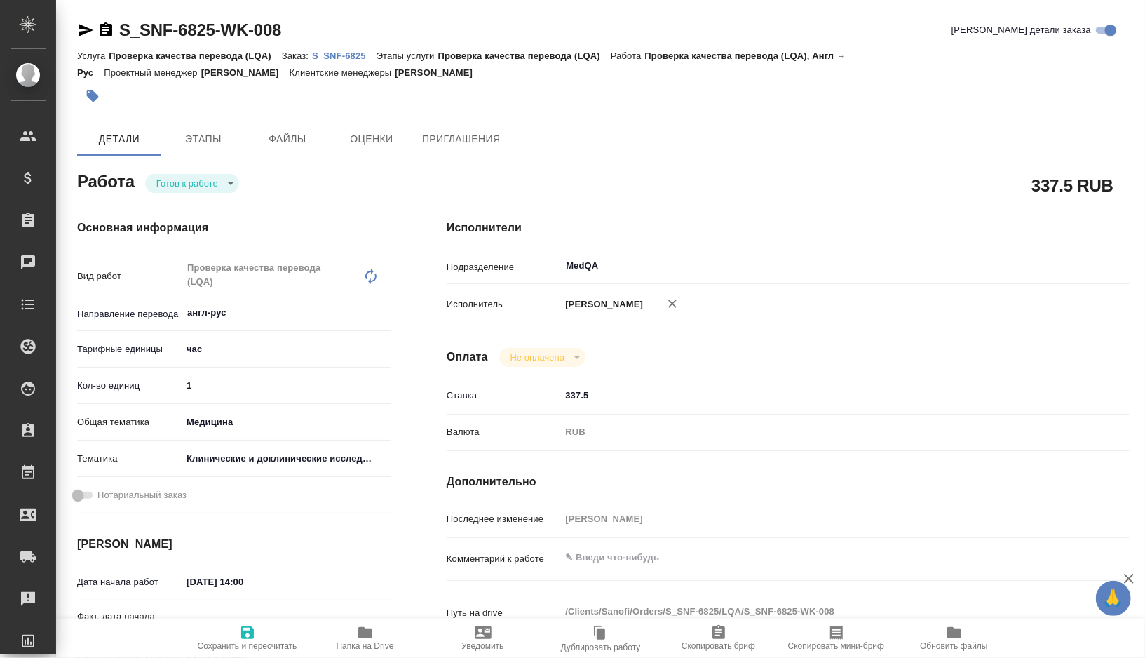
type textarea "x"
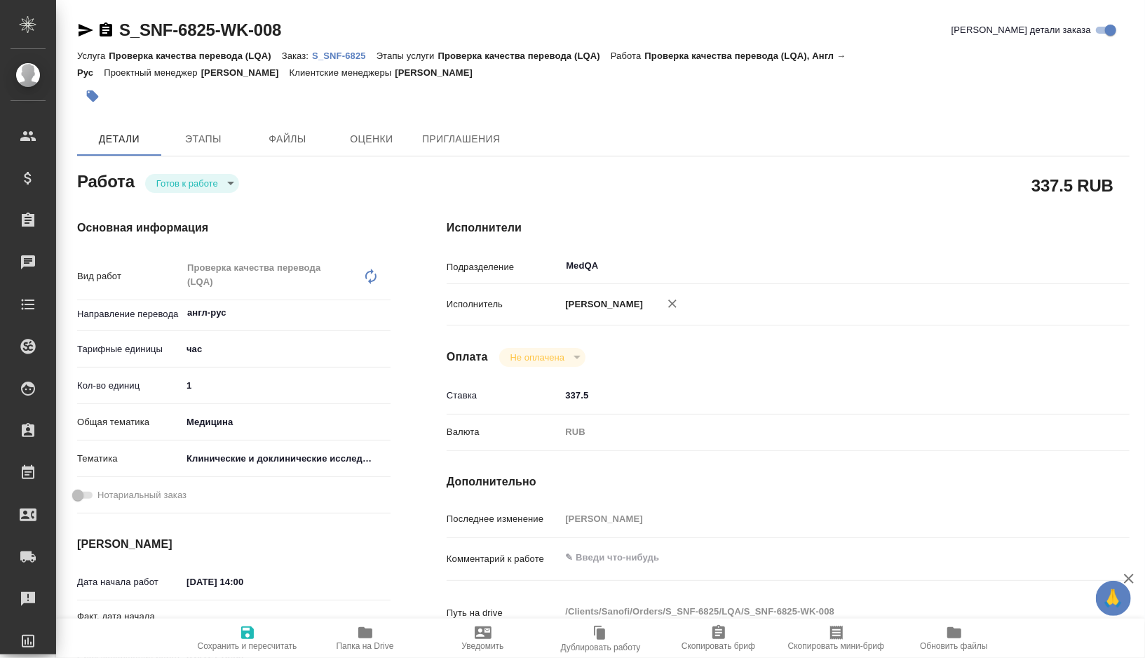
type textarea "x"
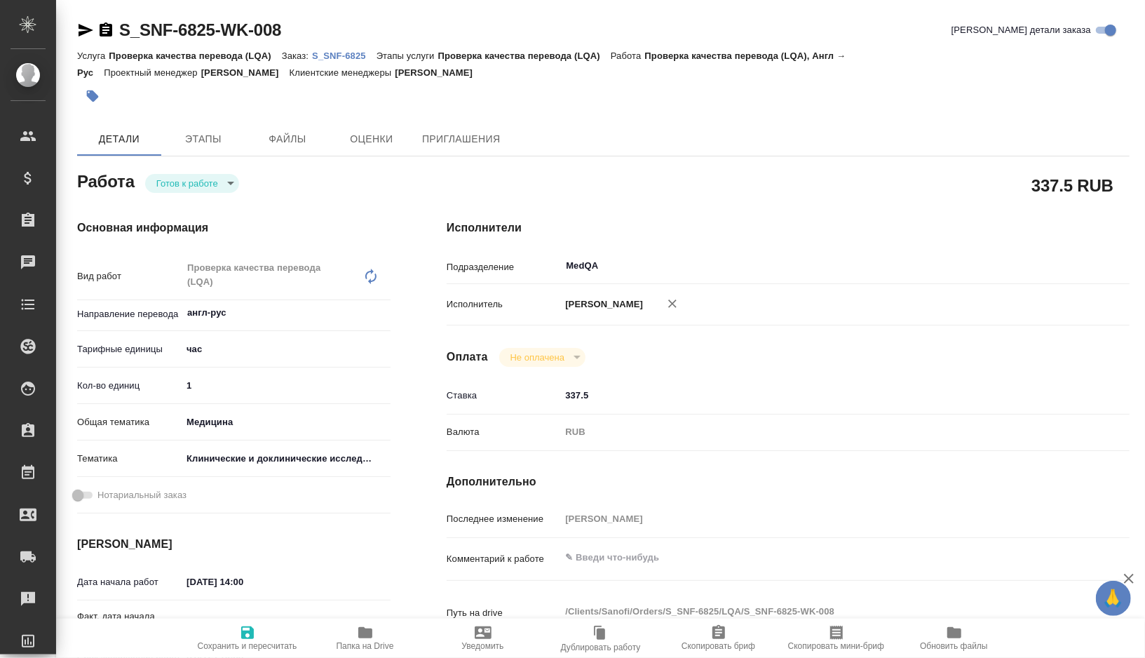
type textarea "x"
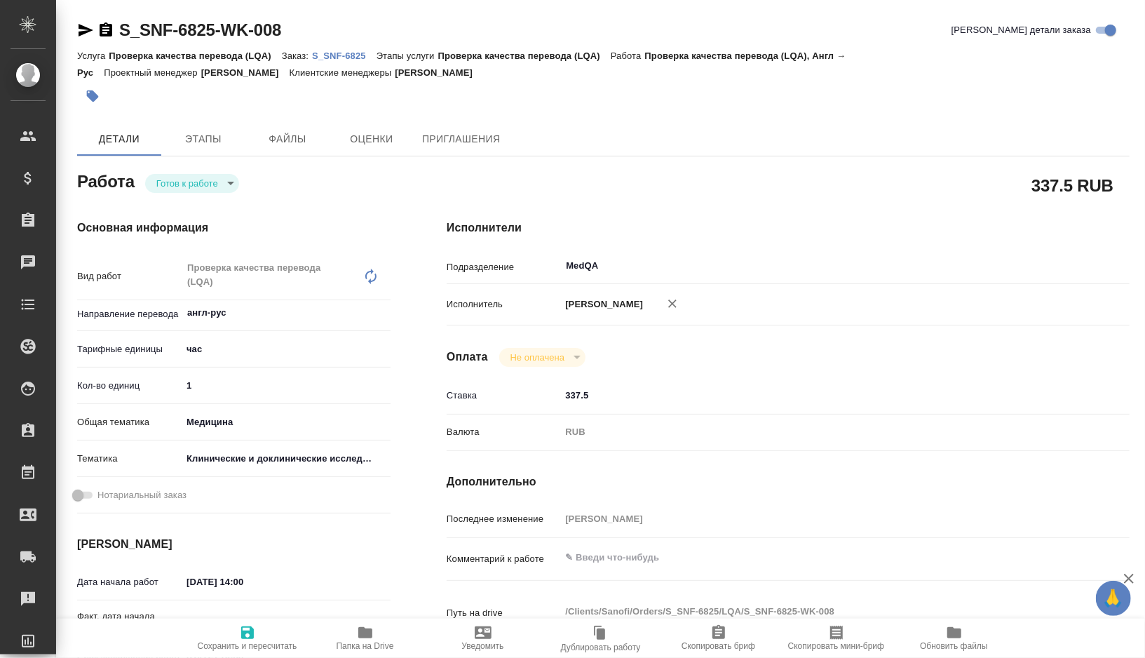
type textarea "x"
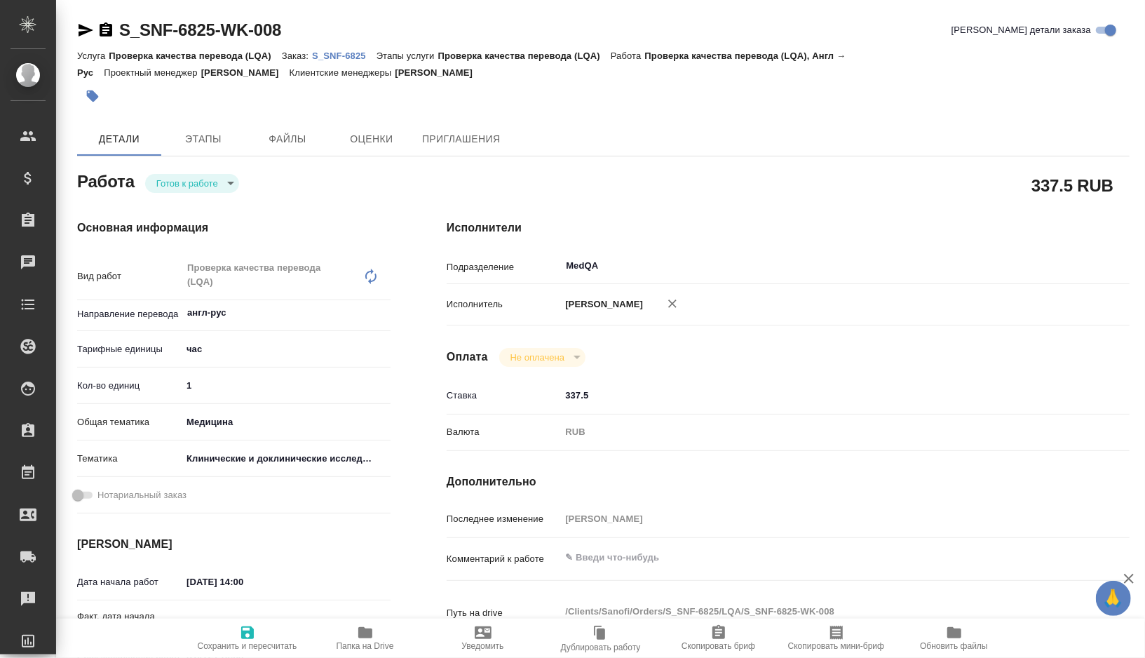
type textarea "x"
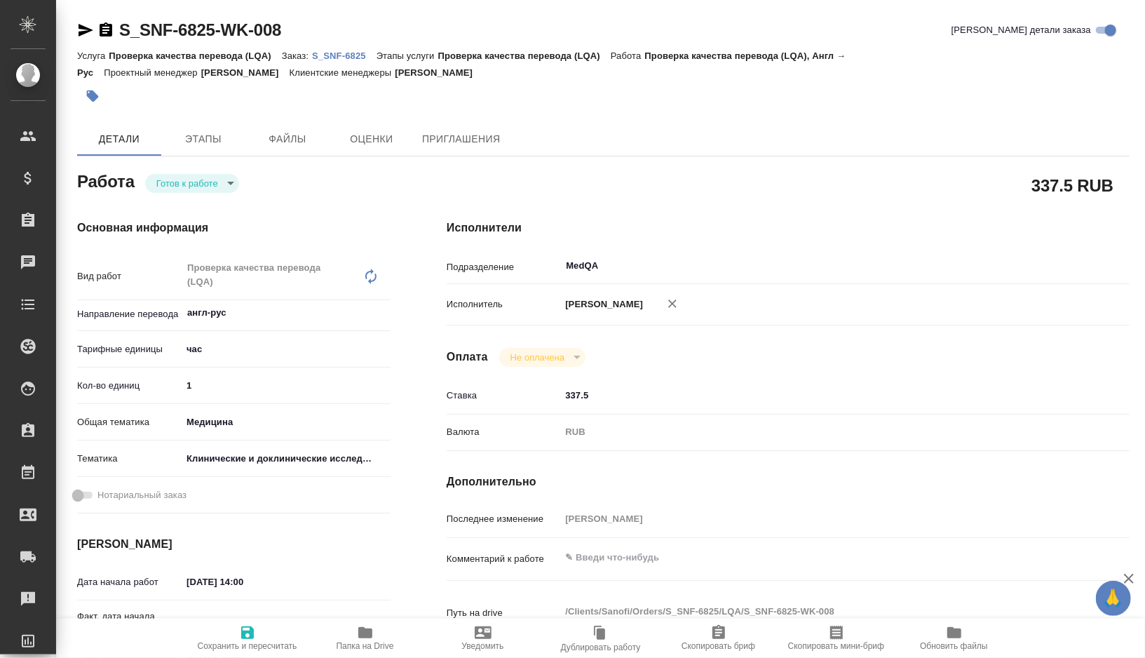
click at [358, 642] on span "Папка на Drive" at bounding box center [364, 646] width 57 height 10
type textarea "x"
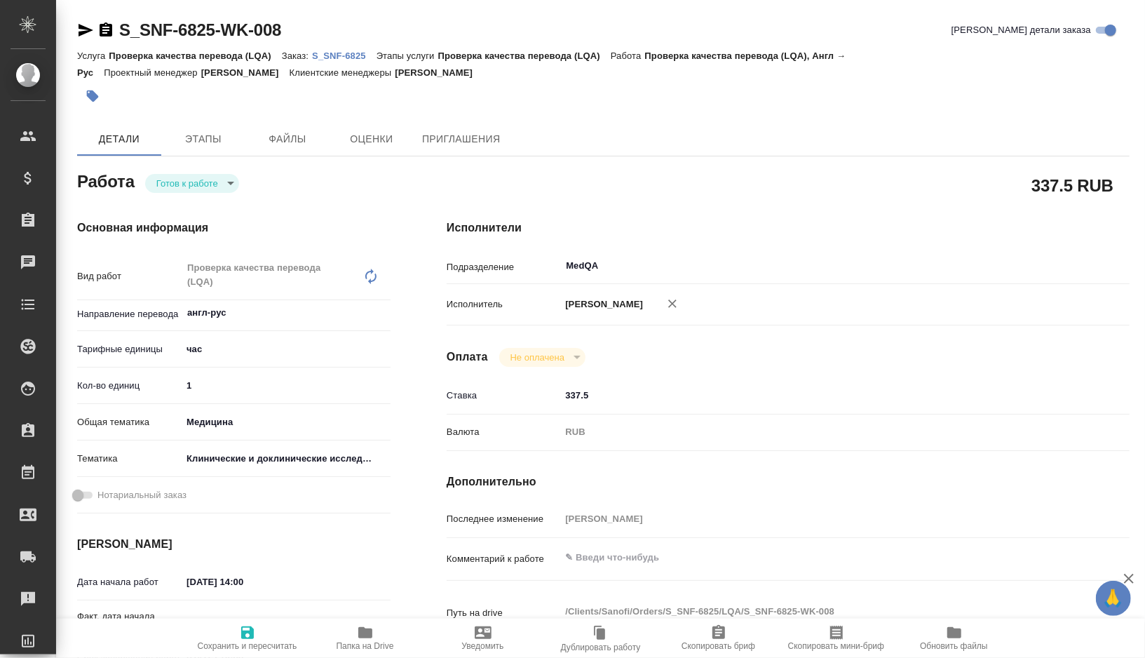
type textarea "x"
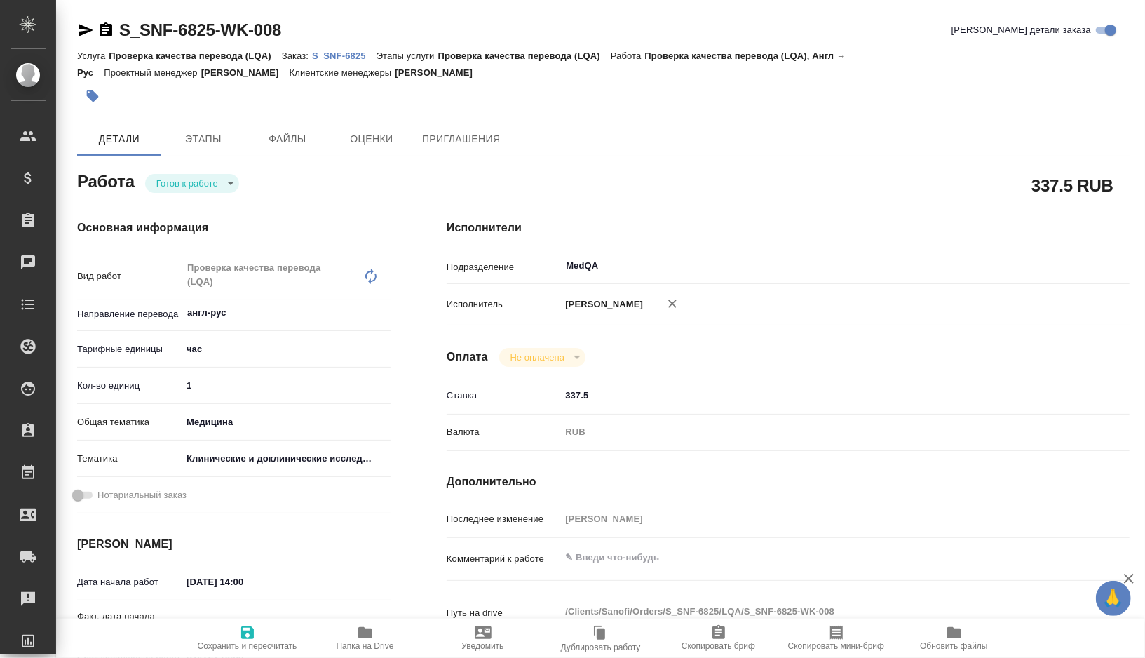
type textarea "x"
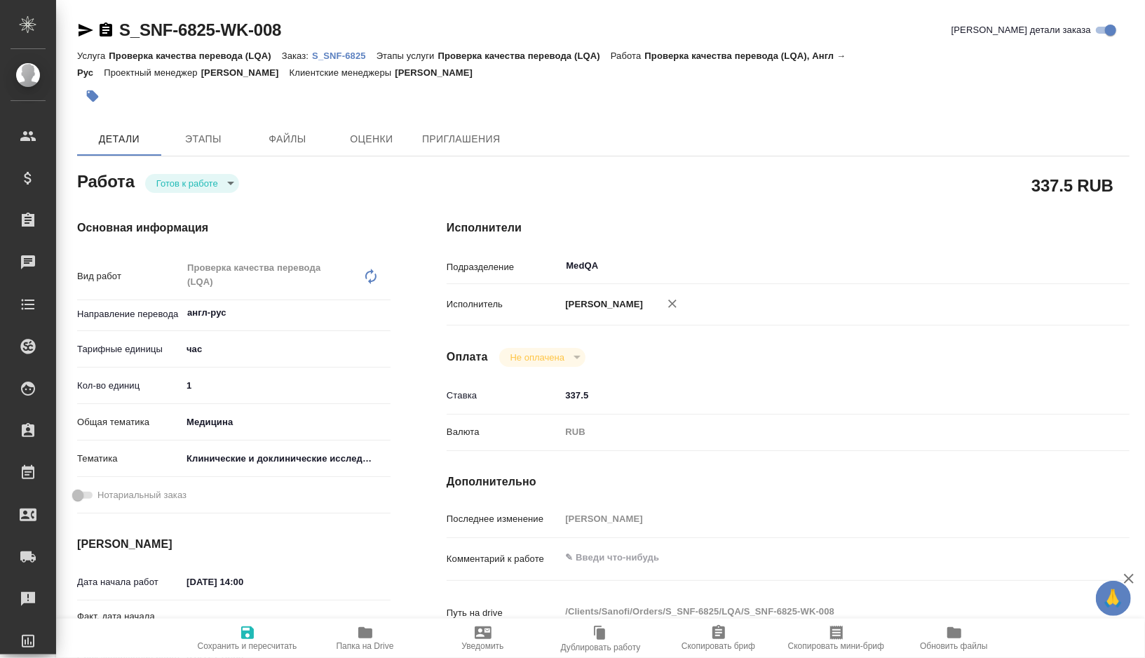
type textarea "x"
click at [595, 570] on textarea at bounding box center [816, 558] width 511 height 24
type textarea "x"
type textarea "п"
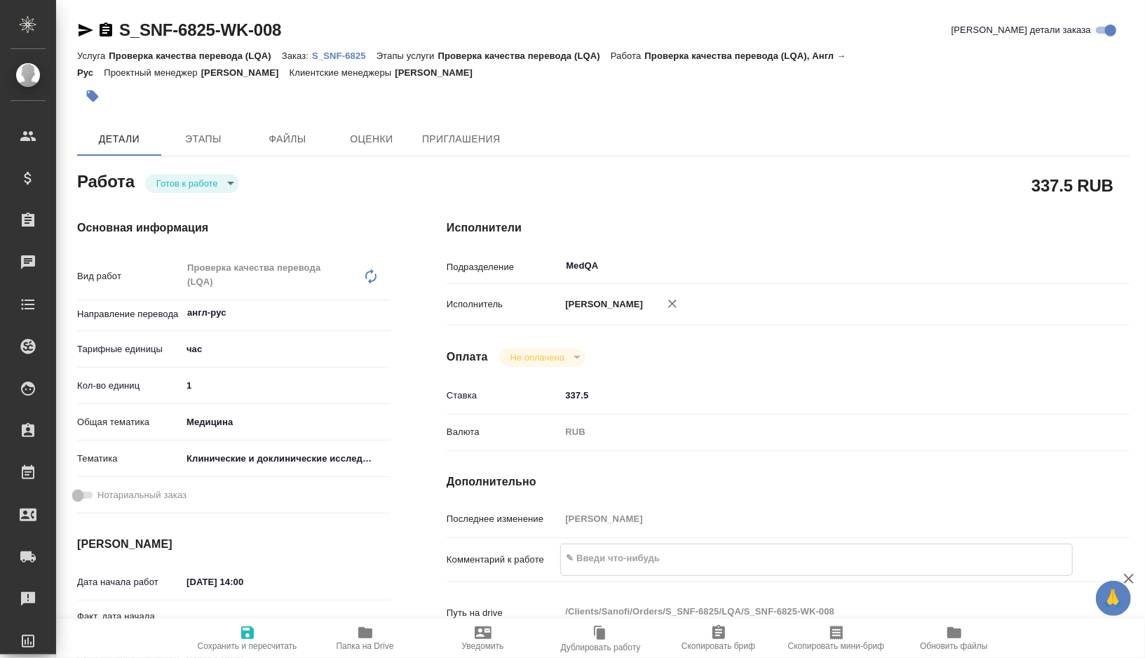
type textarea "x"
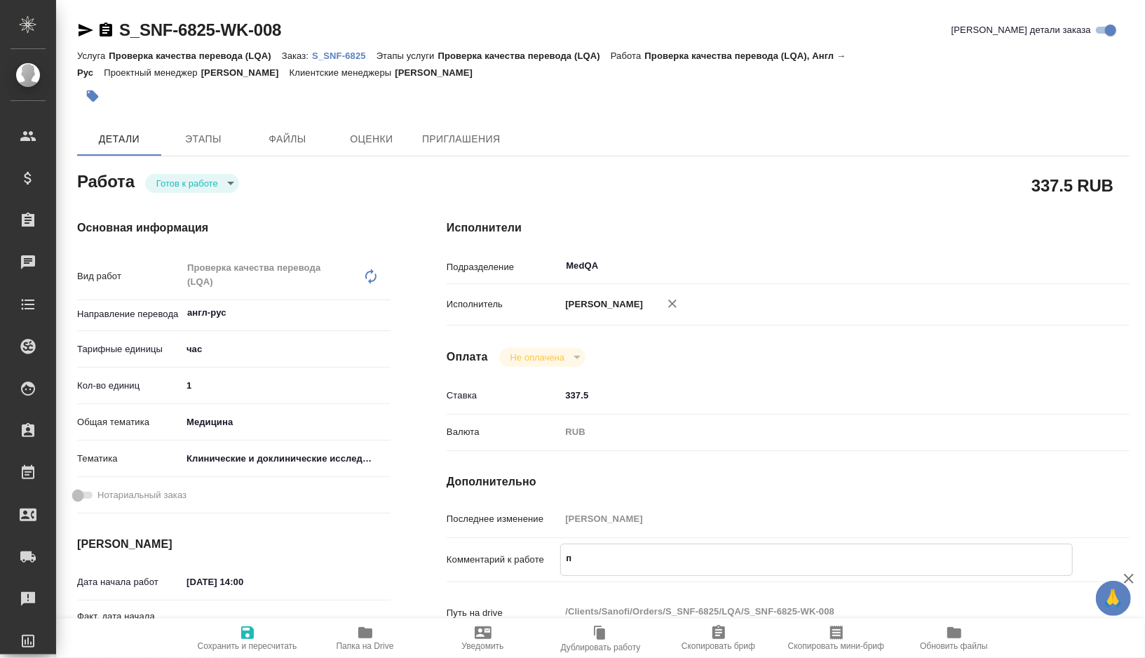
type textarea "пе"
type textarea "x"
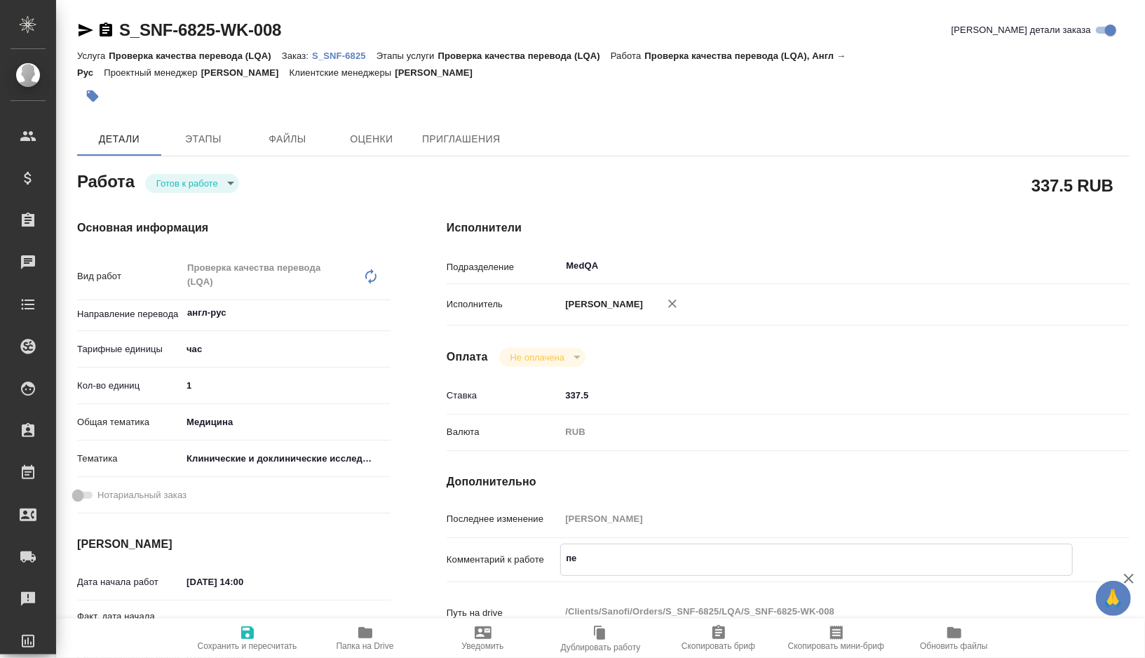
type textarea "x"
type textarea "пее"
type textarea "x"
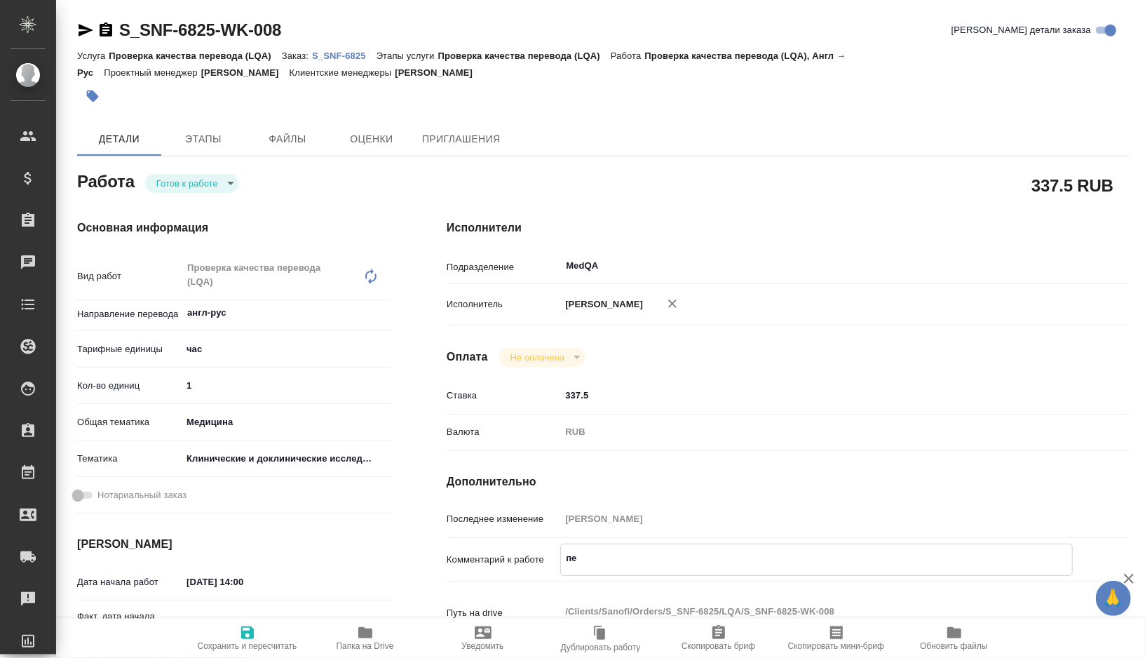
type textarea "x"
type textarea "пеер"
type textarea "x"
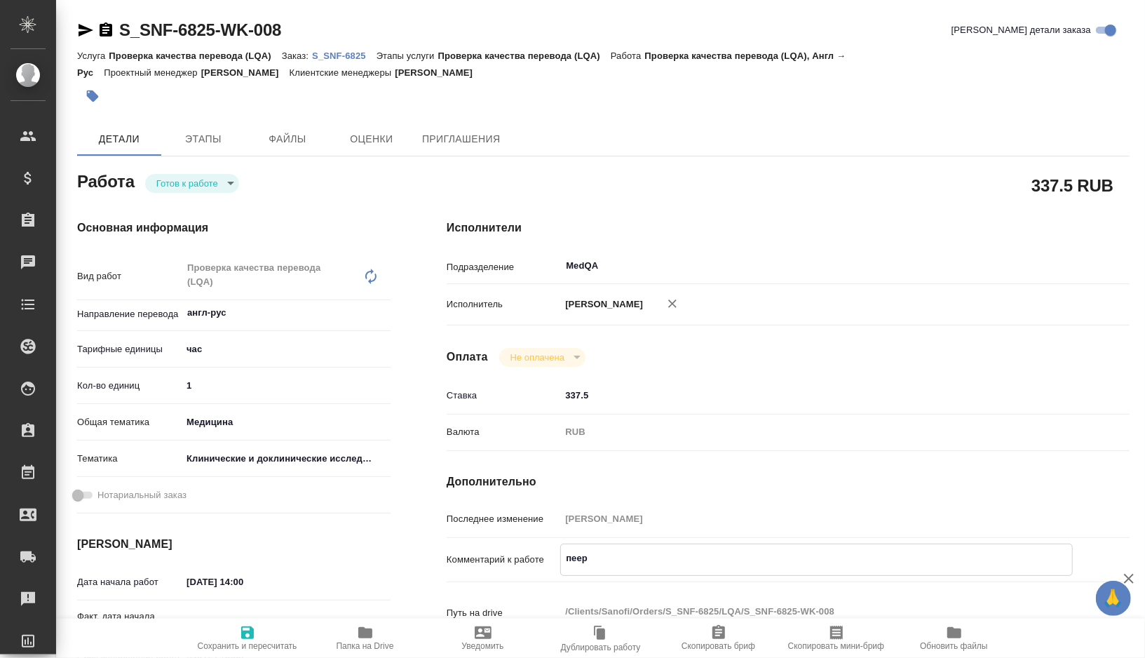
type textarea "x"
type textarea "пеере"
type textarea "x"
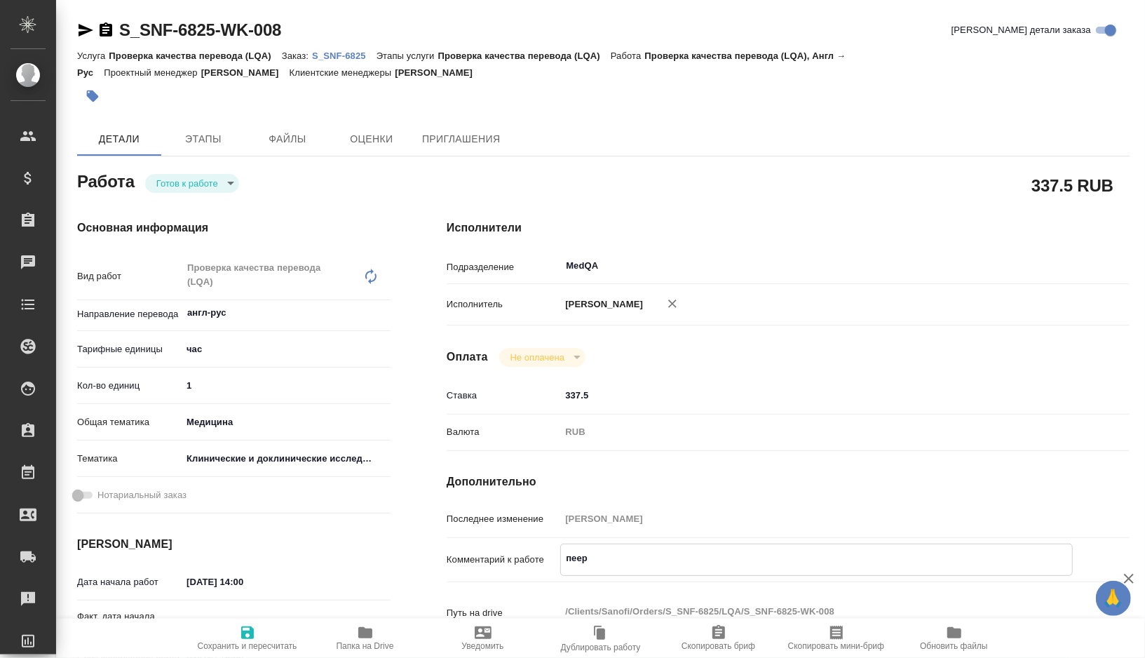
type textarea "x"
type textarea "пеер"
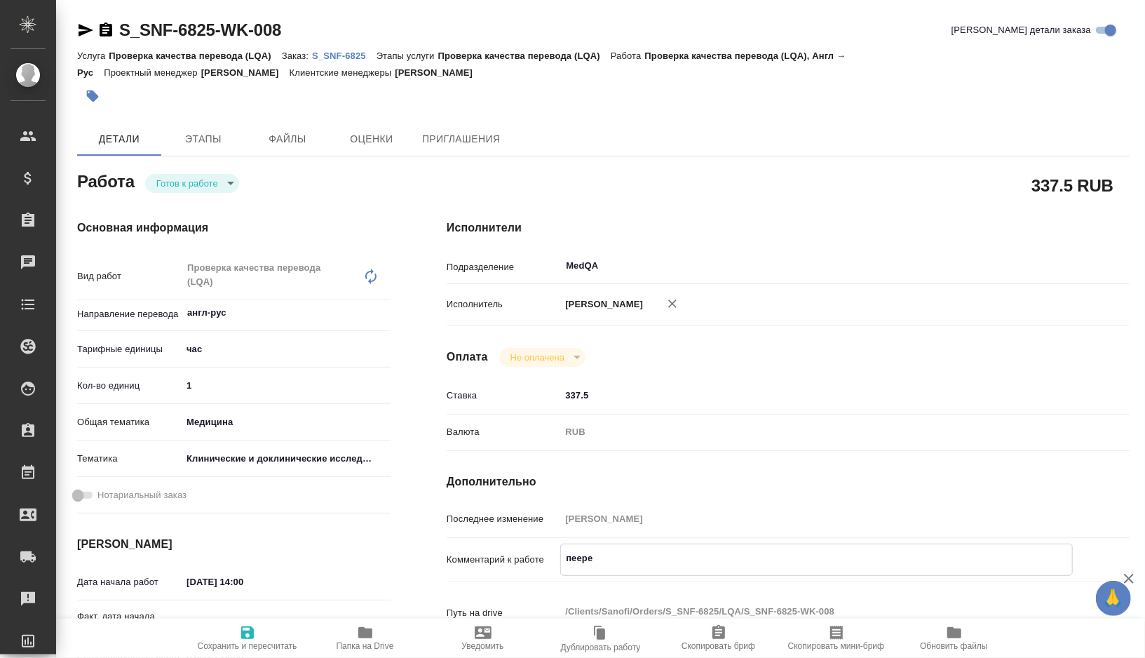
type textarea "x"
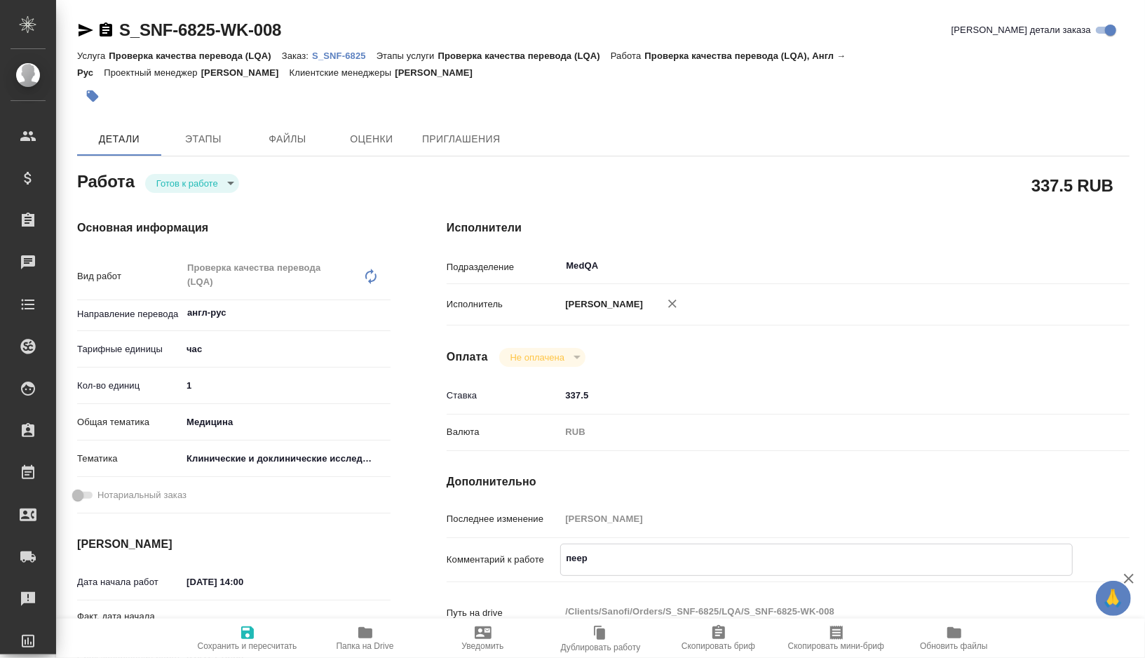
type textarea "пее"
type textarea "x"
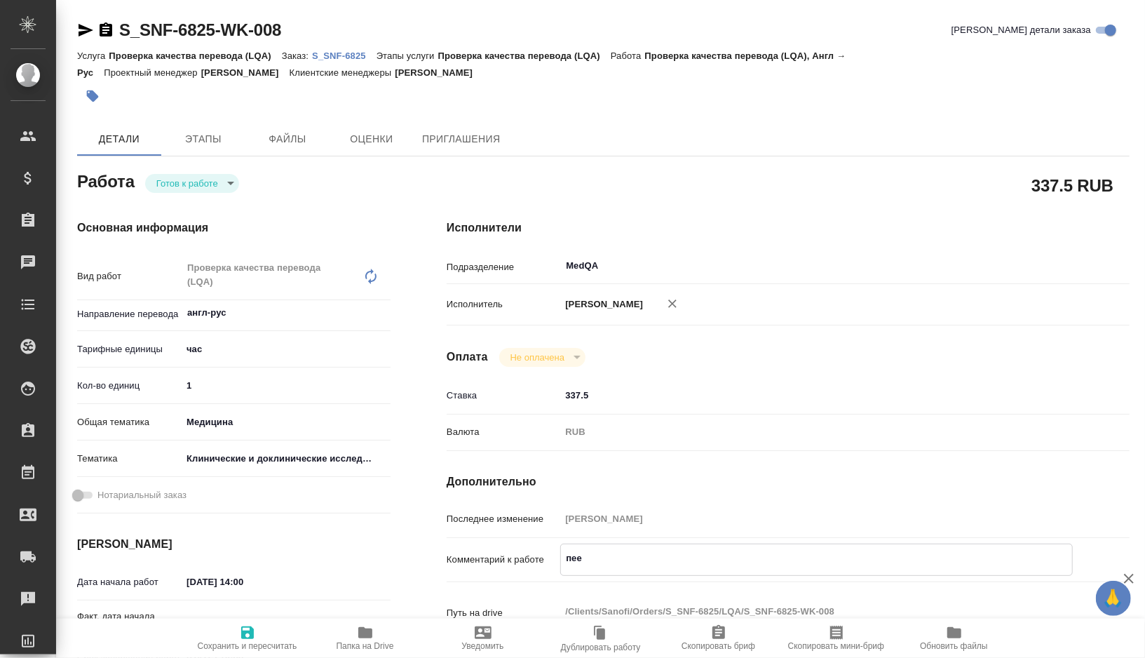
type textarea "x"
type textarea "пе"
type textarea "x"
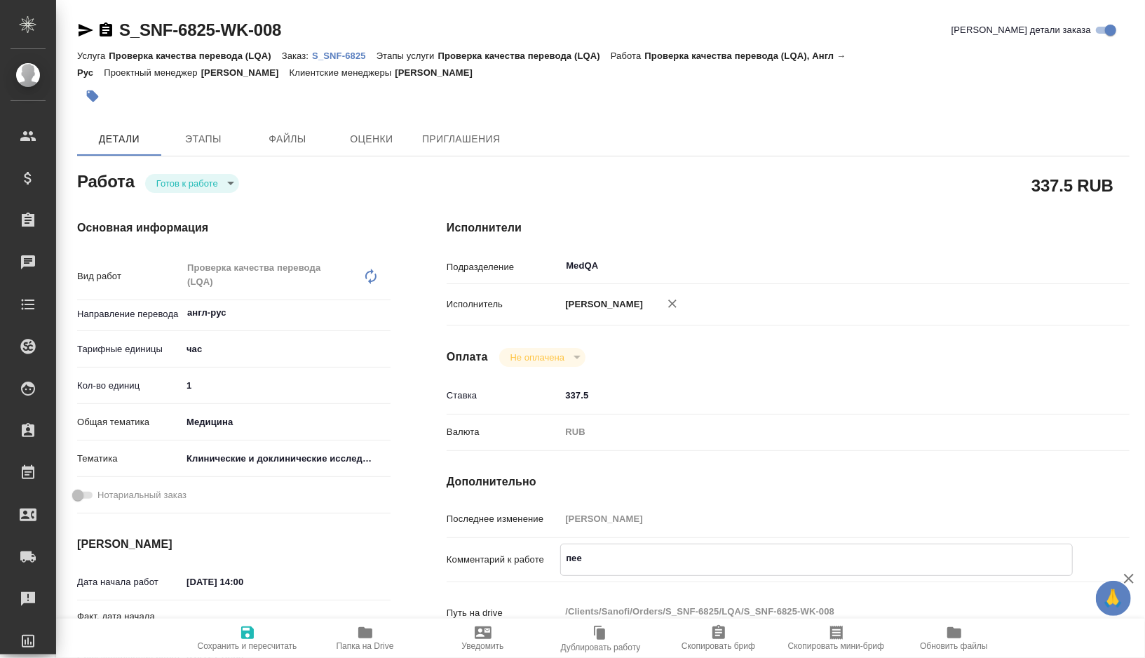
type textarea "x"
type textarea "пер"
type textarea "x"
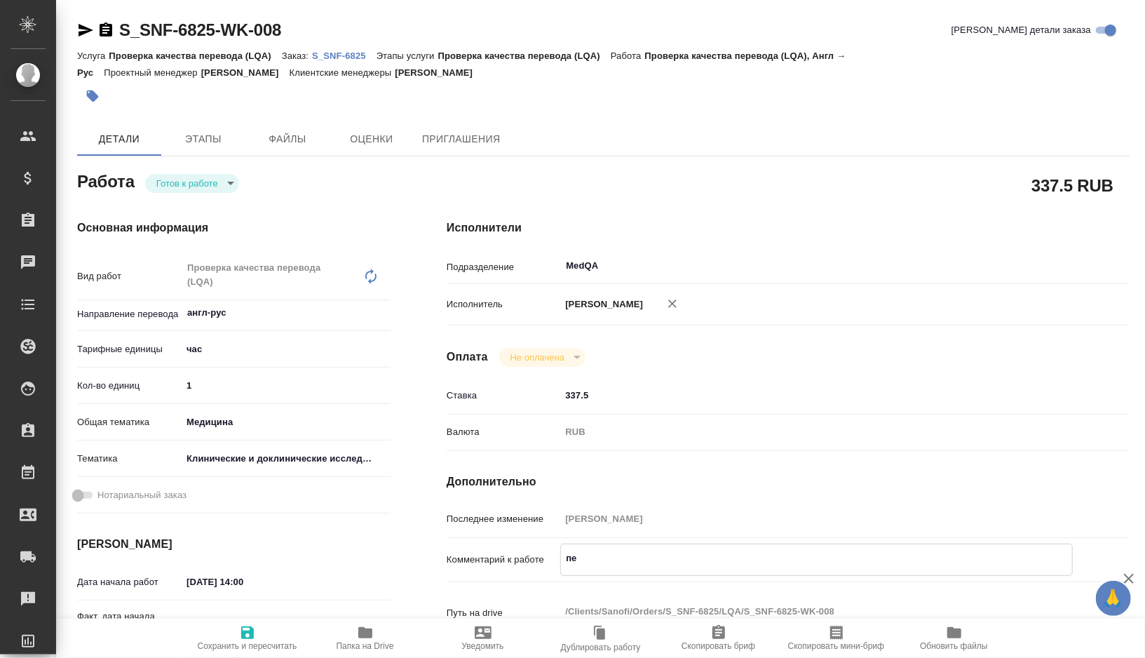
type textarea "x"
type textarea "пере"
type textarea "x"
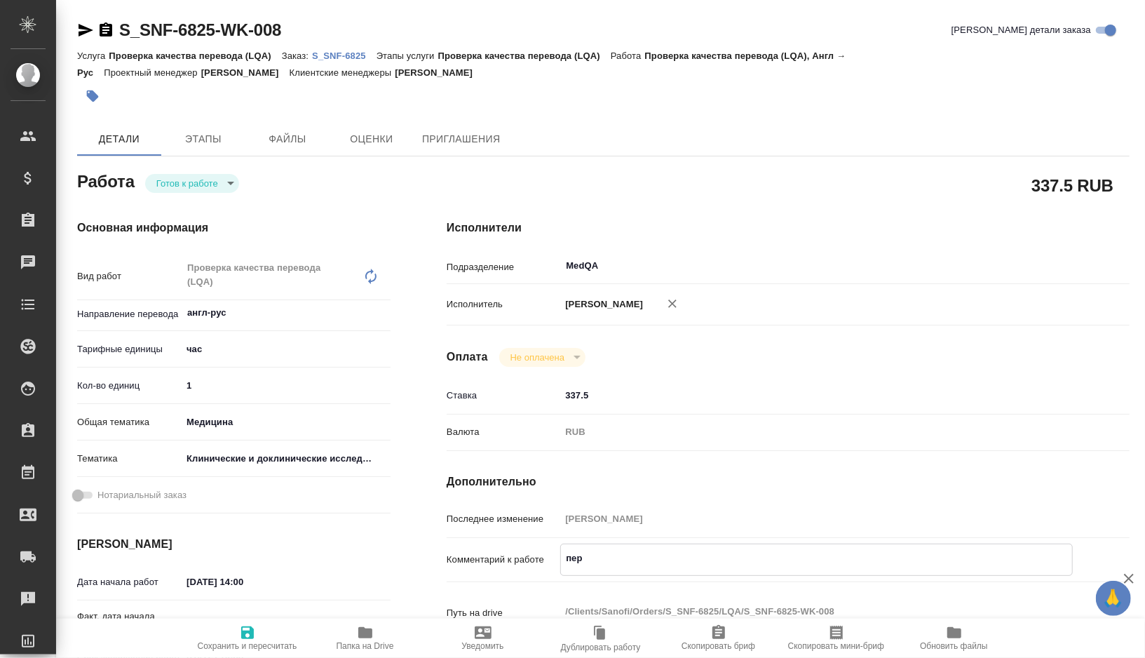
type textarea "x"
type textarea "перев"
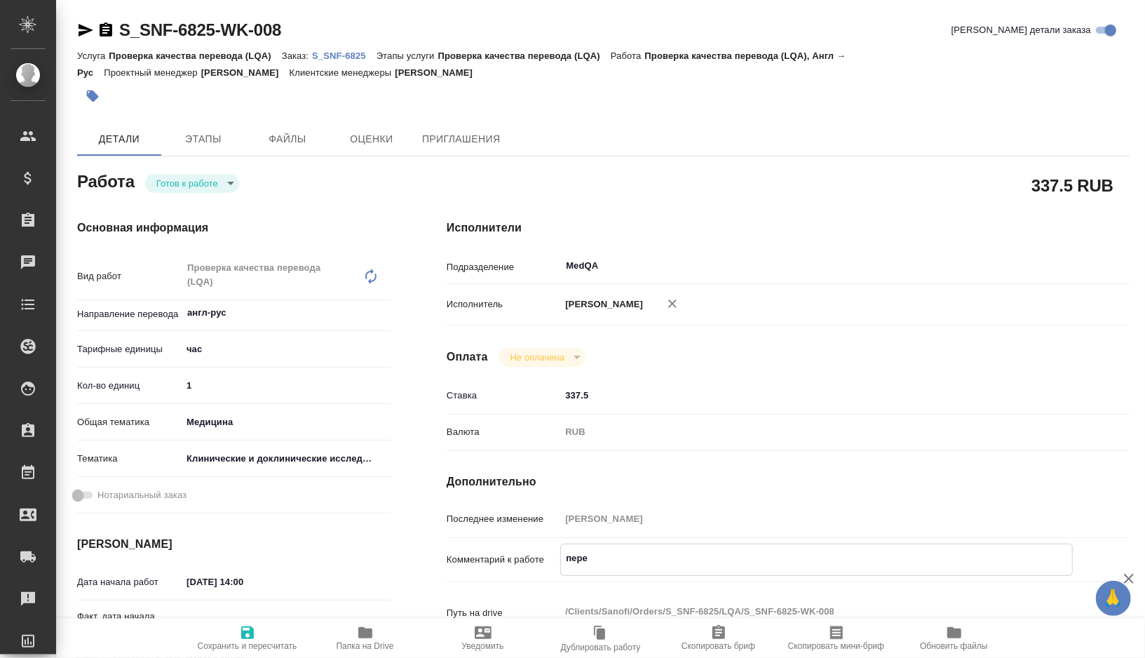
type textarea "x"
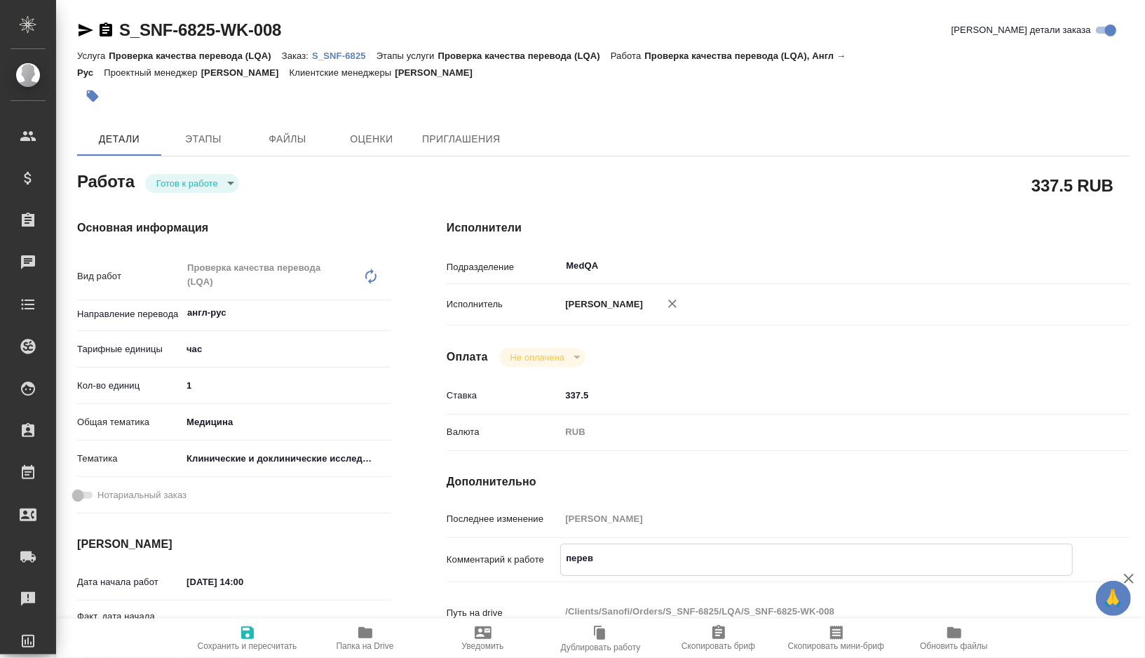
type textarea "переве"
type textarea "x"
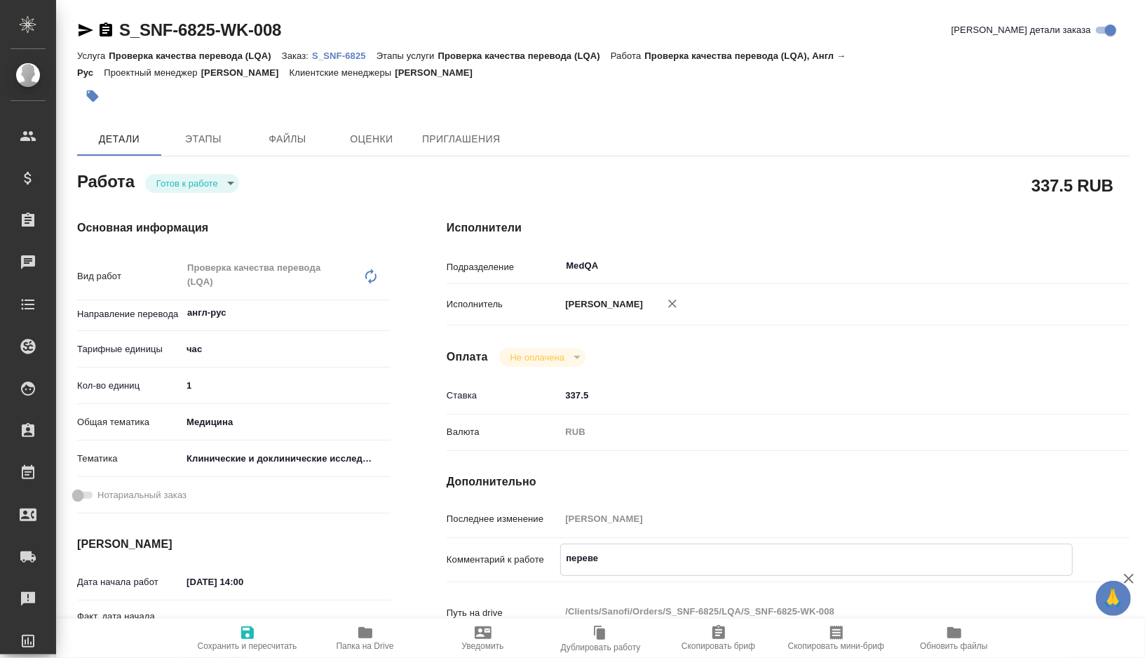
type textarea "x"
type textarea "перевед"
type textarea "x"
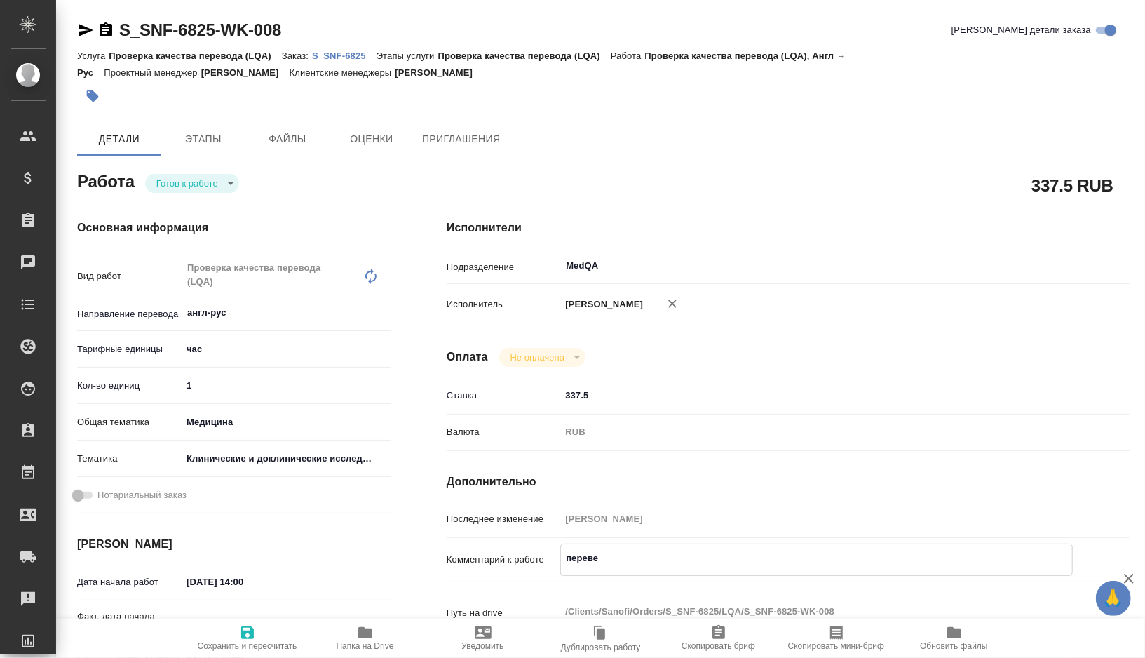
type textarea "x"
type textarea "переведе"
type textarea "x"
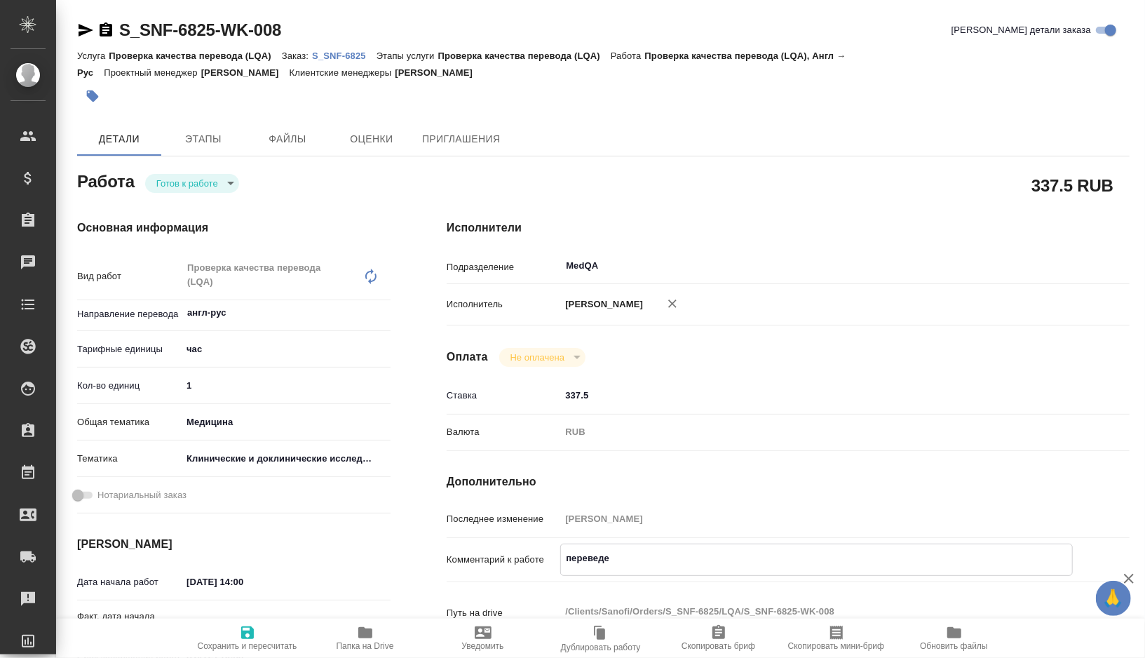
type textarea "x"
type textarea "переведен"
type textarea "x"
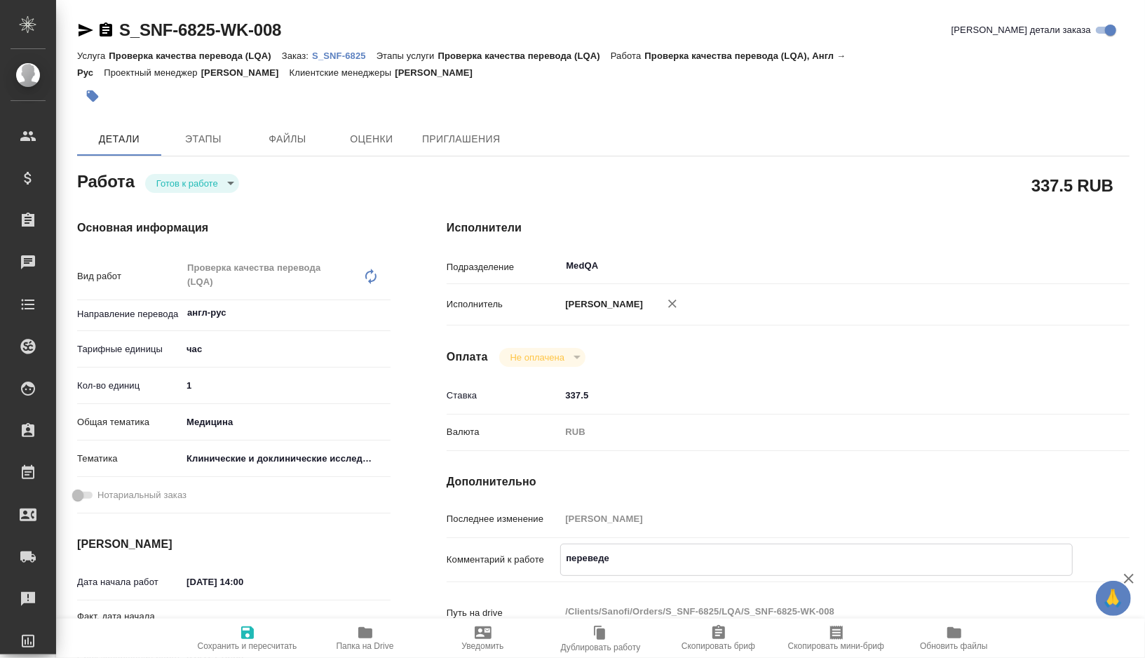
type textarea "x"
type textarea "переведенн"
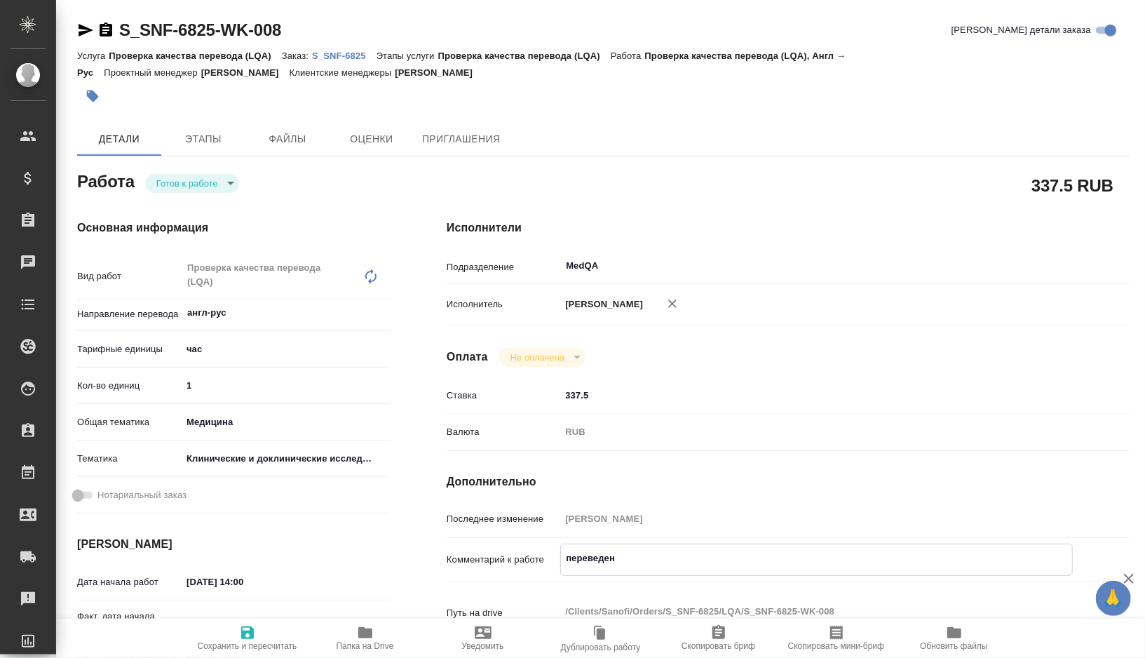
type textarea "x"
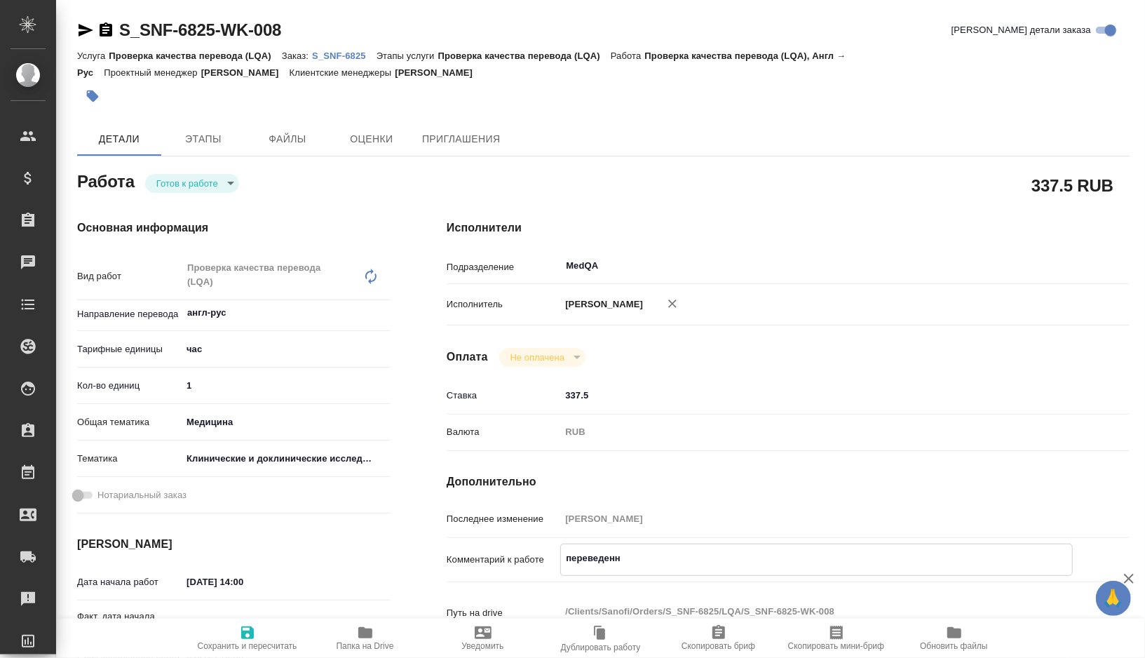
type textarea "переведенны"
type textarea "x"
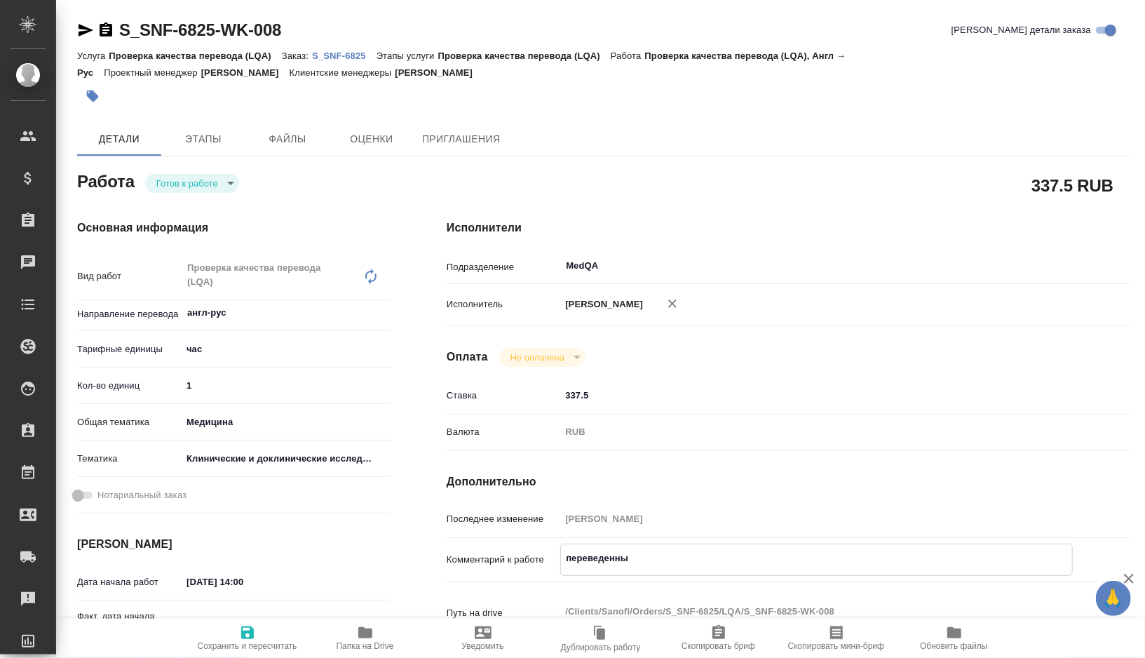
type textarea "x"
type textarea "переведенный"
type textarea "x"
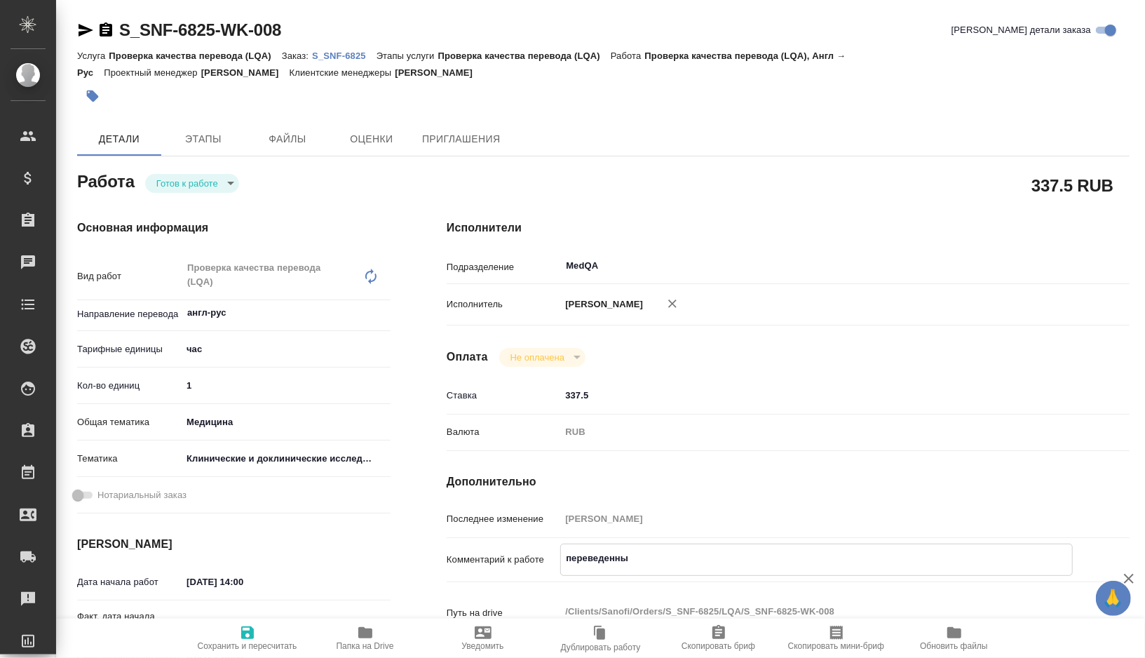
type textarea "x"
type textarea "переведенный"
type textarea "x"
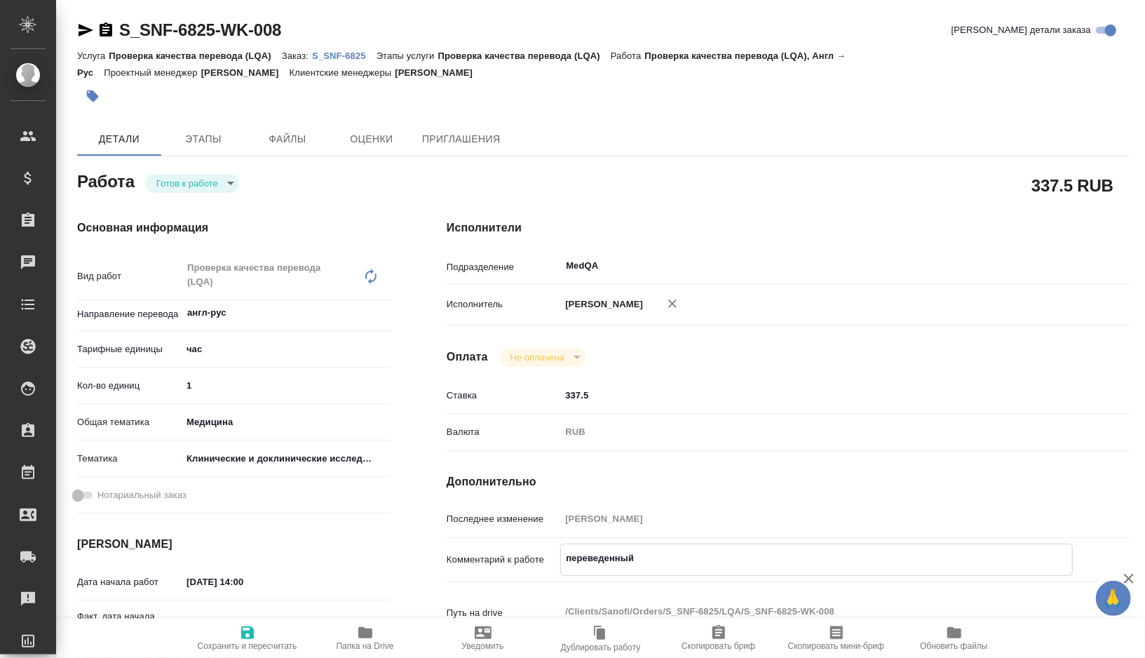
type textarea "x"
type textarea "переведенный ф"
type textarea "x"
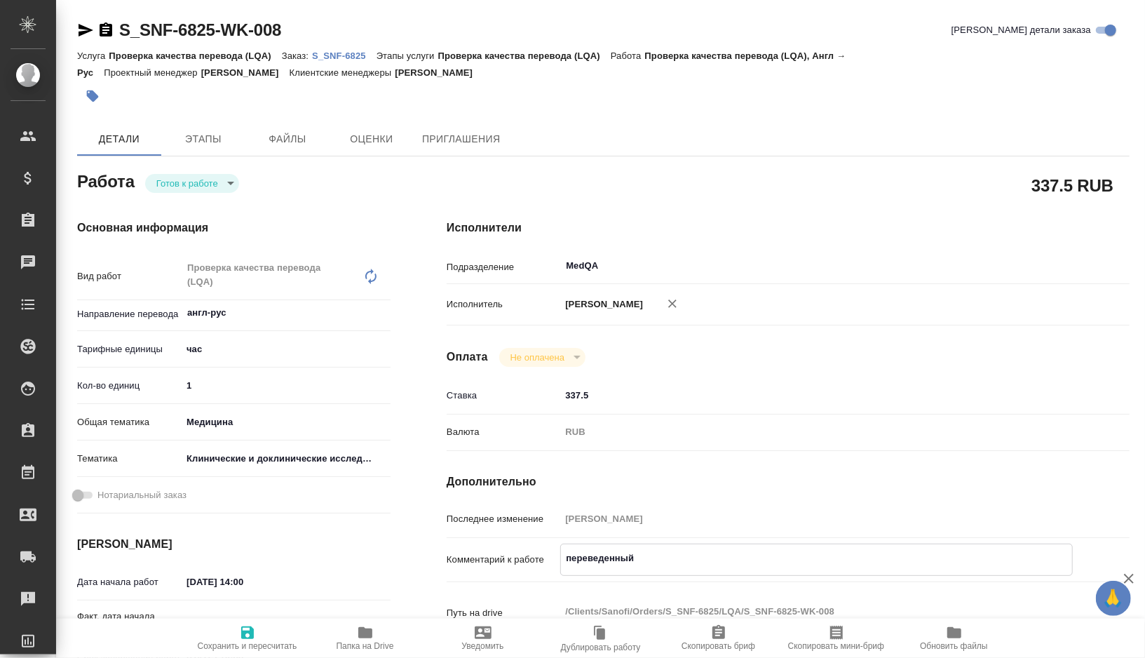
type textarea "x"
type textarea "переведенный фа"
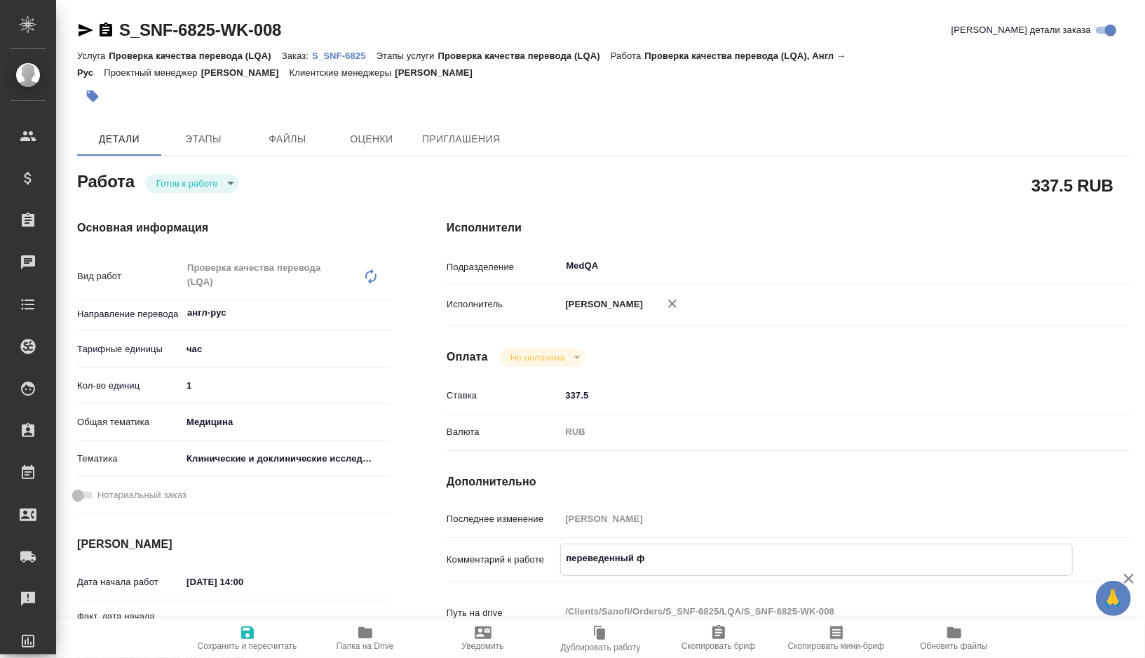
type textarea "x"
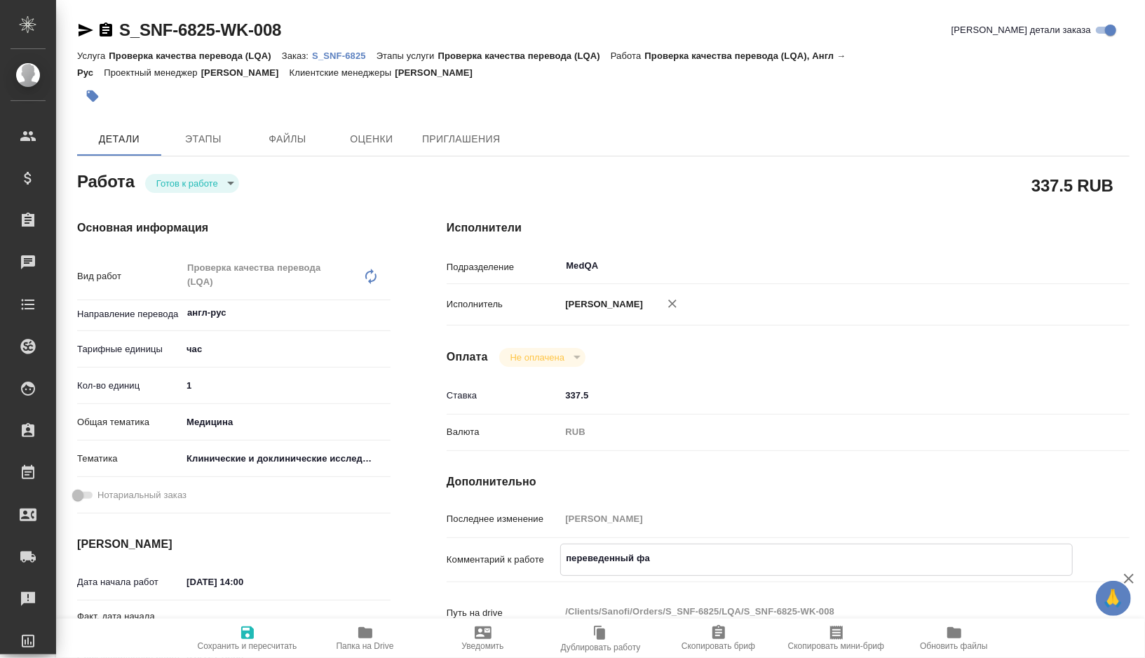
type textarea "переведенный фай"
type textarea "x"
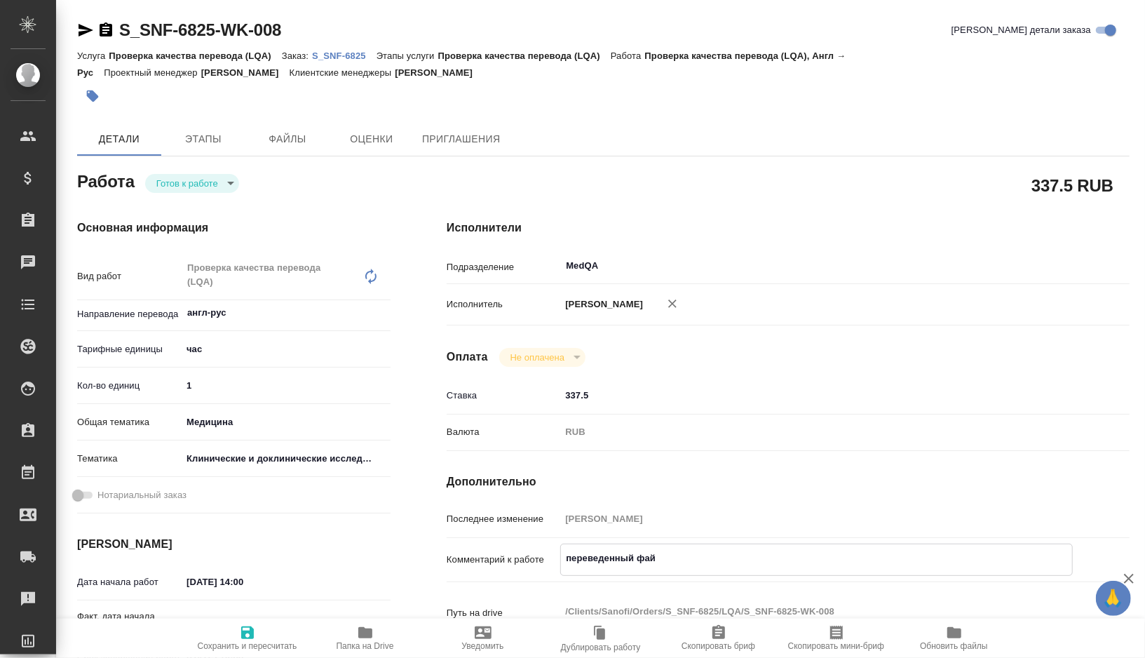
type textarea "x"
type textarea "переведенный файл"
type textarea "x"
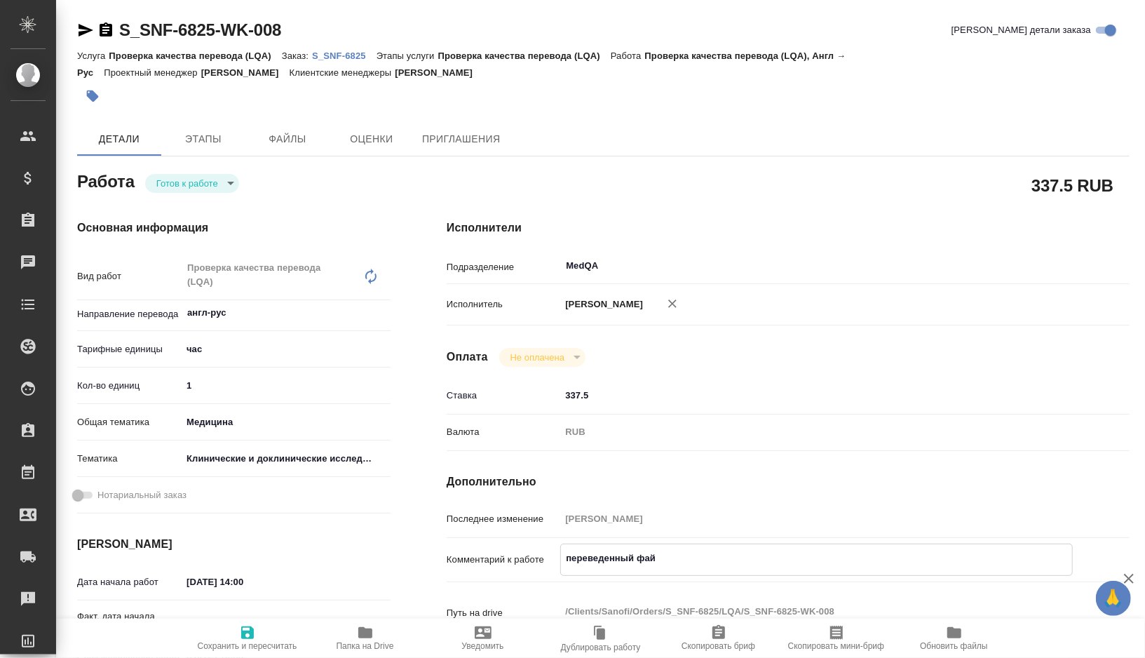
type textarea "x"
type textarea "переведенный файл"
type textarea "x"
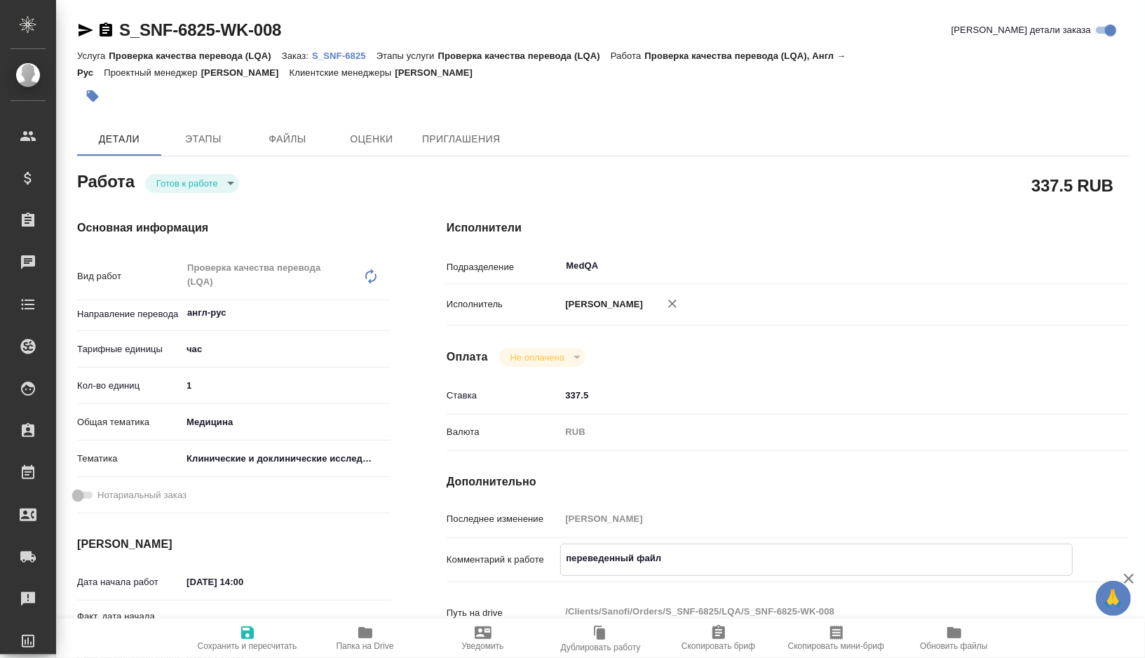
type textarea "x"
type textarea "переведенный файл л"
type textarea "x"
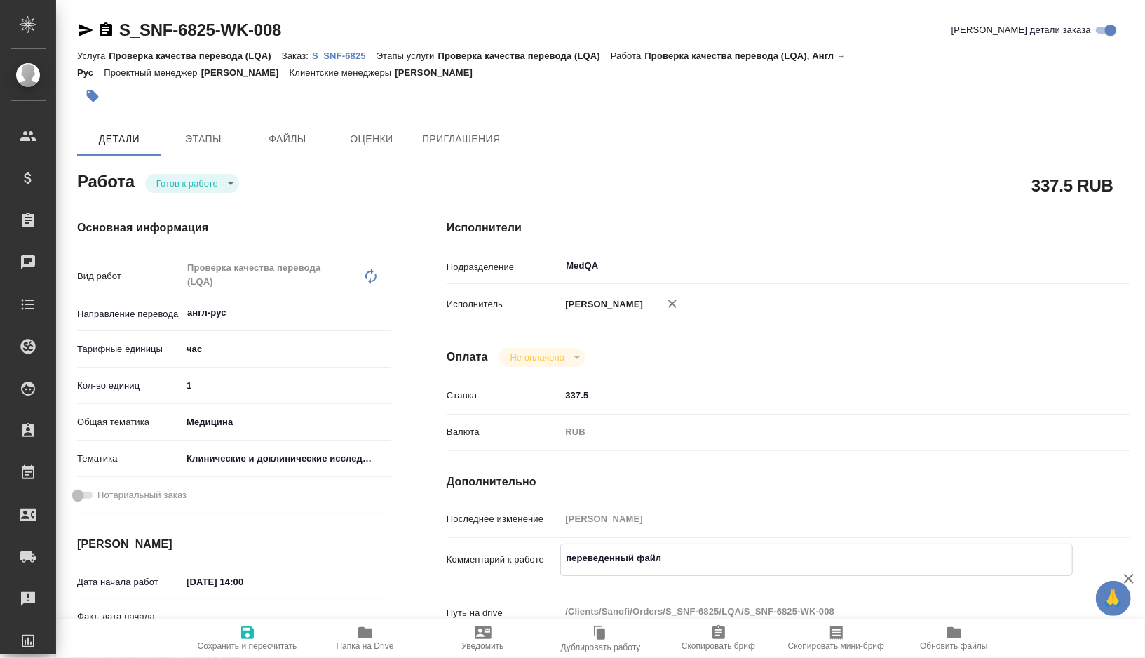
type textarea "x"
type textarea "переведенный файл ле"
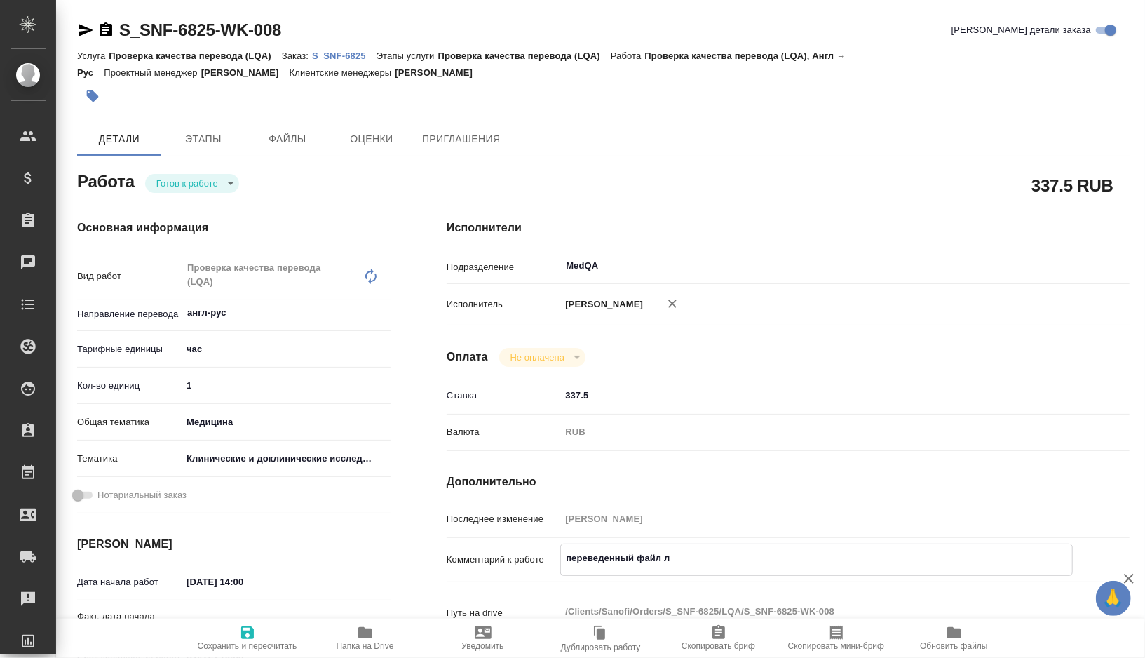
type textarea "x"
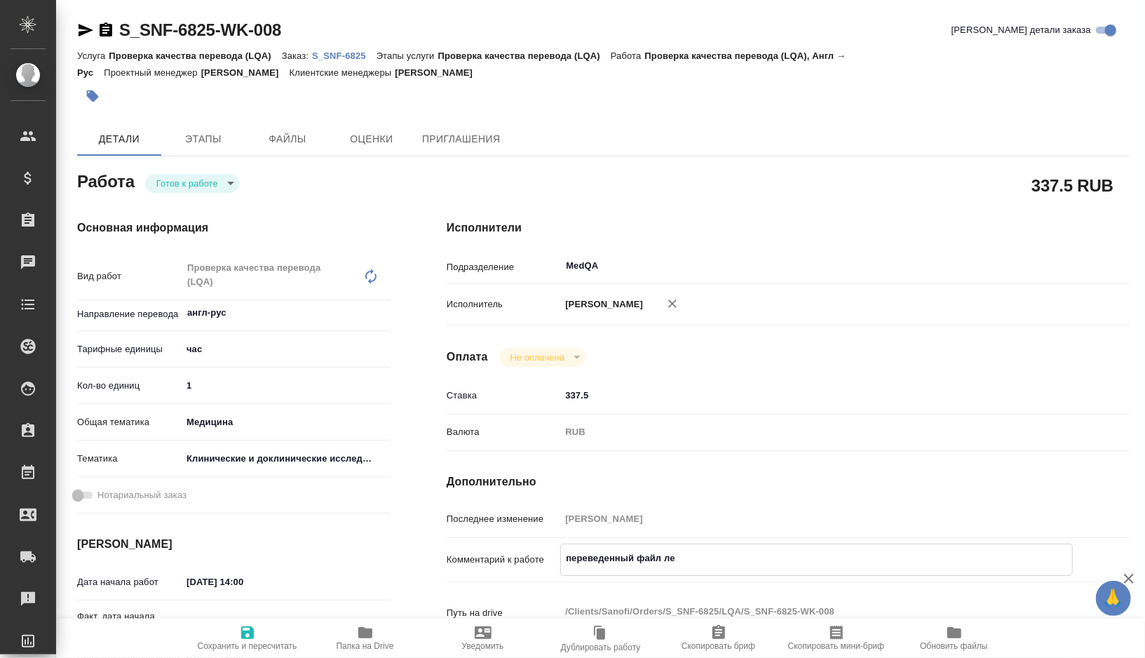
type textarea "переведенный файл леж"
type textarea "x"
paste textarea "https://drive.awatera.com/apps/files/files?dir=/Shares/Sanofi/Orders/S_SNF-6825…"
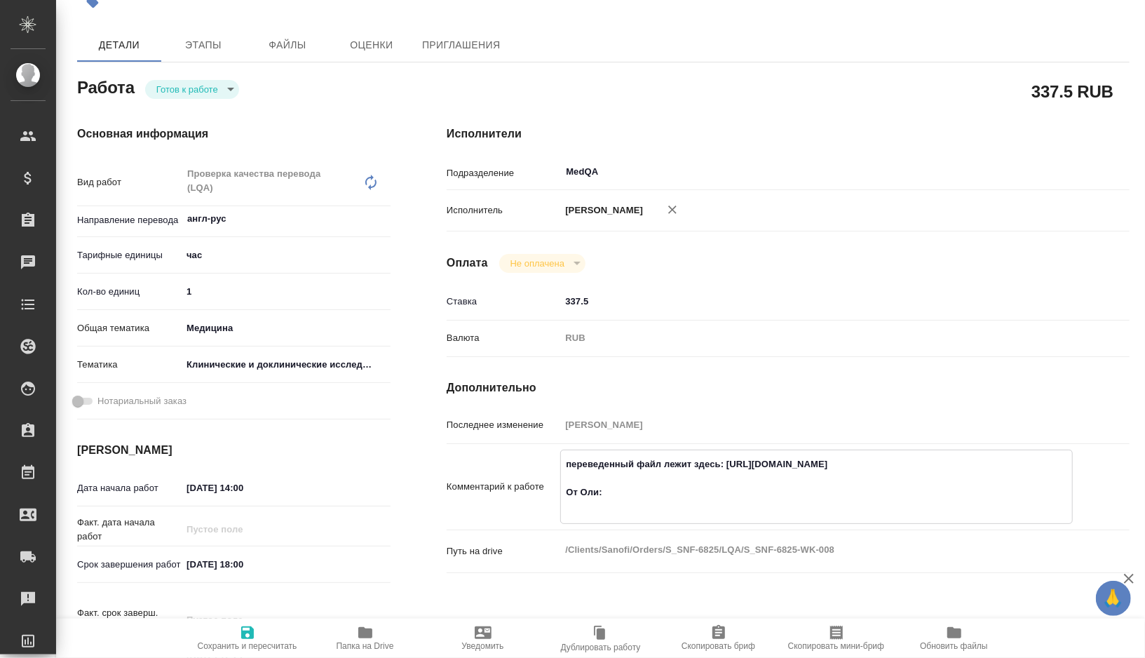
scroll to position [95, 0]
paste textarea "Хочу отметить (для клиента или того, кто дальше будет работать, если это предус…"
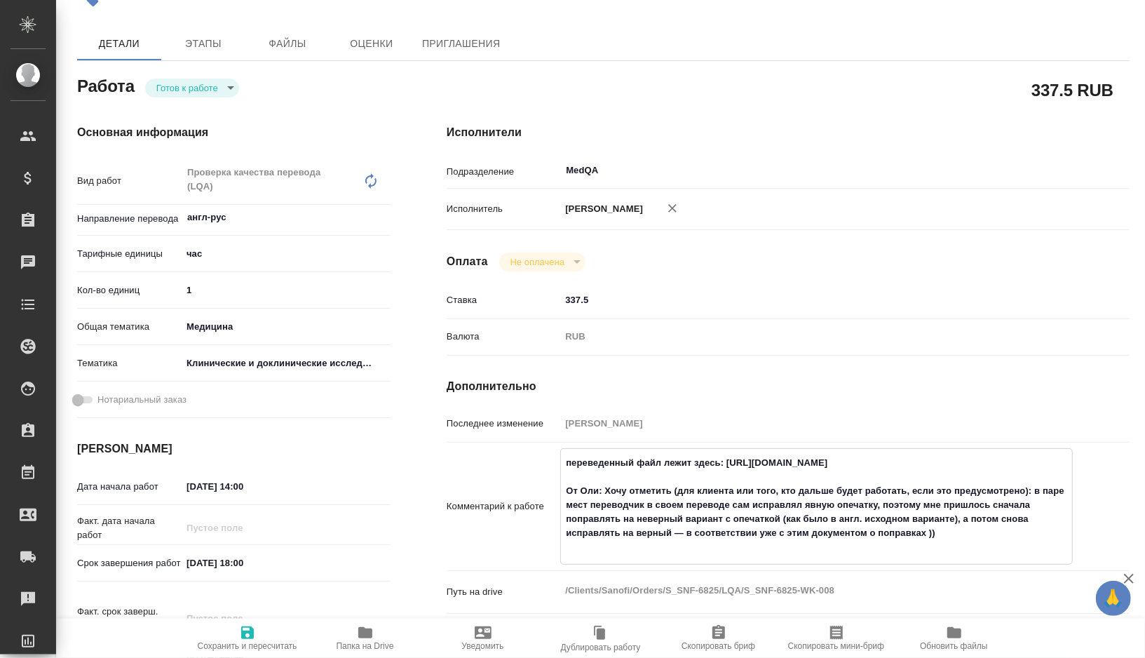
click at [1031, 519] on textarea "переведенный файл лежит здесь: https://drive.awatera.com/apps/files/files?dir=/…" at bounding box center [816, 505] width 511 height 108
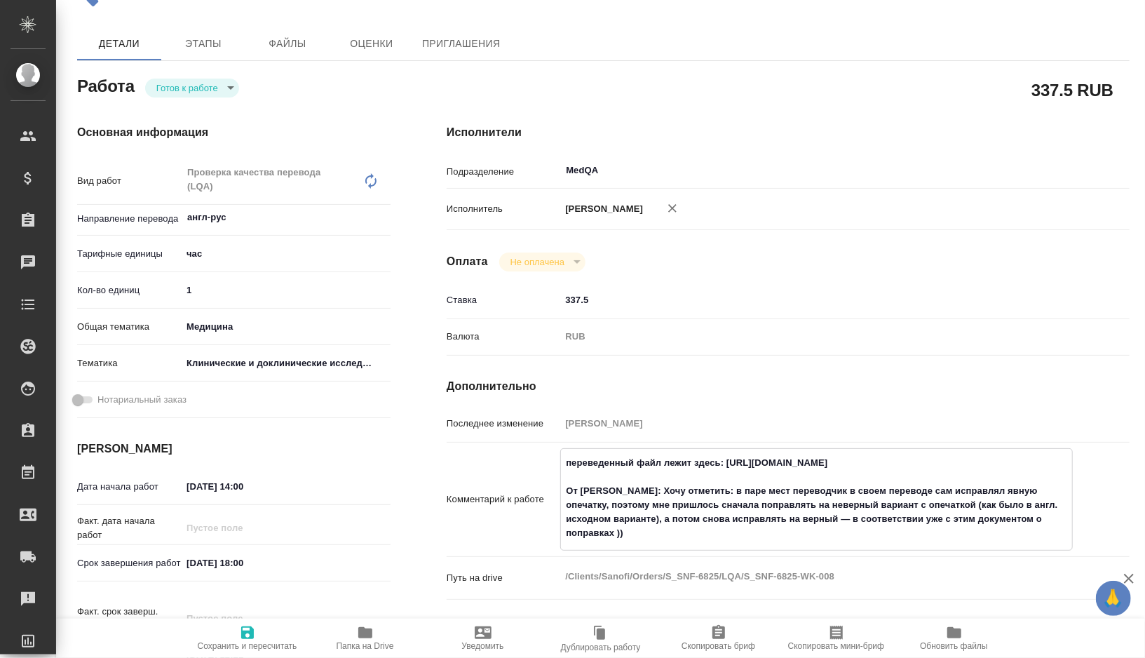
click at [1061, 540] on textarea "переведенный файл лежит здесь: https://drive.awatera.com/apps/files/files?dir=/…" at bounding box center [816, 498] width 511 height 94
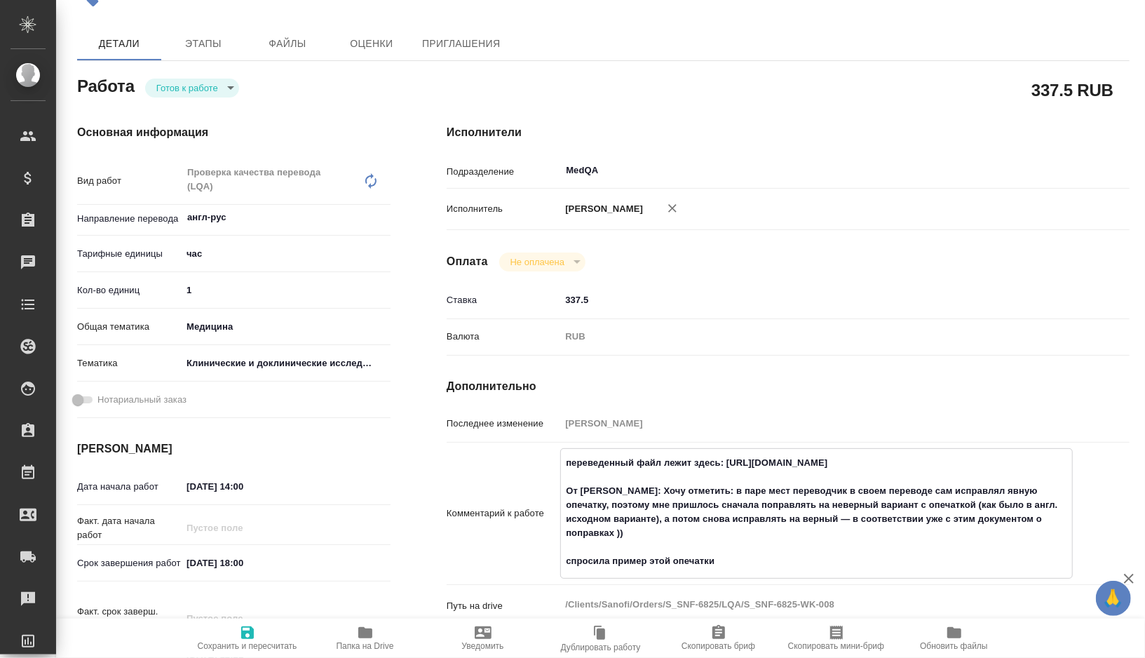
click at [269, 627] on span "Сохранить и пересчитать" at bounding box center [247, 637] width 101 height 27
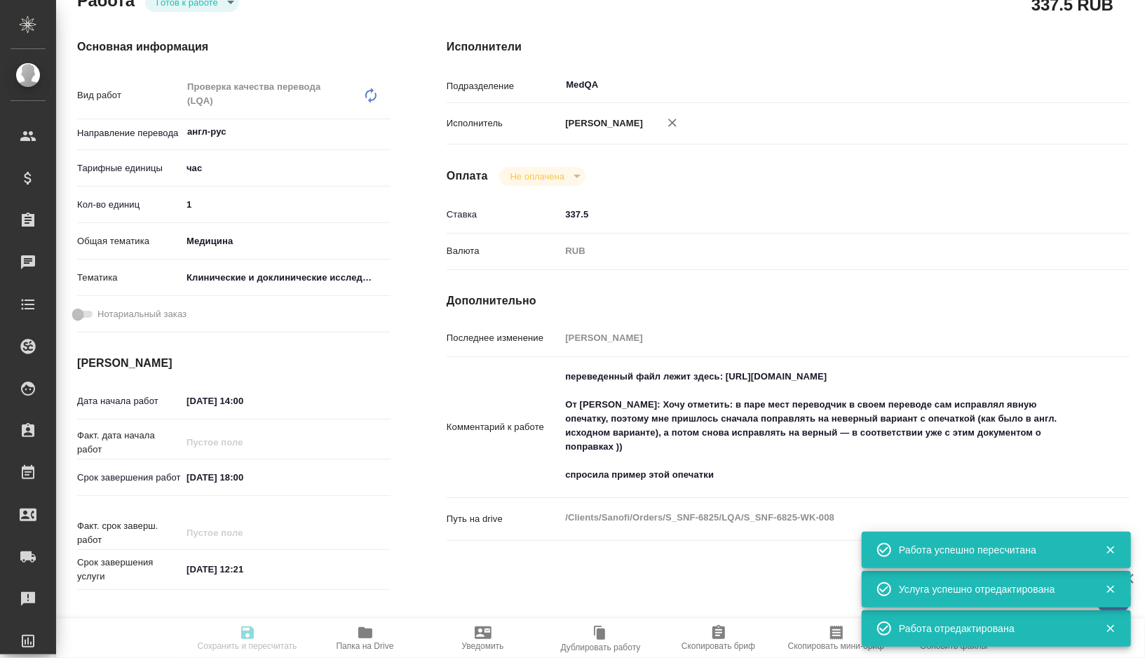
scroll to position [207, 0]
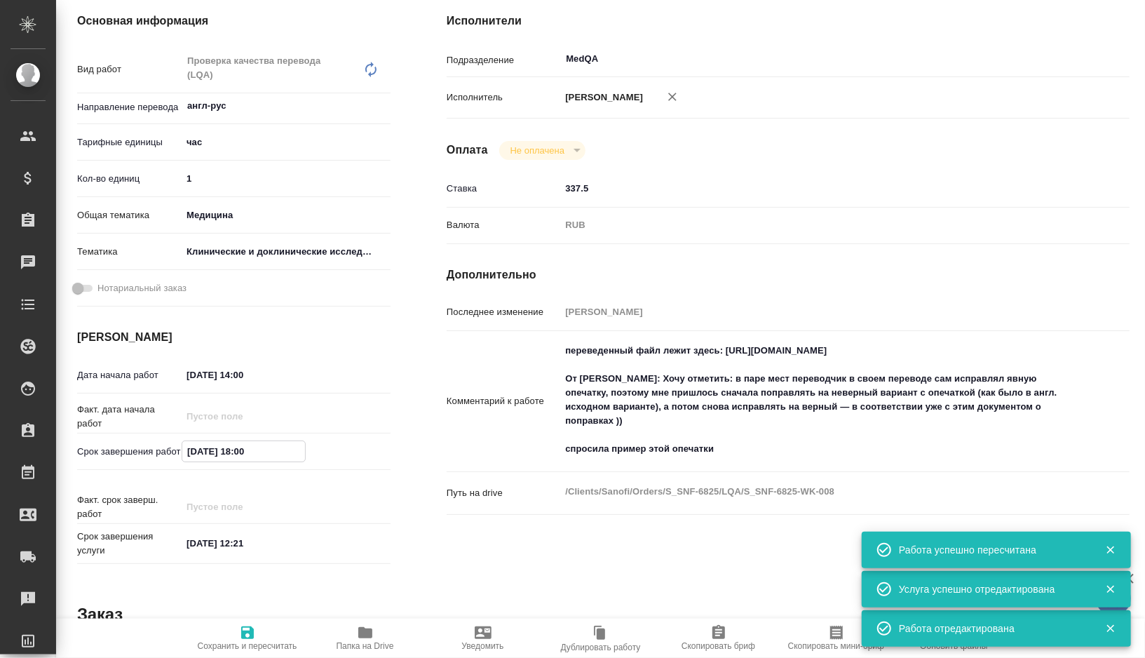
click at [242, 456] on input "29.08.2025 18:00" at bounding box center [243, 451] width 123 height 20
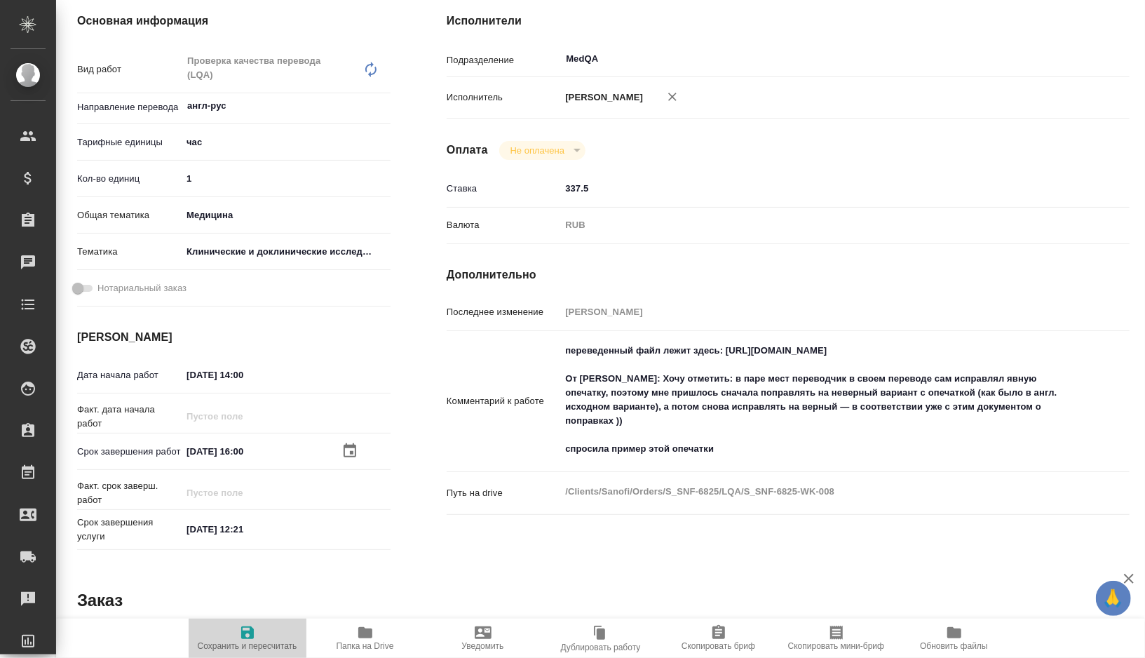
click at [253, 628] on icon "button" at bounding box center [247, 632] width 13 height 13
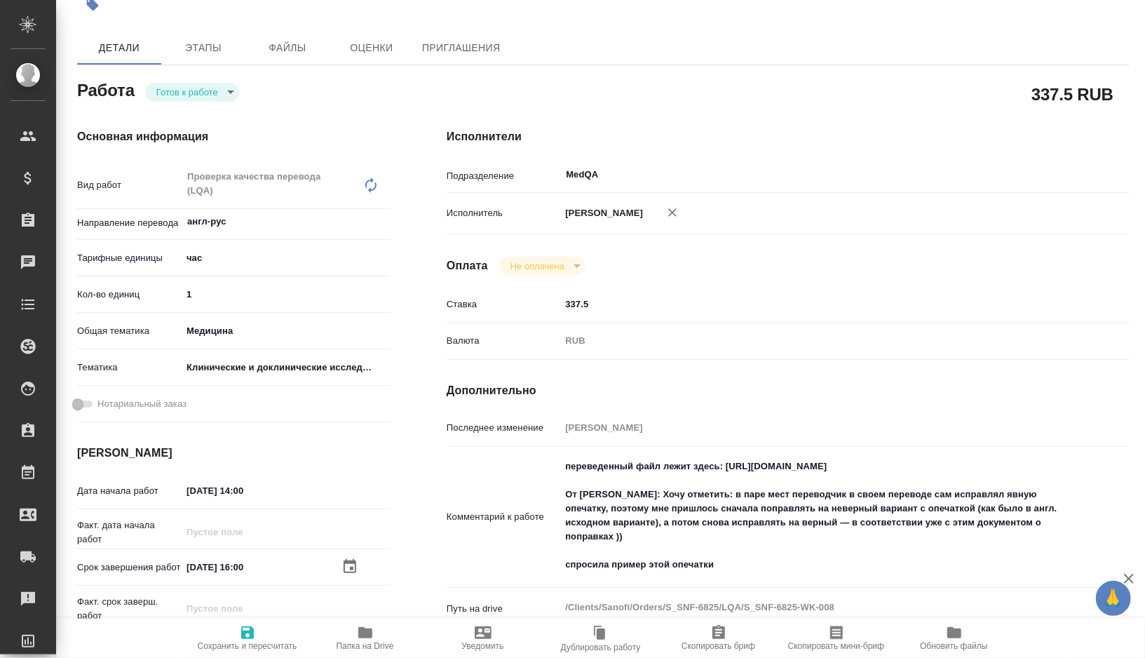
scroll to position [221, 0]
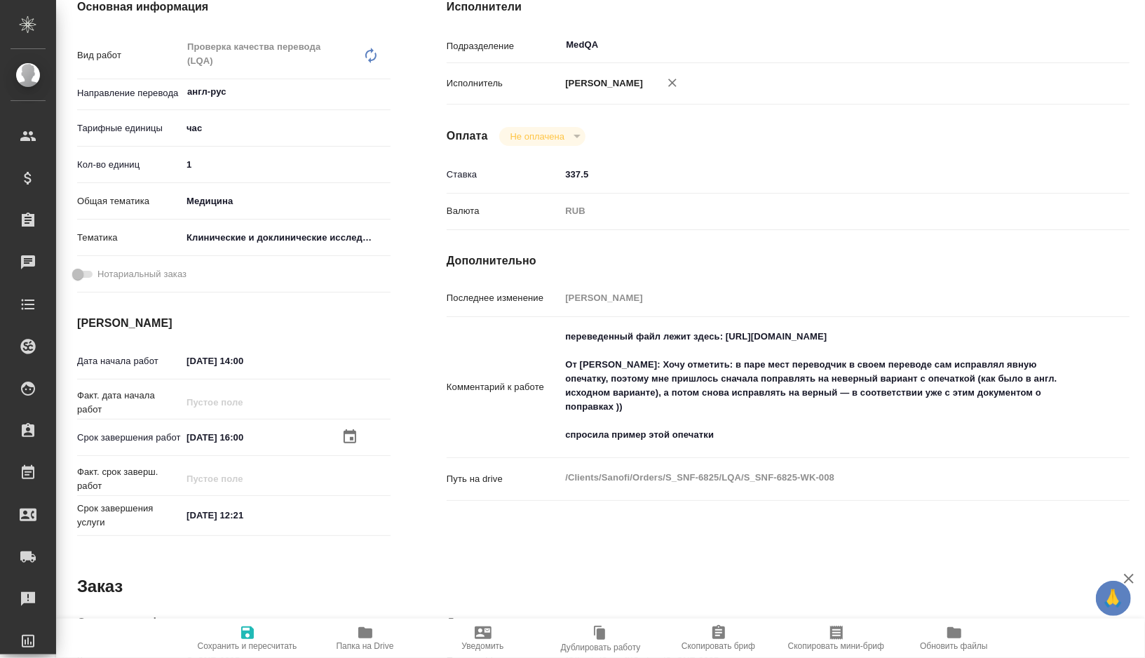
click at [727, 371] on textarea "переведенный файл лежит здесь: https://drive.awatera.com/apps/files/files?dir=/…" at bounding box center [816, 386] width 512 height 122
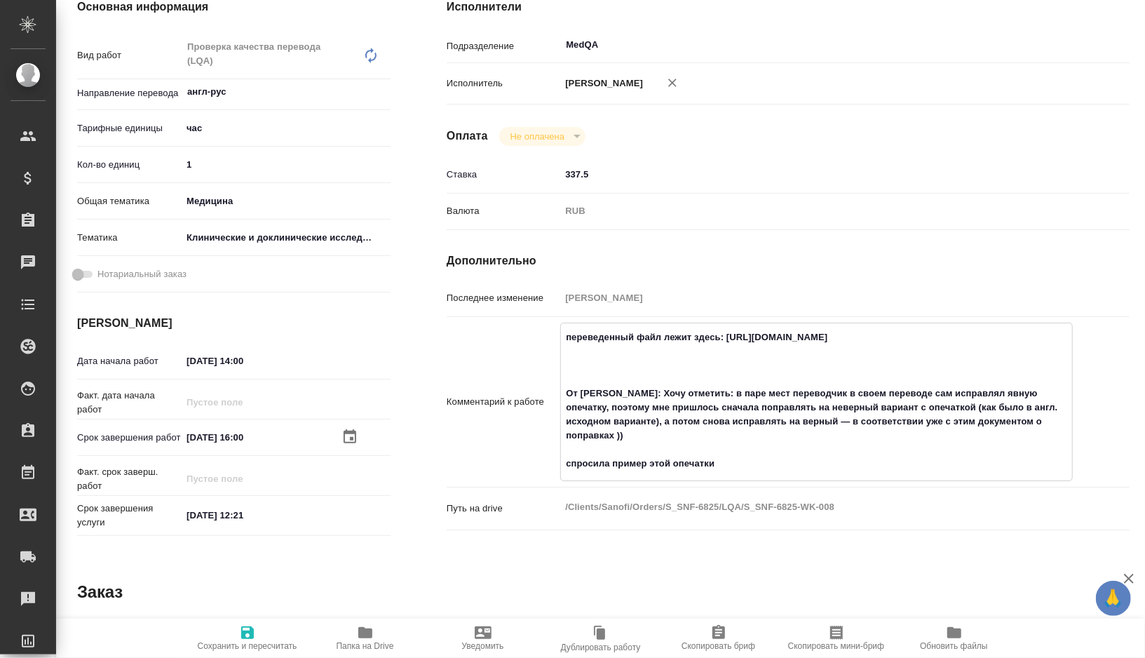
click at [655, 385] on textarea "переведенный файл лежит здесь: https://drive.awatera.com/apps/files/files?dir=/…" at bounding box center [816, 400] width 511 height 150
paste textarea "https://drive.awatera.com/apps/files/files/10144097?dir=/Shares/Sanofi/Orders/S…"
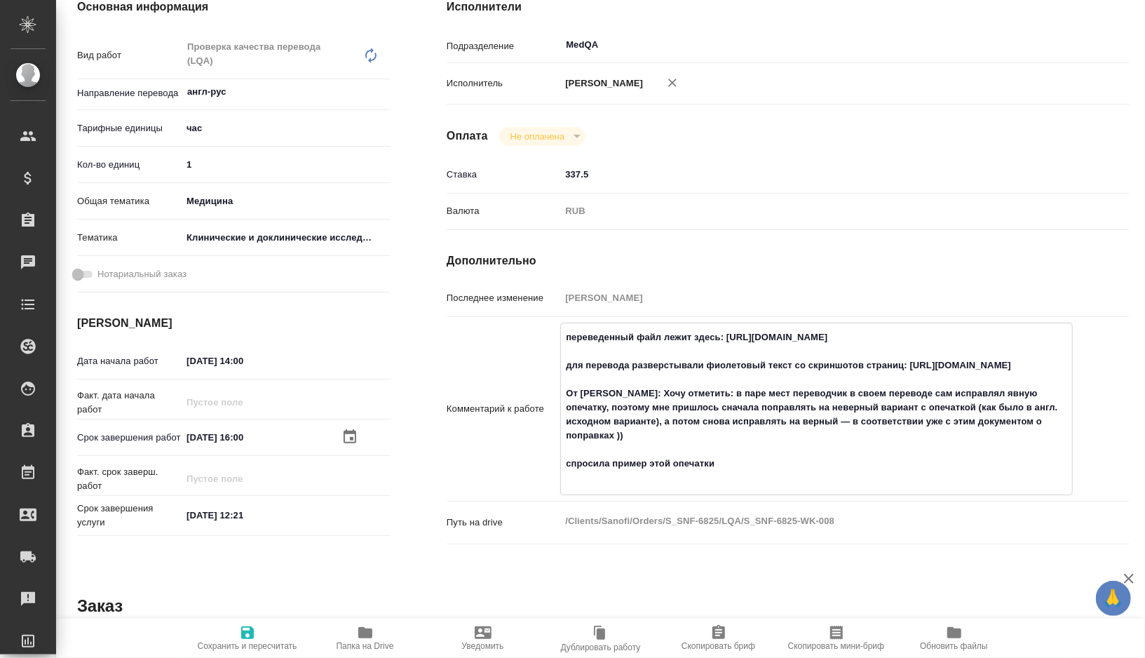
click at [922, 393] on textarea "переведенный файл лежит здесь: https://drive.awatera.com/apps/files/files?dir=/…" at bounding box center [816, 407] width 511 height 164
click at [906, 390] on textarea "переведенный файл лежит здесь: https://drive.awatera.com/apps/files/files?dir=/…" at bounding box center [816, 407] width 511 height 164
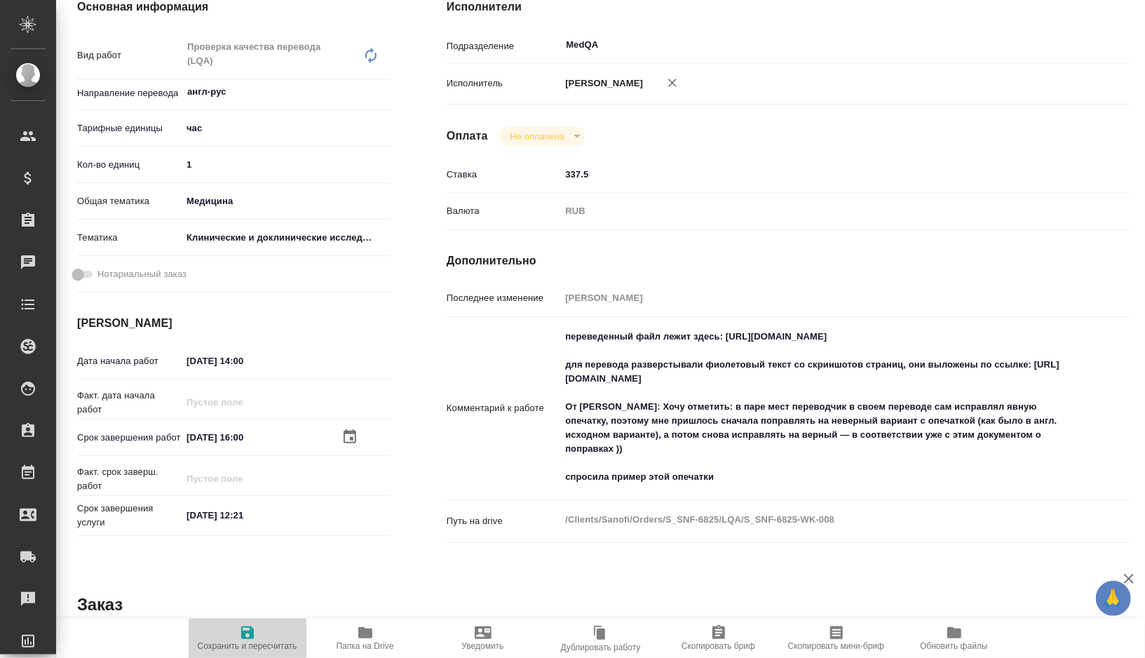
click at [243, 632] on icon "button" at bounding box center [247, 632] width 13 height 13
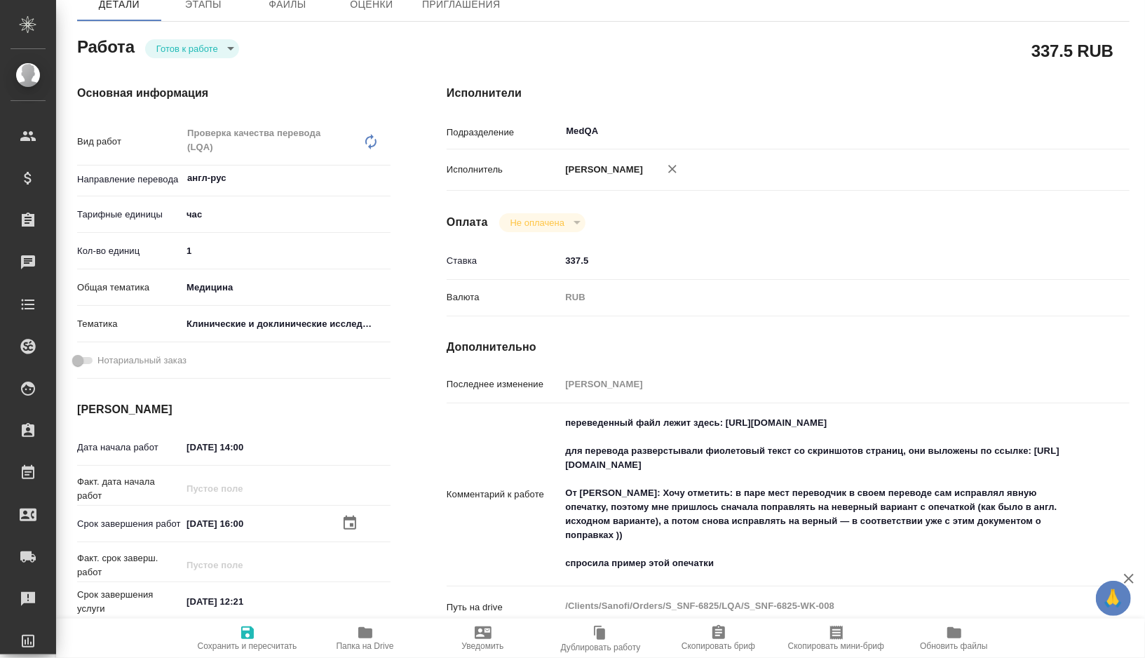
scroll to position [0, 0]
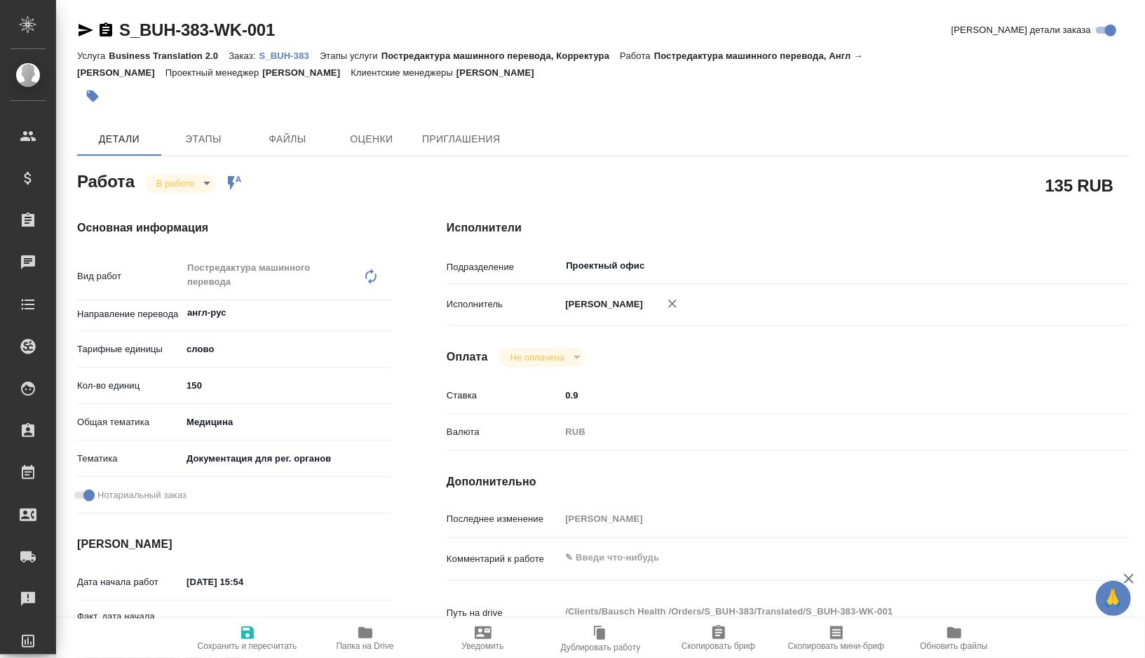
type textarea "x"
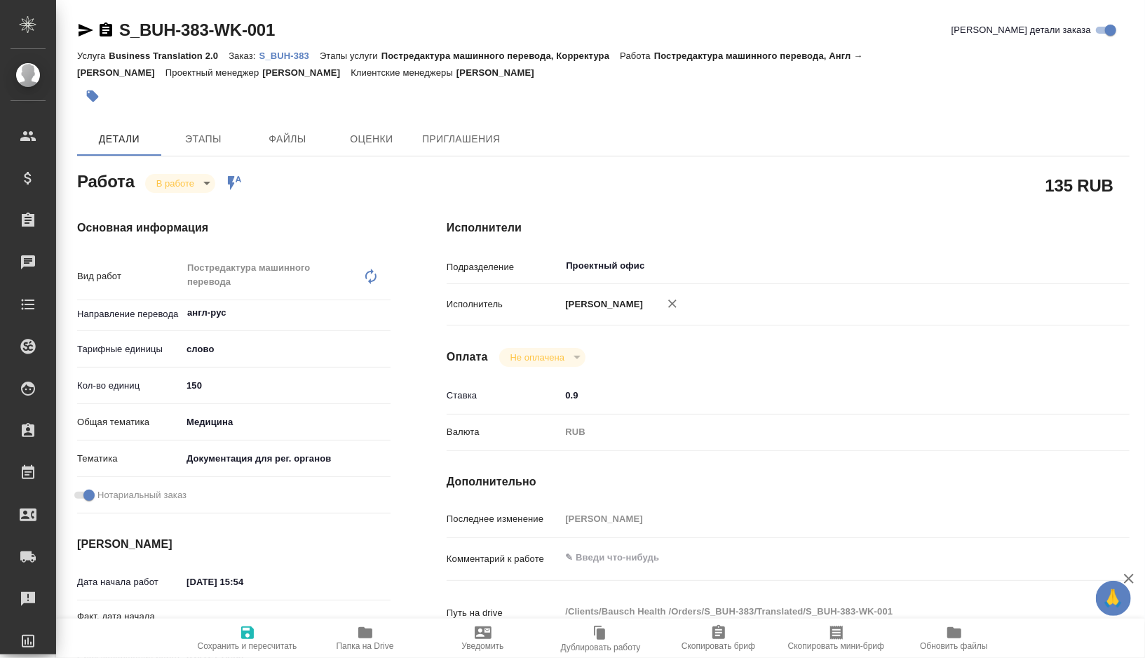
type textarea "x"
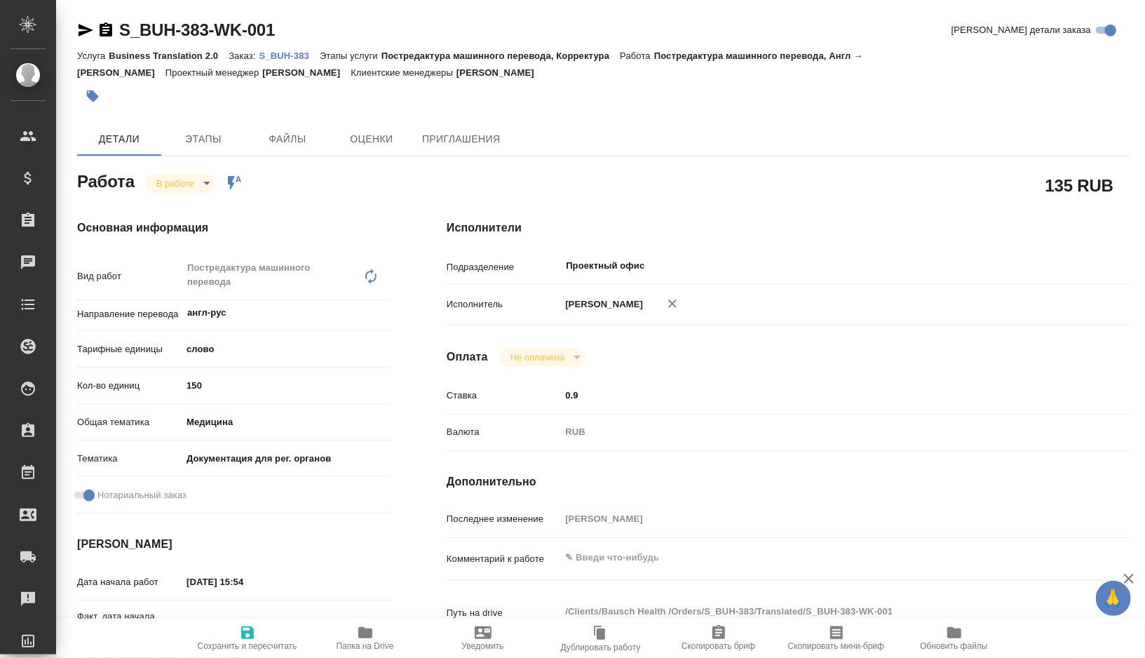
type textarea "x"
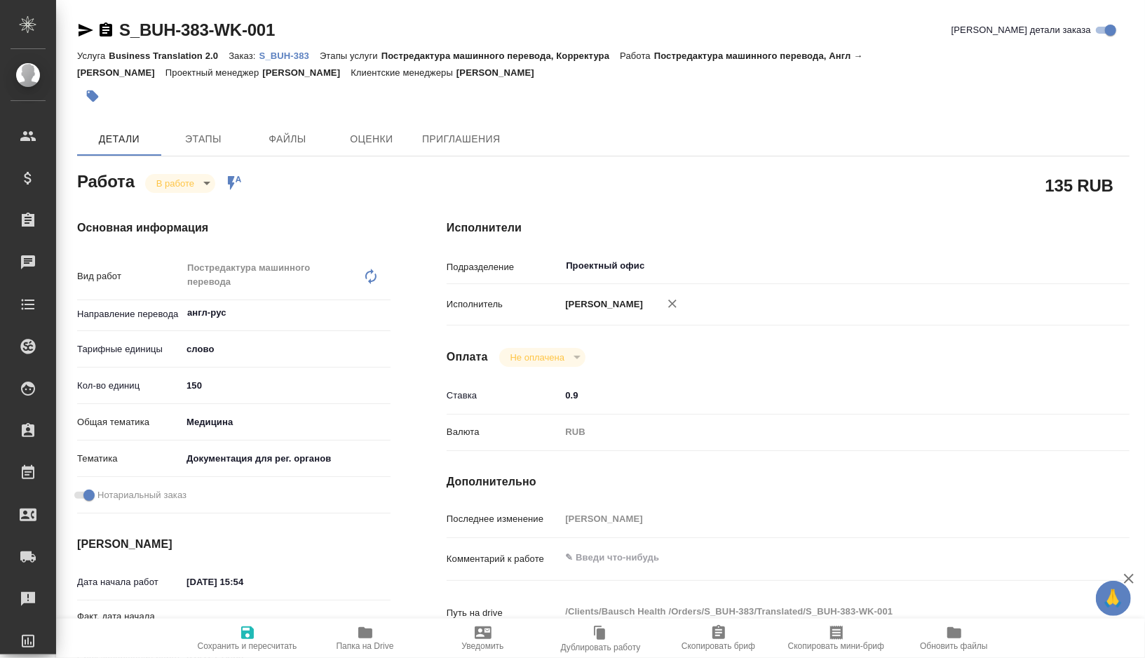
type textarea "x"
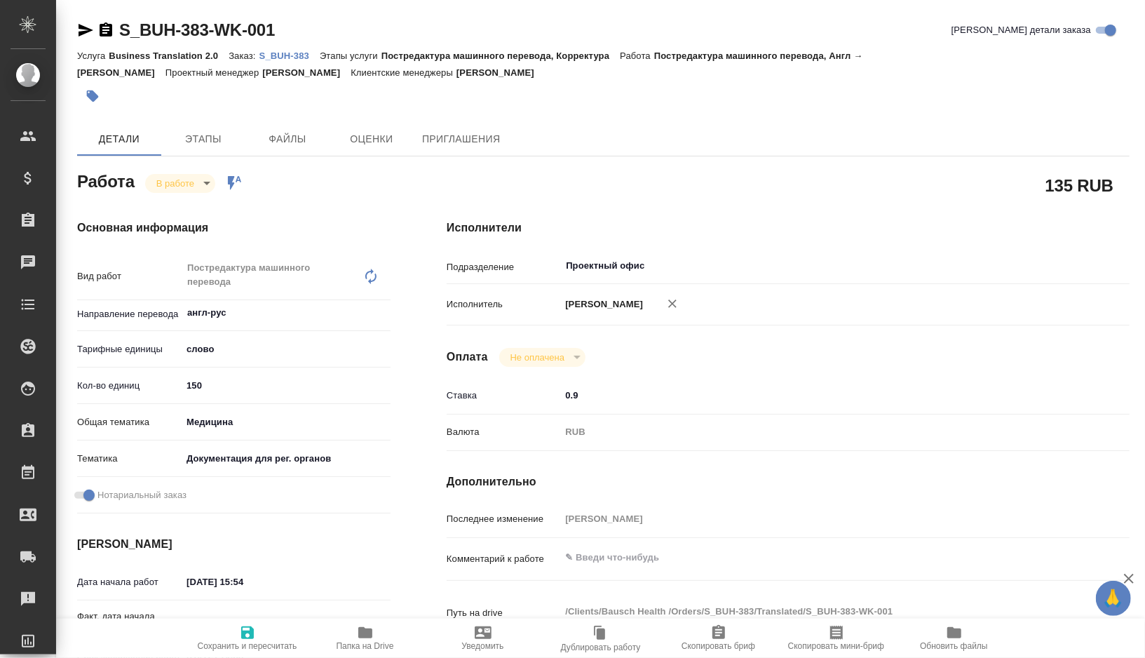
type textarea "x"
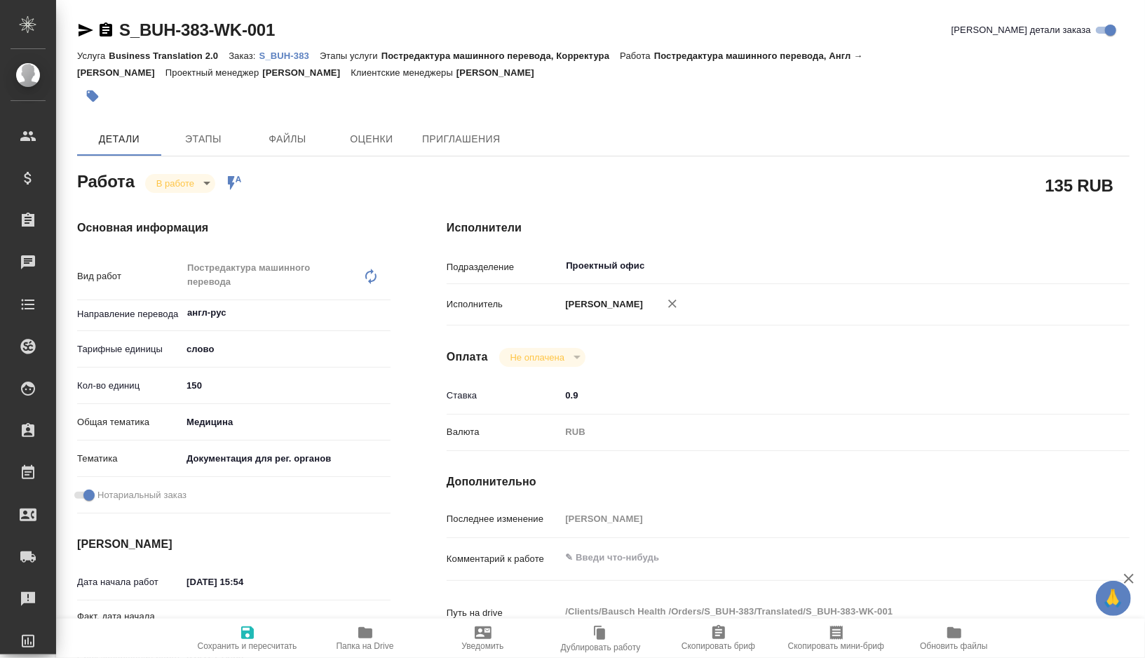
type textarea "x"
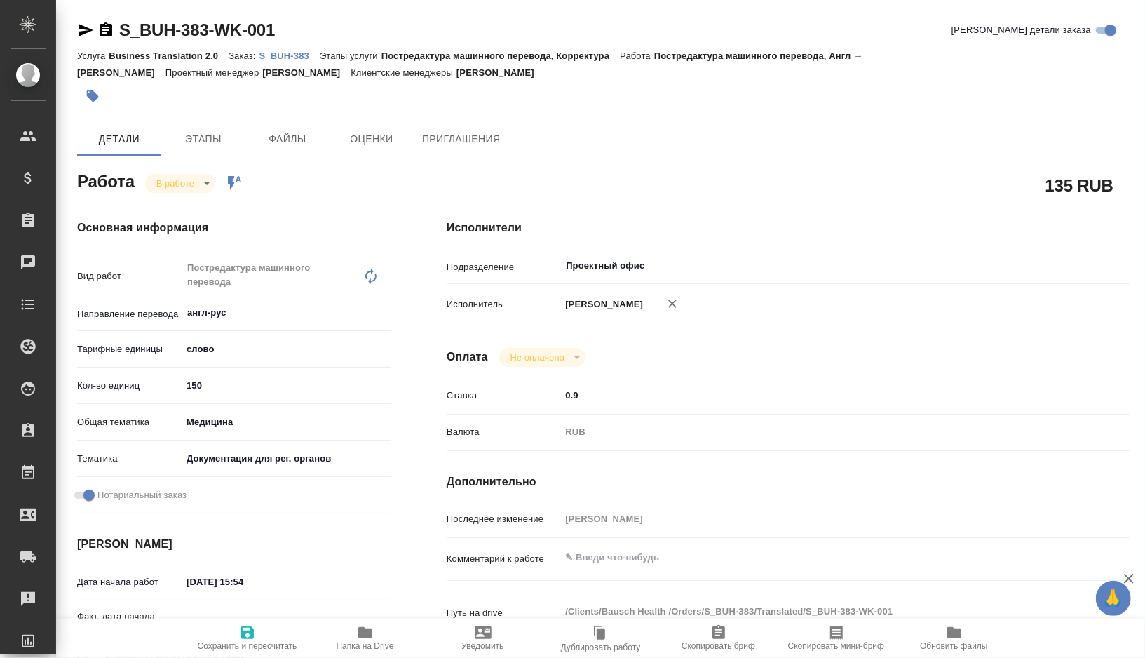
type textarea "x"
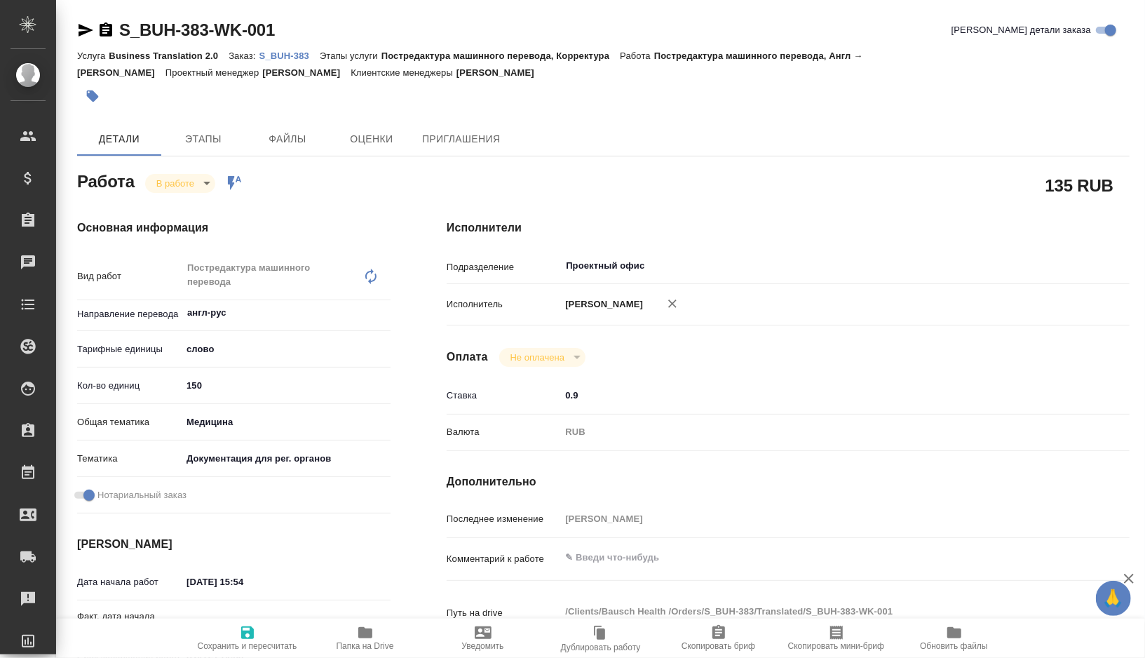
type textarea "x"
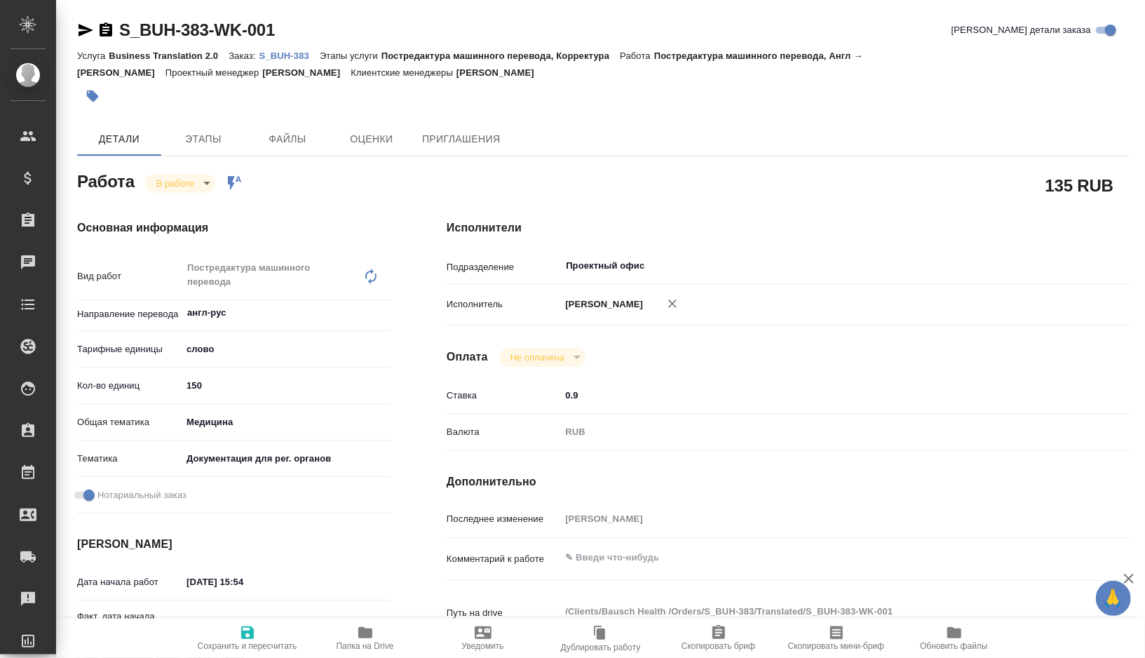
type textarea "x"
